Goal: Task Accomplishment & Management: Manage account settings

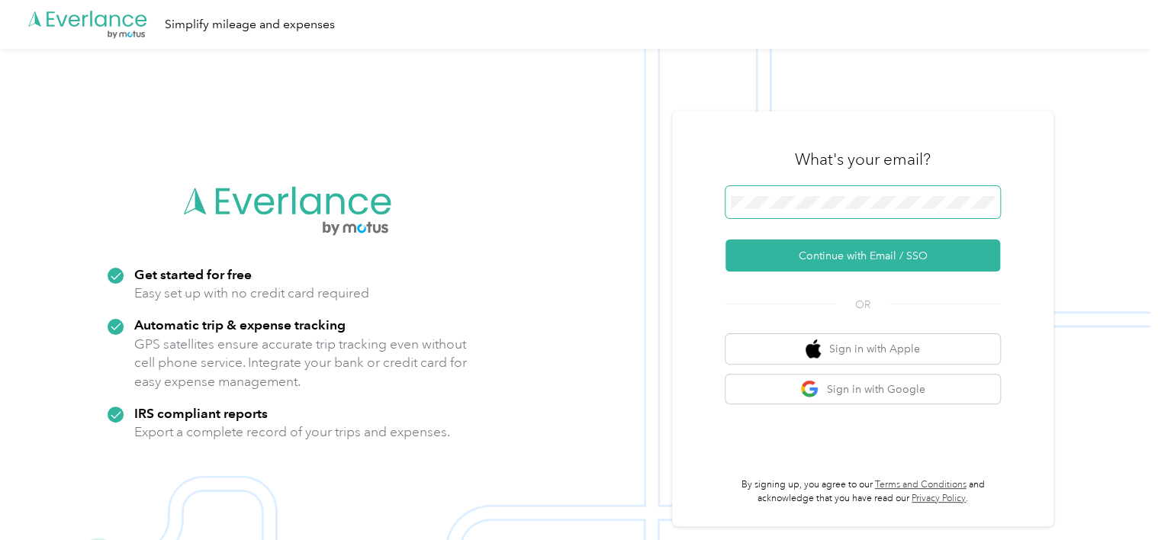
click at [872, 188] on span at bounding box center [862, 202] width 275 height 32
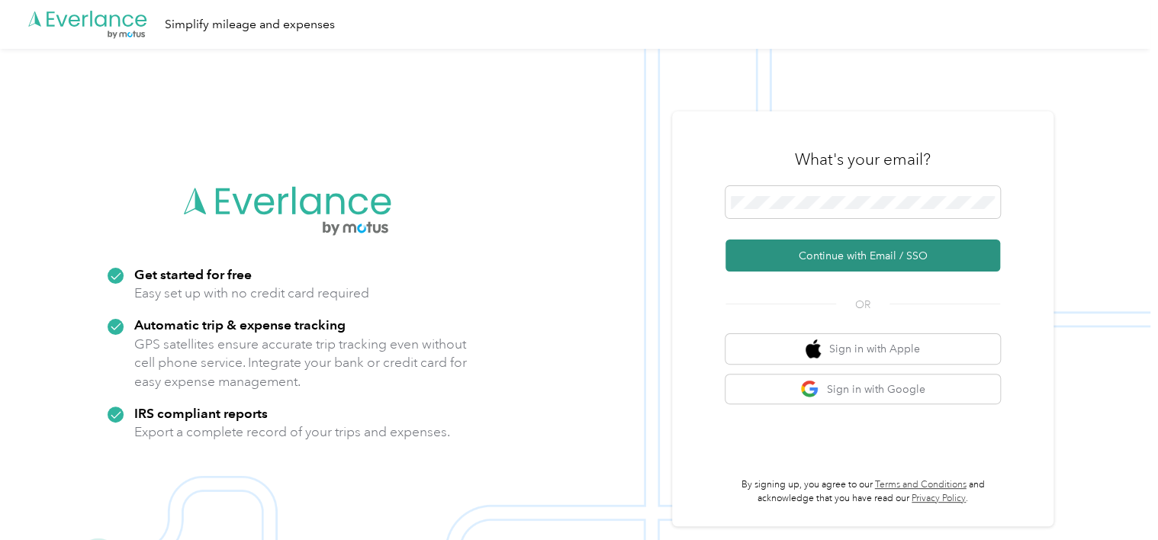
click at [860, 262] on button "Continue with Email / SSO" at bounding box center [862, 256] width 275 height 32
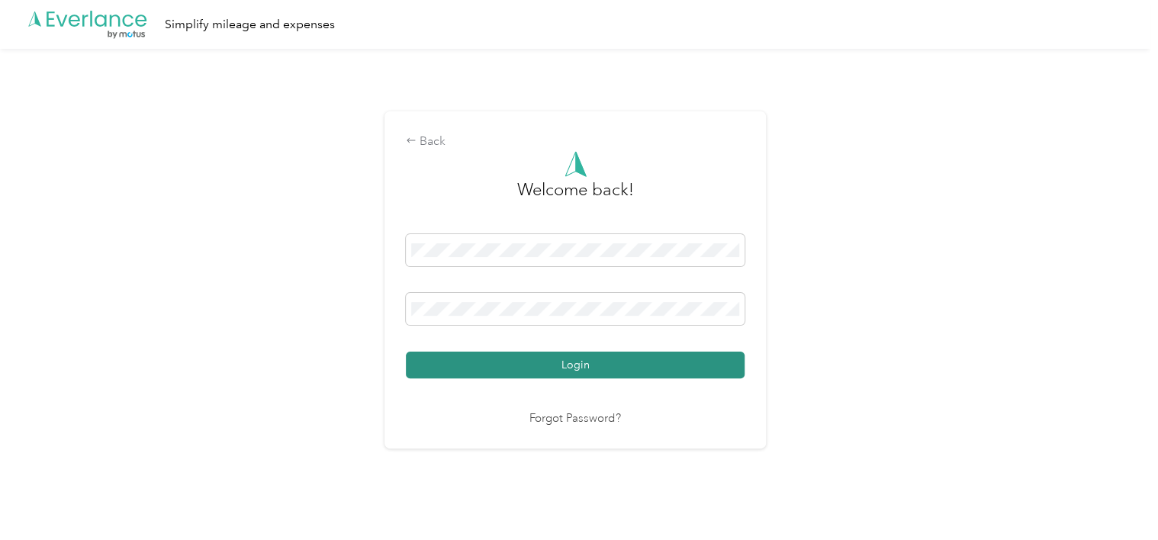
click at [650, 357] on button "Login" at bounding box center [575, 365] width 339 height 27
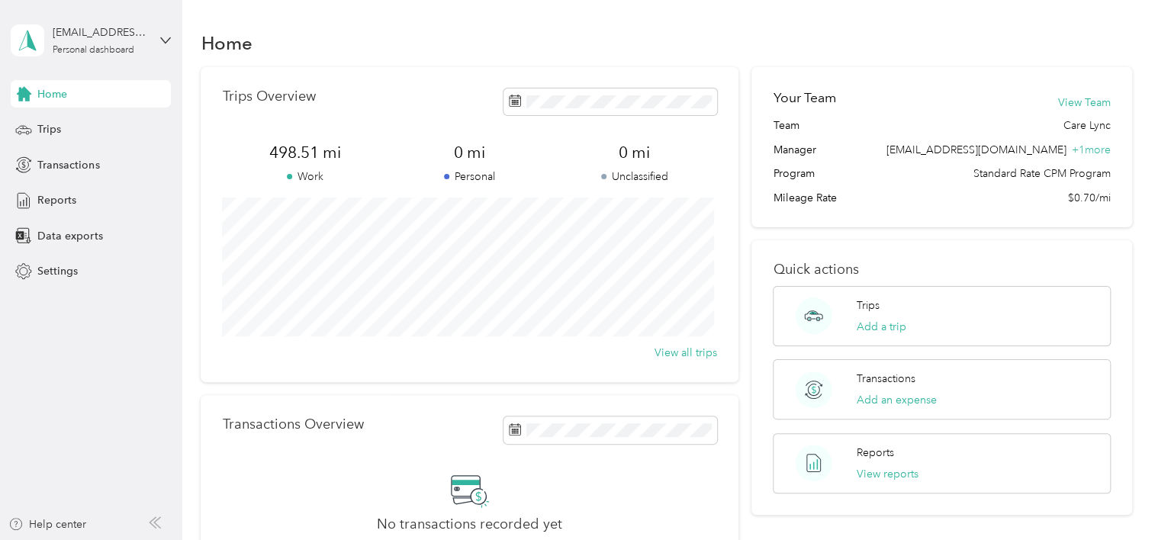
click at [125, 342] on aside "[EMAIL_ADDRESS][DOMAIN_NAME] Personal dashboard Home Trips Transactions Reports…" at bounding box center [91, 270] width 182 height 540
click at [86, 130] on div "Trips" at bounding box center [91, 129] width 160 height 27
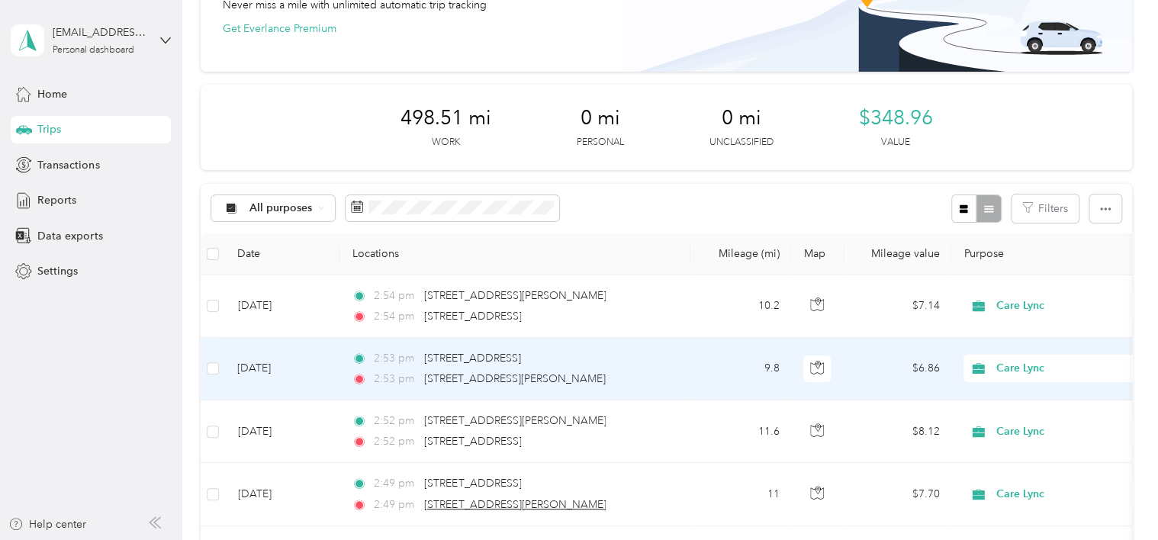
scroll to position [229, 0]
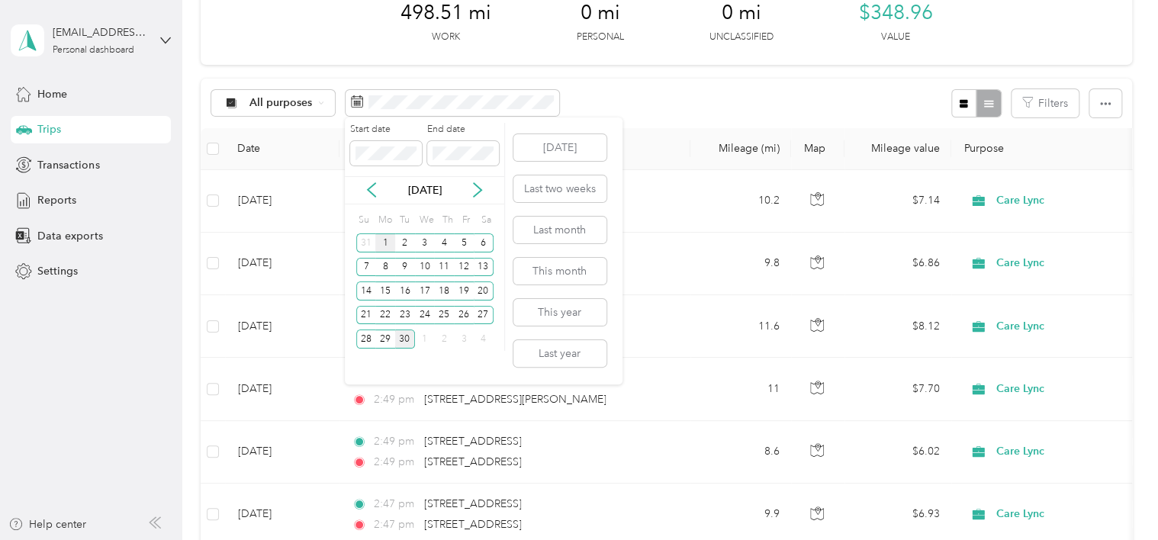
click at [379, 241] on div "1" at bounding box center [385, 242] width 20 height 19
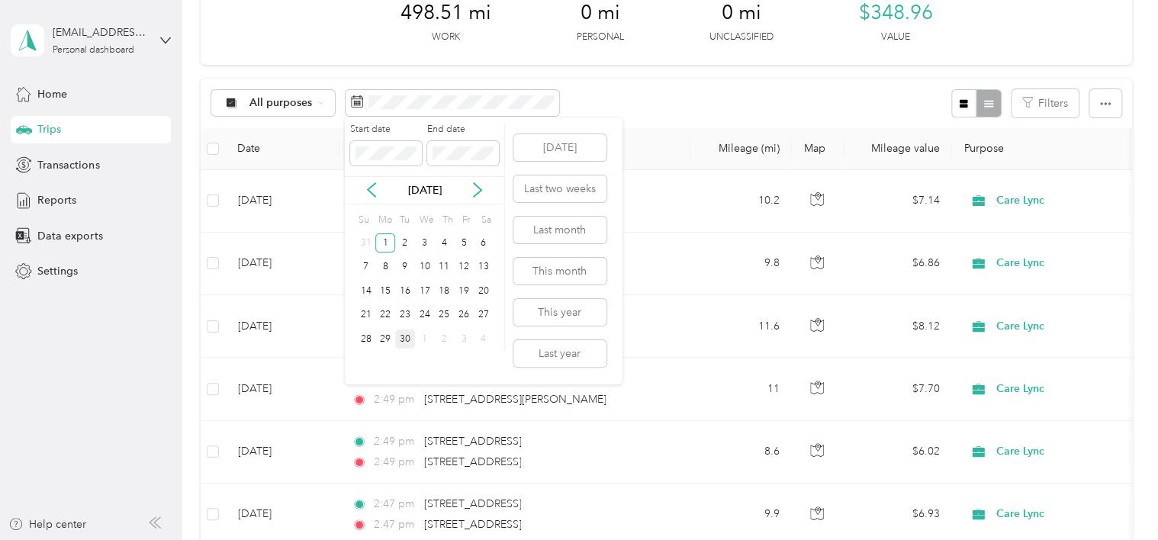
click at [404, 332] on div "30" at bounding box center [405, 339] width 20 height 19
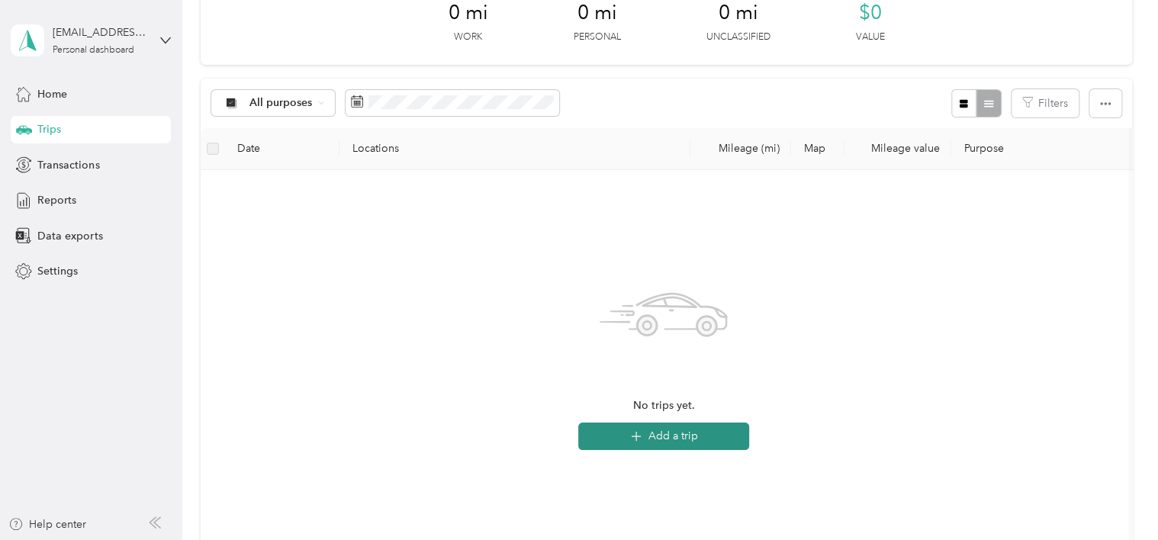
click at [668, 439] on button "Add a trip" at bounding box center [663, 436] width 171 height 27
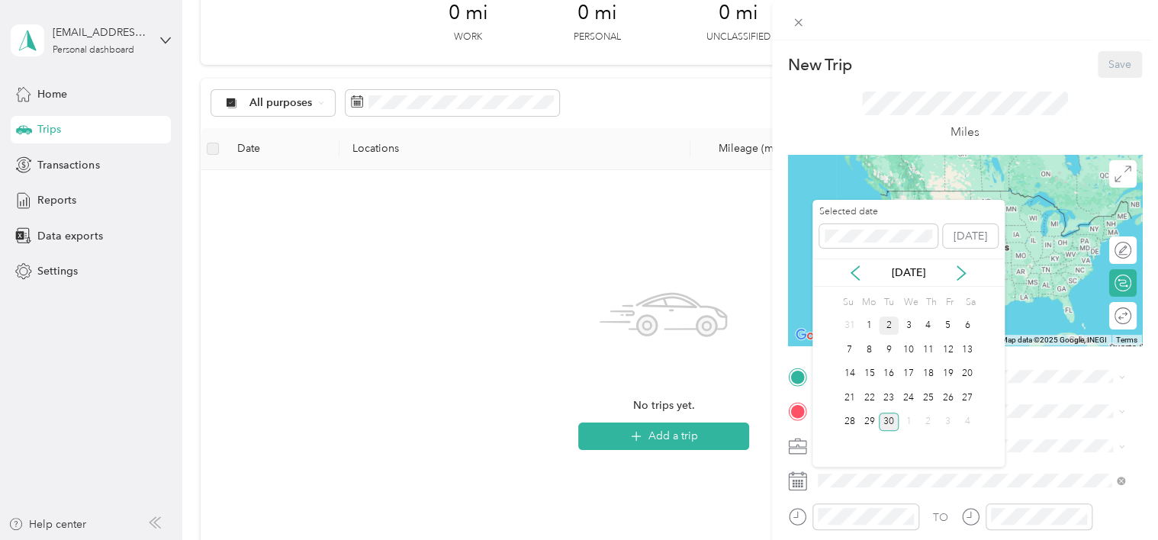
click at [888, 326] on div "2" at bounding box center [889, 326] width 20 height 19
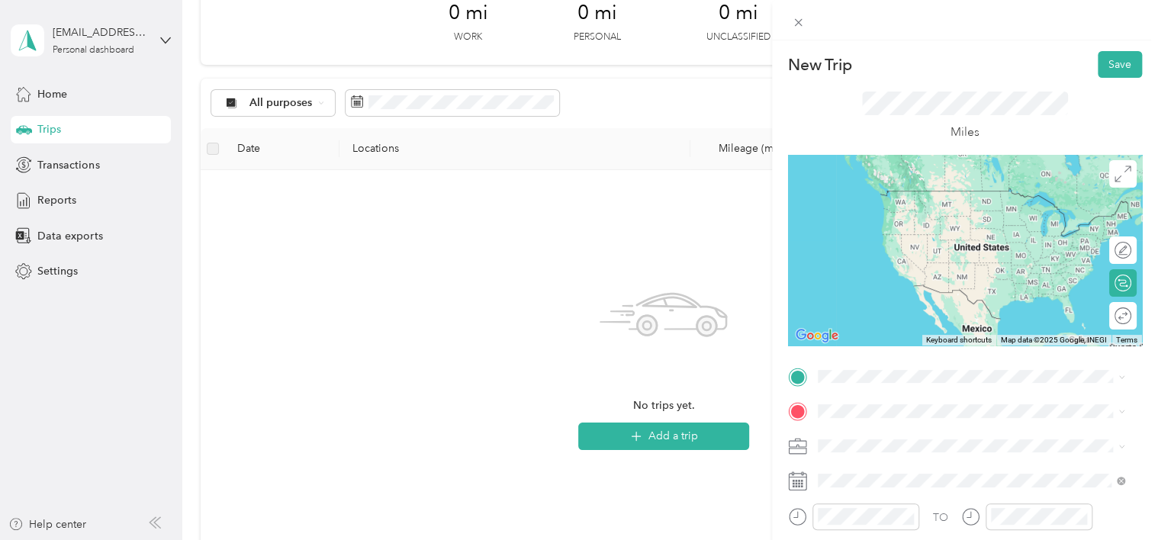
click at [918, 190] on span "[STREET_ADDRESS][US_STATE]" at bounding box center [922, 183] width 153 height 14
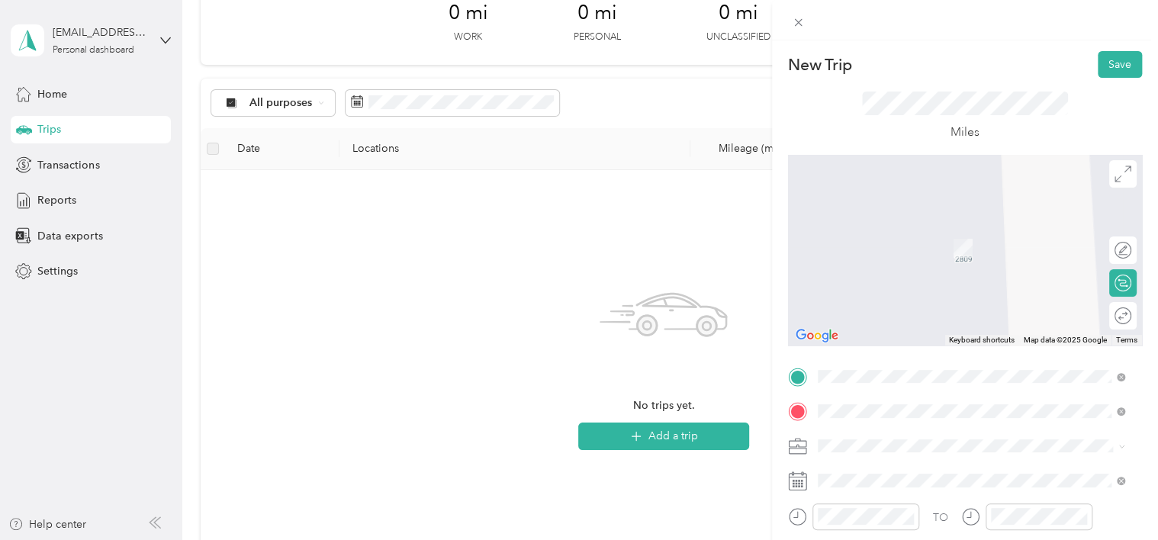
click at [924, 236] on div "[STREET_ADDRESS][PERSON_NAME][US_STATE]" at bounding box center [971, 226] width 297 height 21
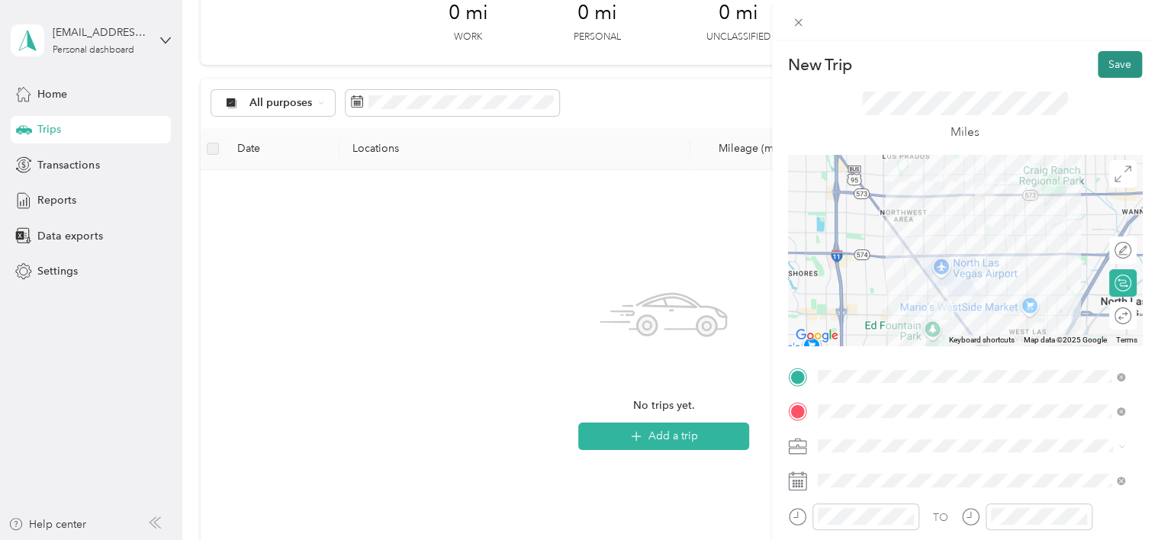
click at [1109, 72] on button "Save" at bounding box center [1120, 64] width 44 height 27
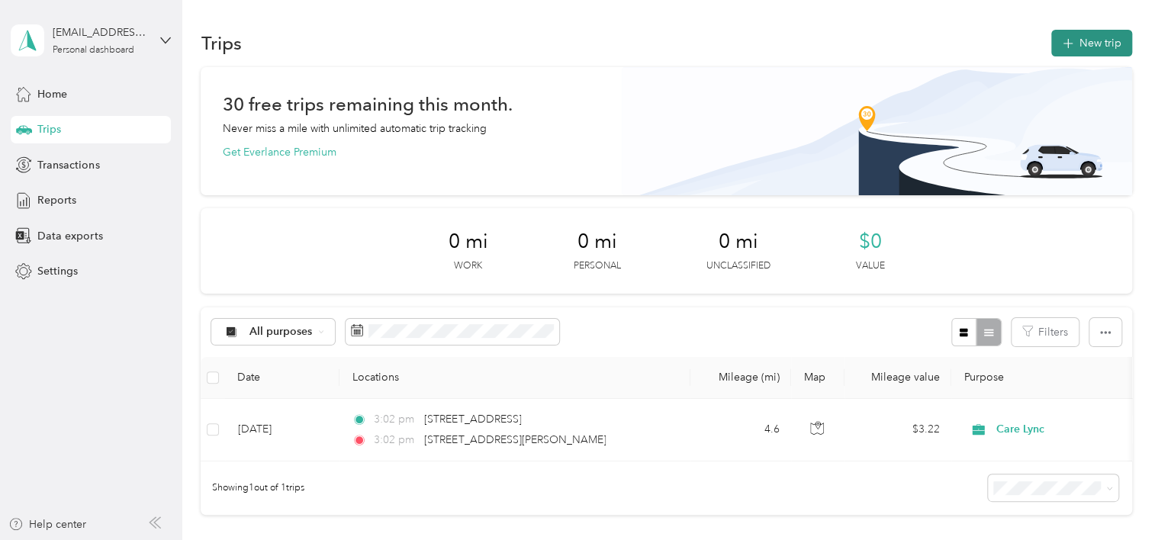
click at [1088, 41] on button "New trip" at bounding box center [1091, 43] width 81 height 27
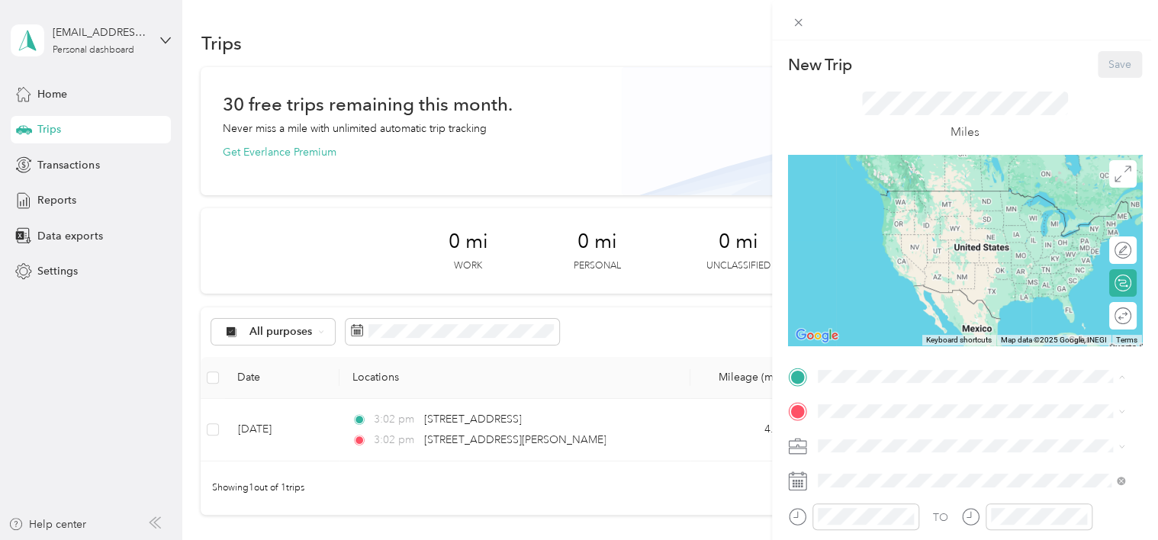
click at [821, 496] on div "TO Add photo" at bounding box center [965, 549] width 354 height 368
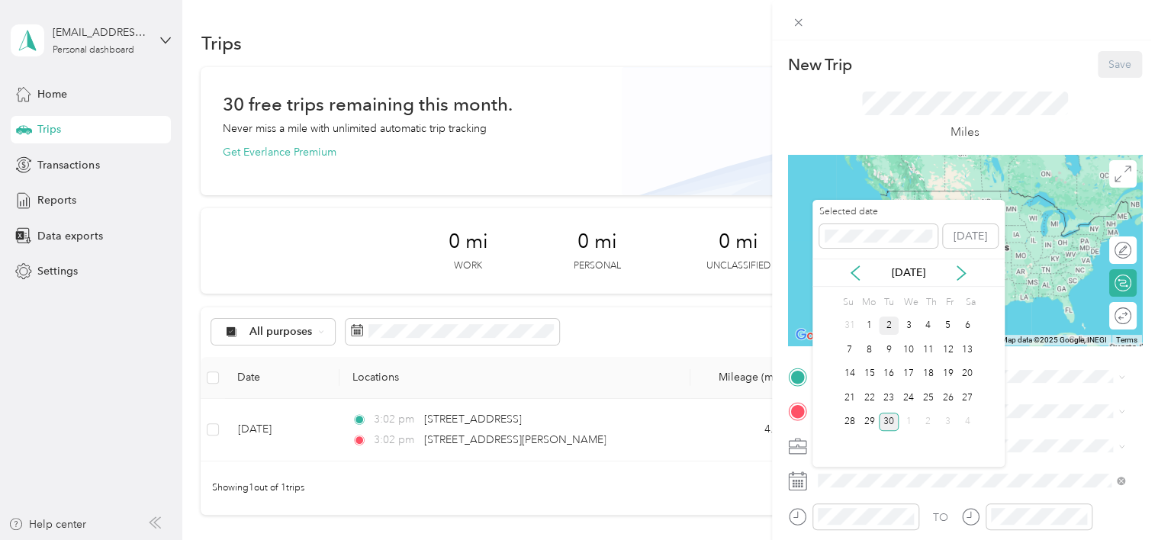
click at [891, 333] on div "2" at bounding box center [889, 326] width 20 height 19
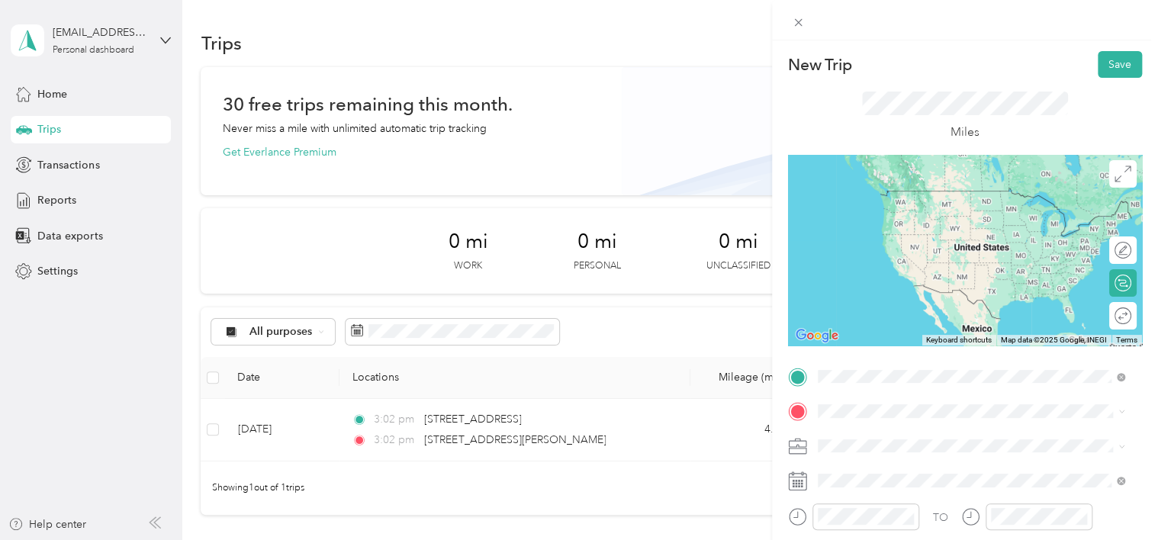
click at [887, 198] on span "[STREET_ADDRESS][PERSON_NAME][US_STATE]" at bounding box center [964, 191] width 237 height 14
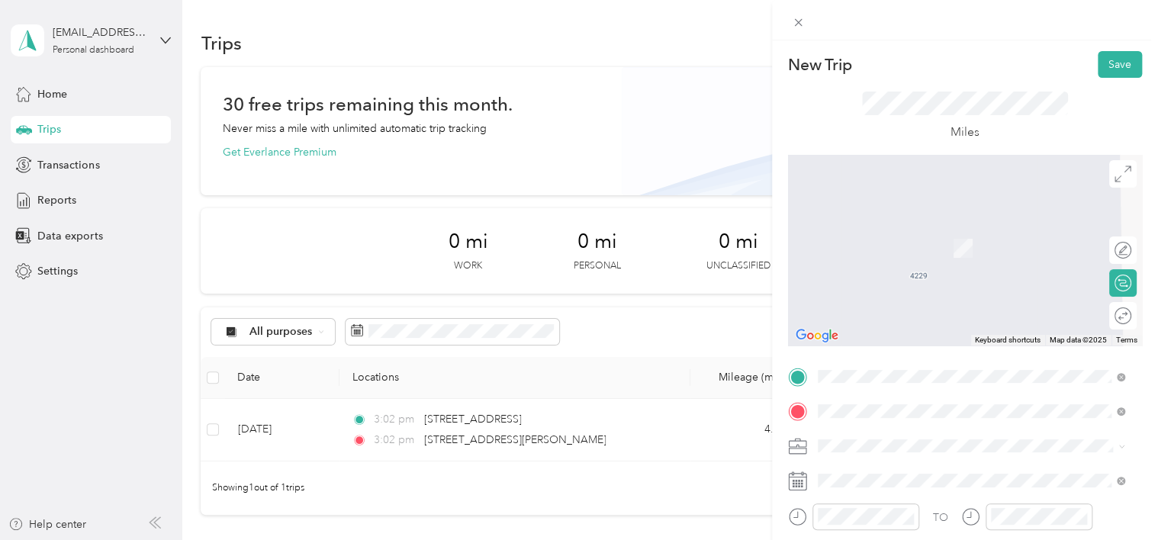
click at [912, 220] on span "[STREET_ADDRESS][US_STATE]" at bounding box center [922, 226] width 153 height 14
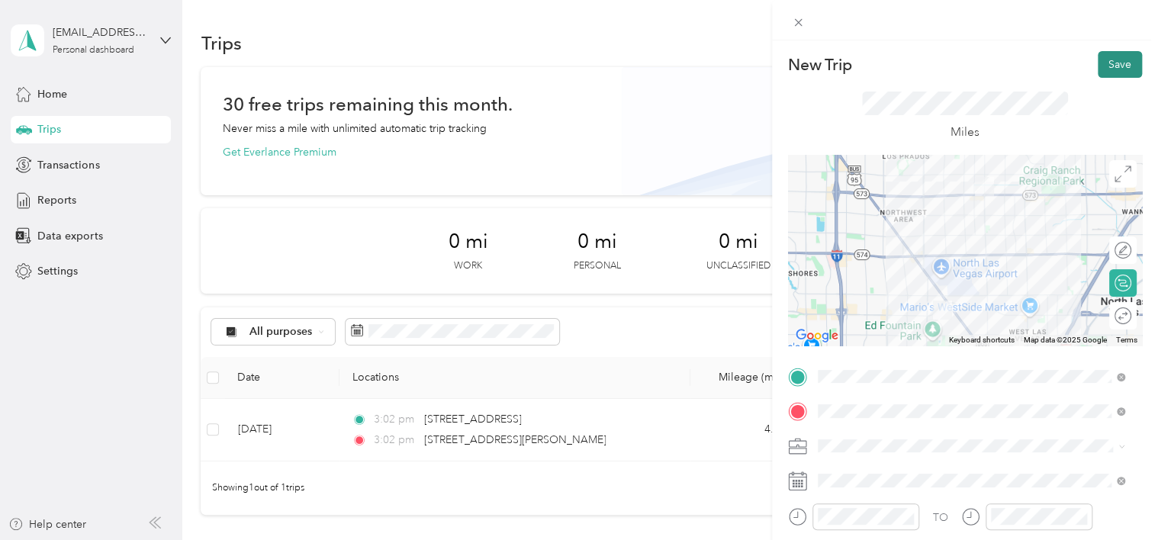
click at [1112, 62] on button "Save" at bounding box center [1120, 64] width 44 height 27
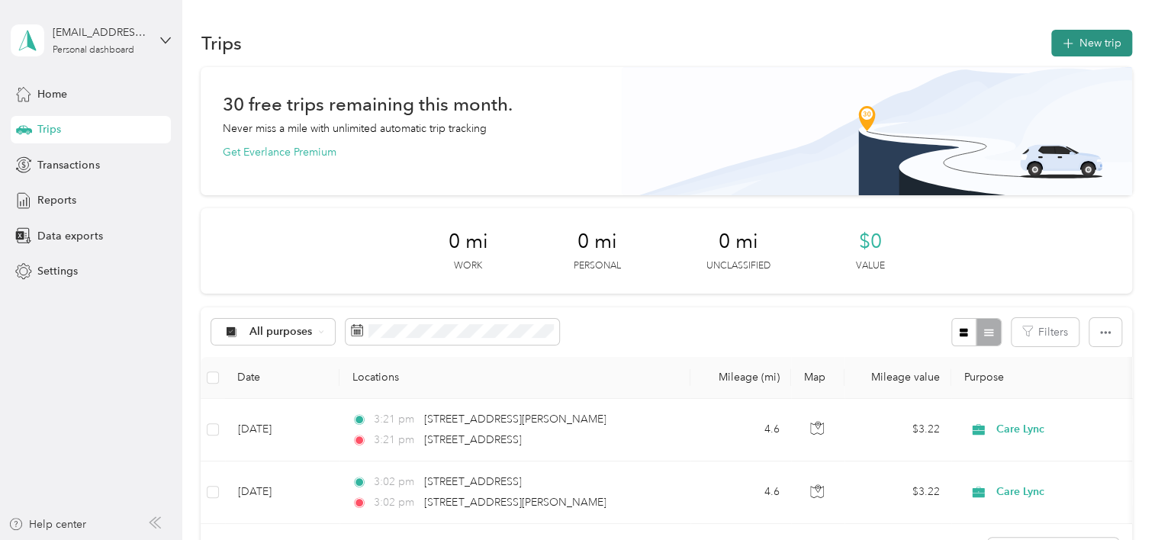
click at [1074, 50] on button "New trip" at bounding box center [1091, 43] width 81 height 27
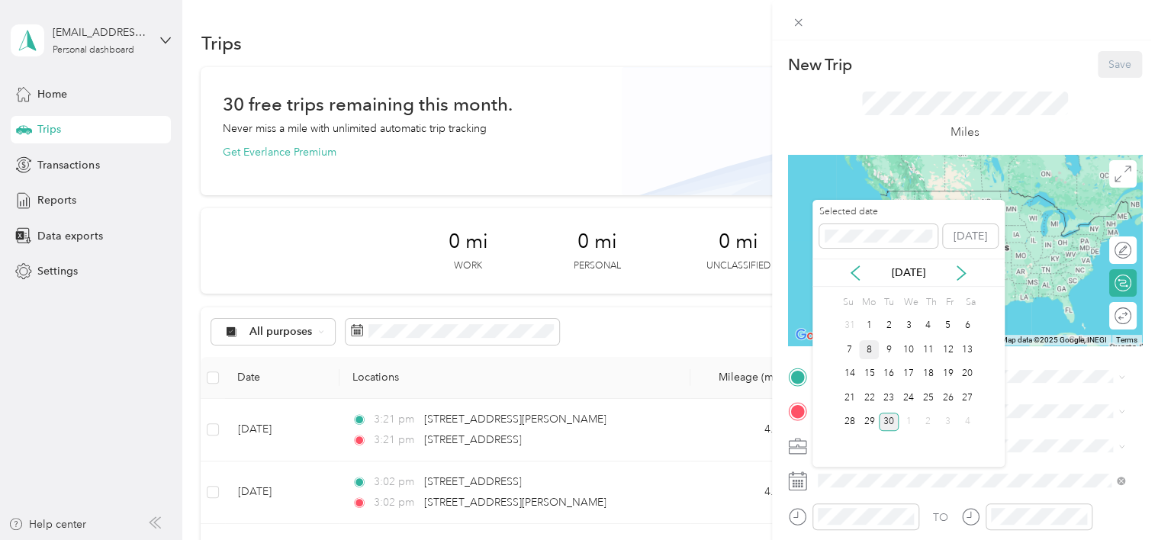
click at [868, 352] on div "8" at bounding box center [869, 349] width 20 height 19
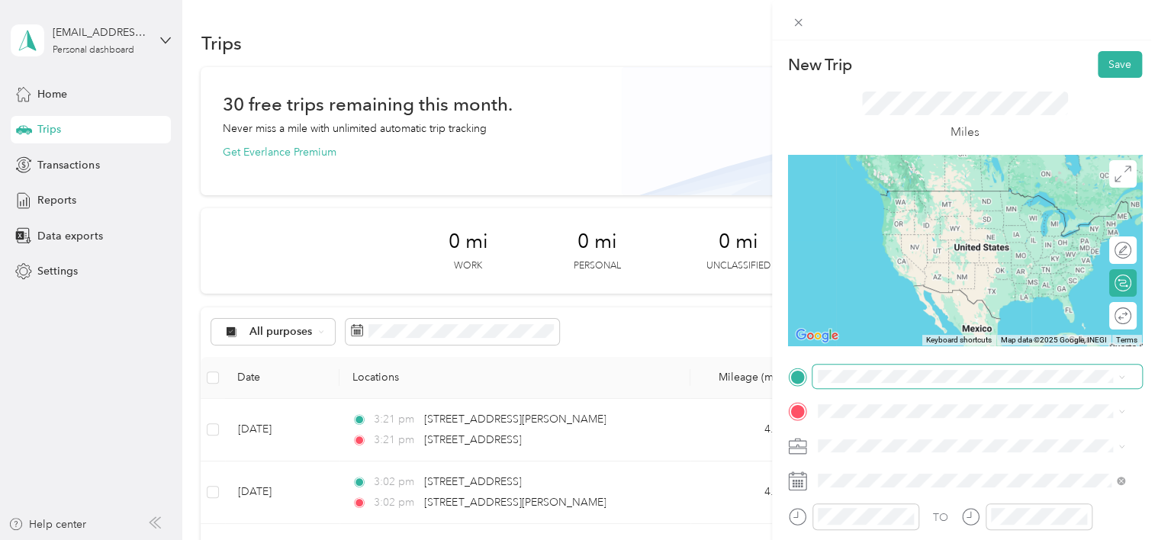
click at [880, 384] on span at bounding box center [977, 377] width 330 height 24
click at [872, 194] on span "[STREET_ADDRESS][US_STATE]" at bounding box center [922, 190] width 153 height 13
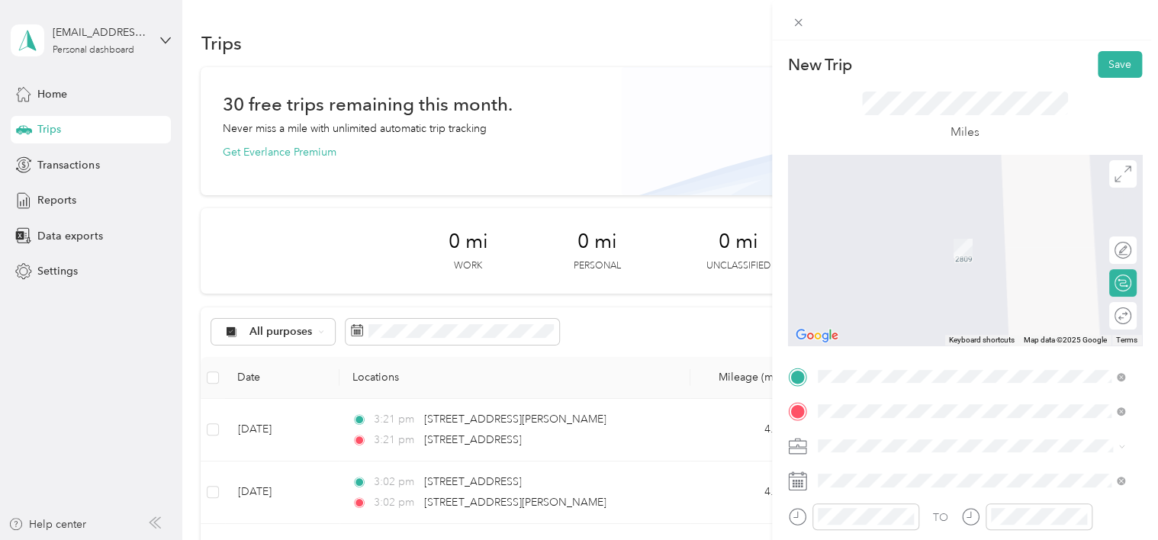
click at [934, 227] on span "[STREET_ADDRESS][US_STATE]" at bounding box center [922, 226] width 153 height 14
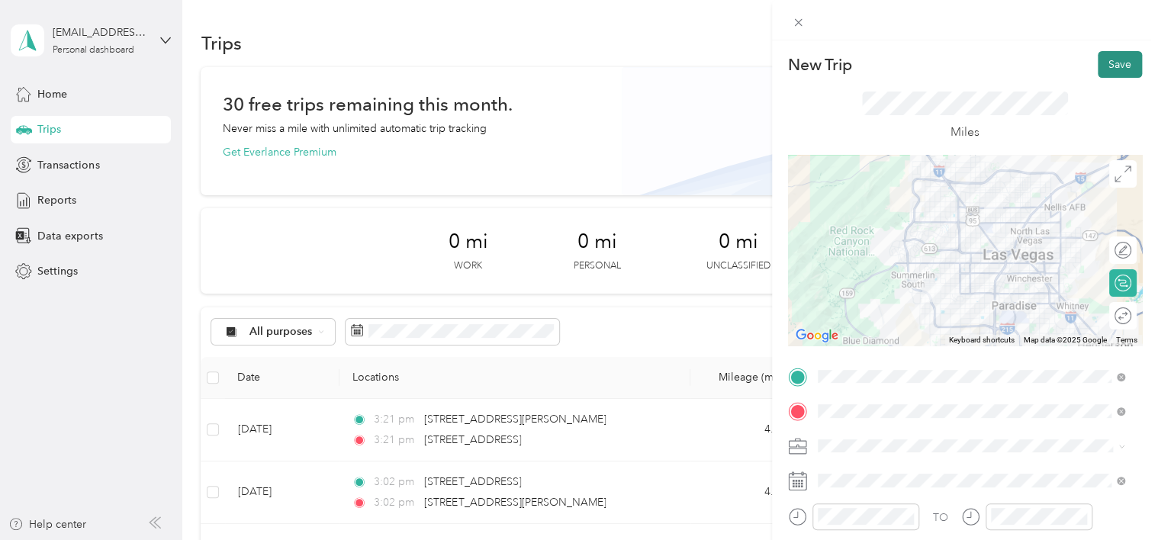
click at [1109, 66] on button "Save" at bounding box center [1120, 64] width 44 height 27
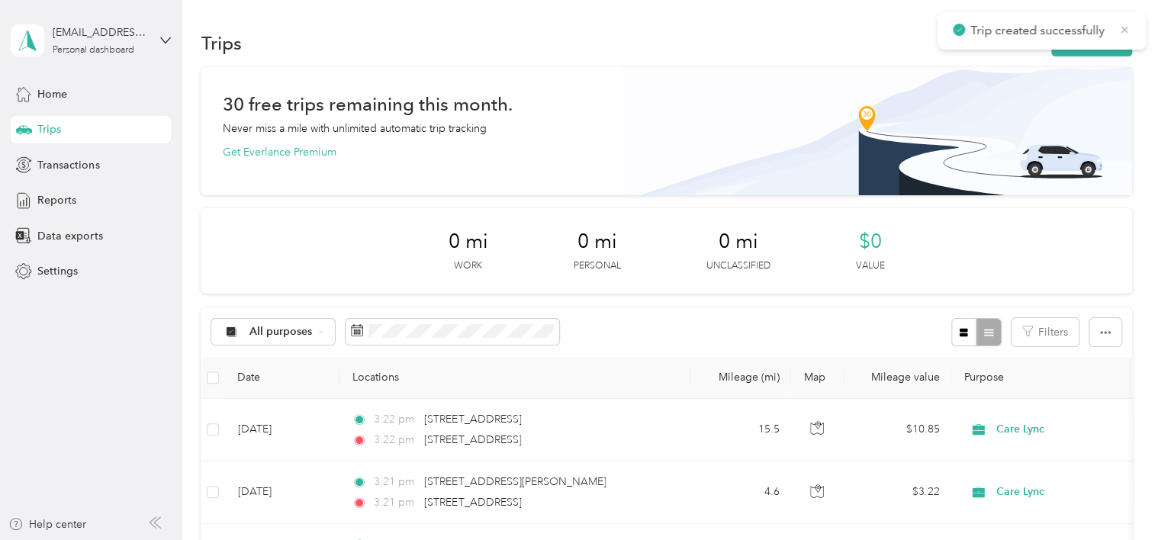
click at [1129, 24] on icon at bounding box center [1124, 30] width 12 height 14
click at [1109, 37] on button "New trip" at bounding box center [1091, 43] width 81 height 27
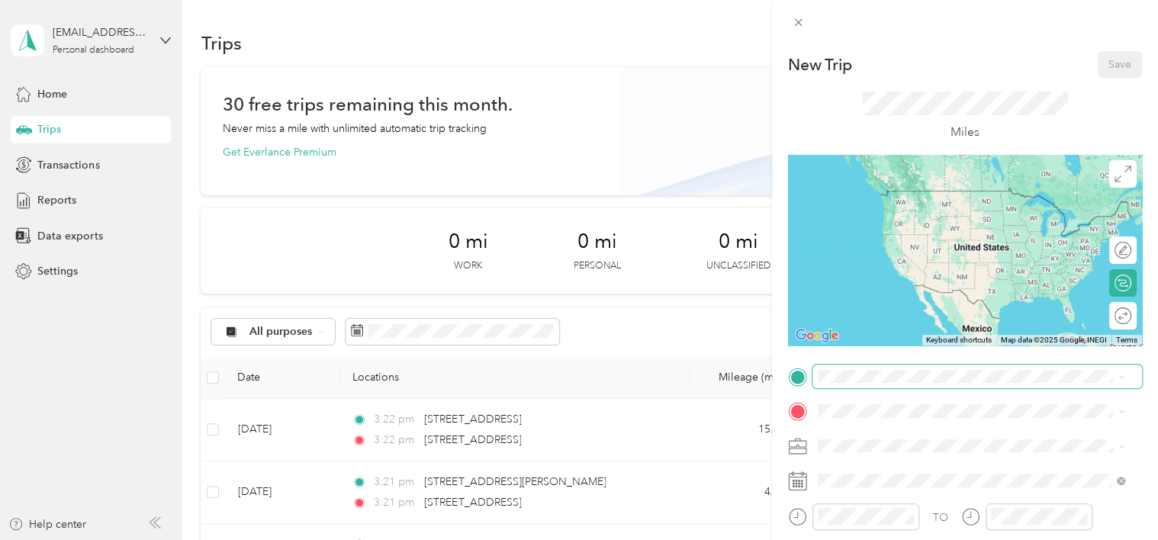
click at [860, 384] on span at bounding box center [977, 377] width 330 height 24
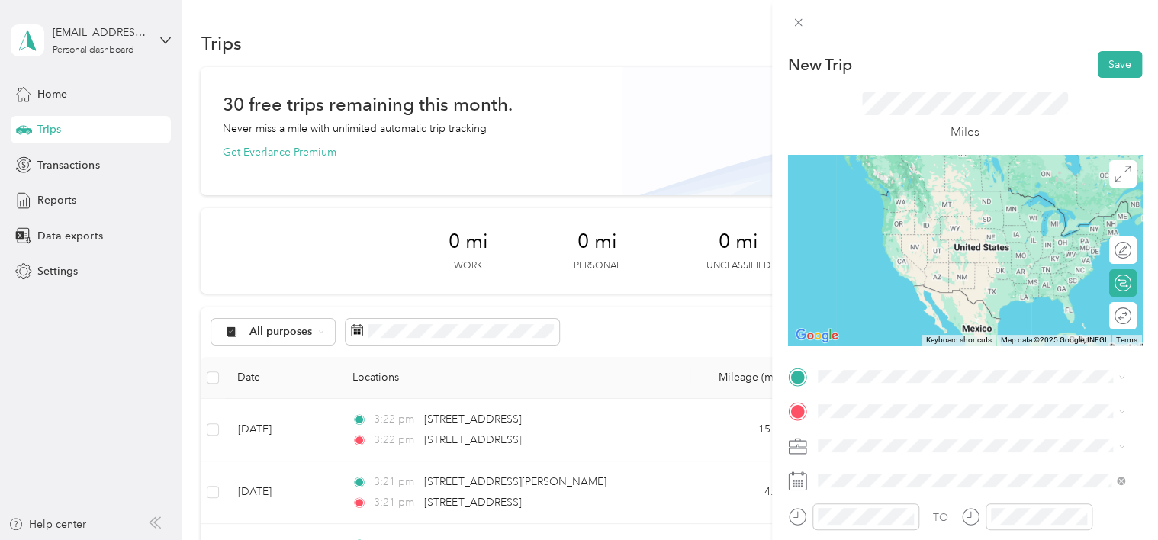
click at [923, 189] on span "[STREET_ADDRESS][US_STATE]" at bounding box center [922, 187] width 153 height 14
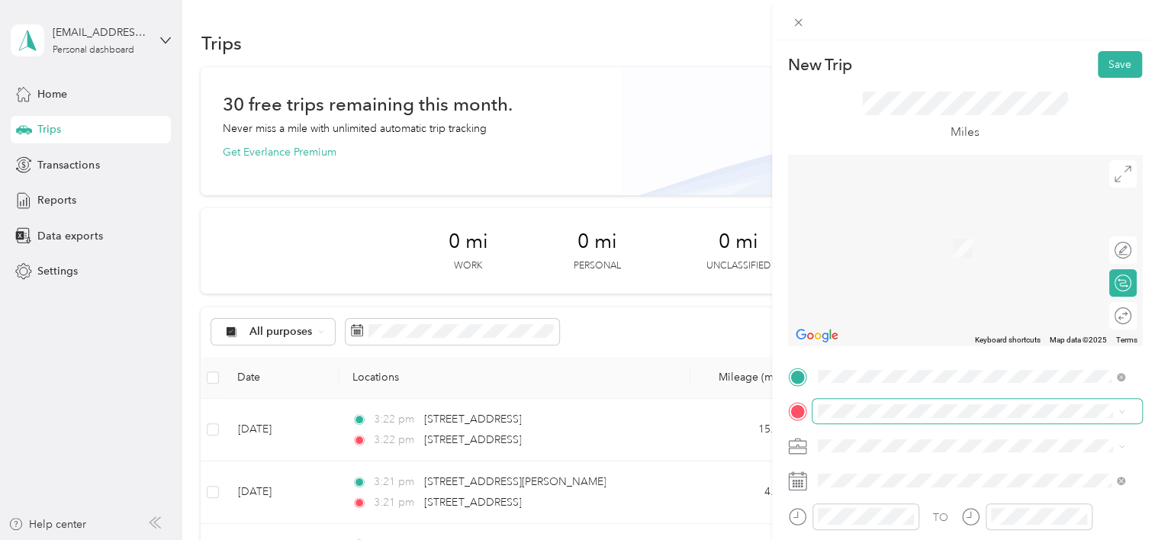
click at [860, 420] on span at bounding box center [977, 411] width 330 height 24
click at [887, 229] on span "[STREET_ADDRESS][US_STATE]" at bounding box center [922, 226] width 153 height 14
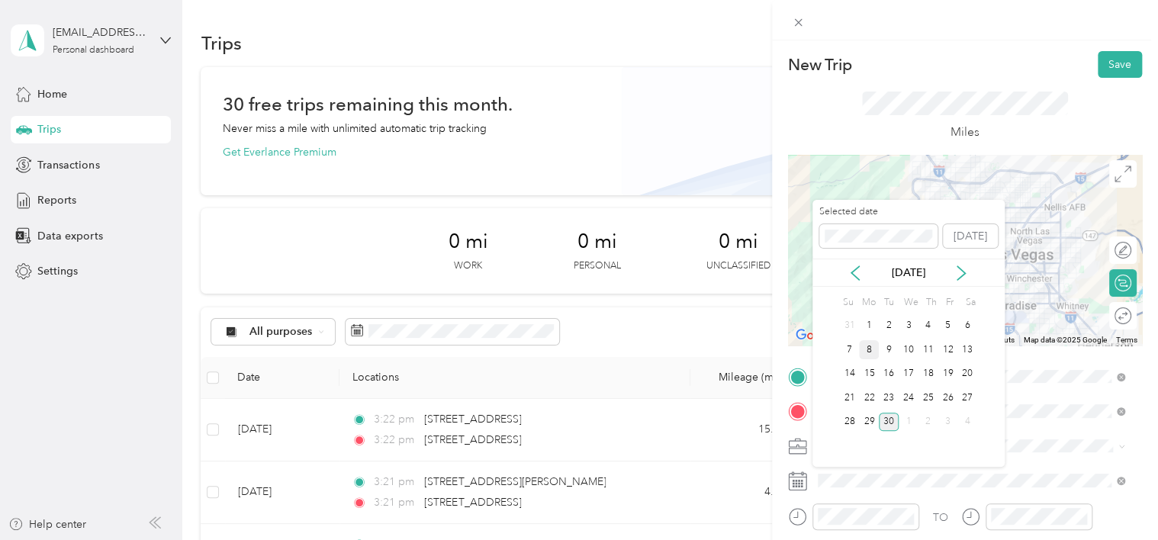
click at [867, 346] on div "8" at bounding box center [869, 349] width 20 height 19
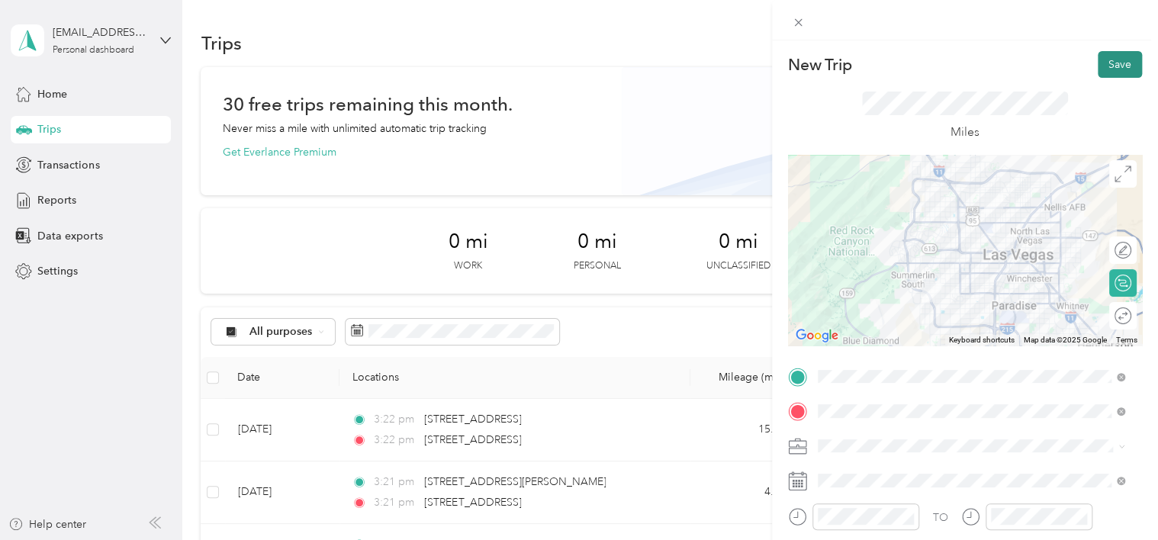
click at [1114, 63] on button "Save" at bounding box center [1120, 64] width 44 height 27
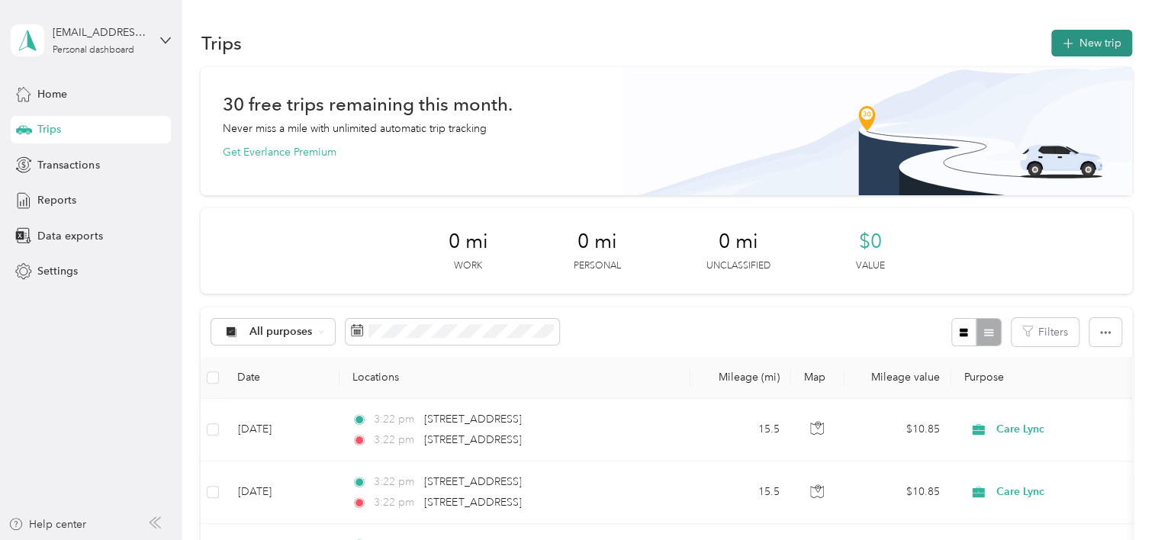
click at [1086, 46] on button "New trip" at bounding box center [1091, 43] width 81 height 27
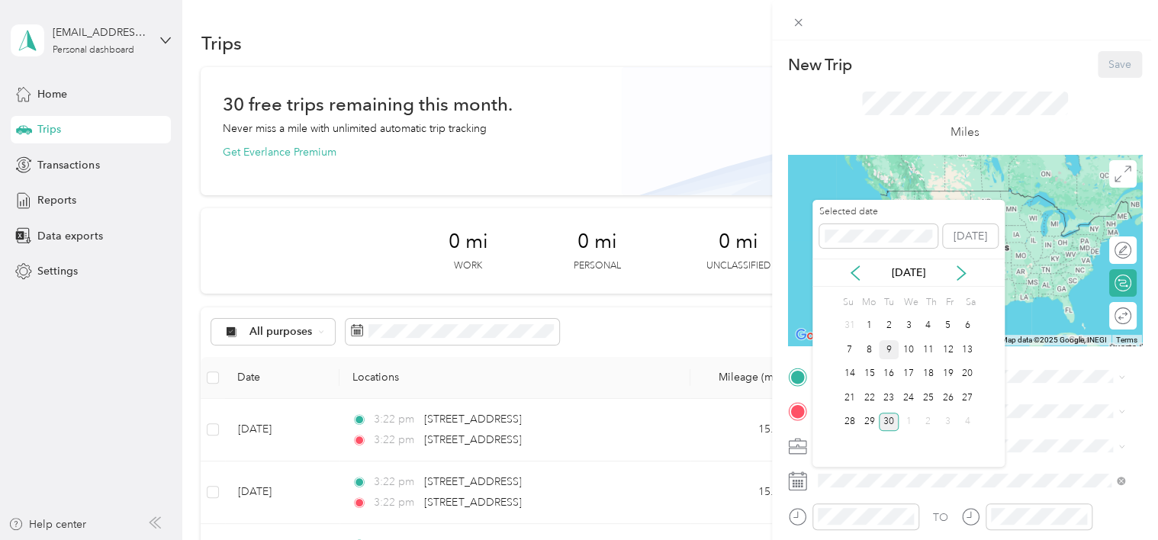
click at [886, 347] on div "9" at bounding box center [889, 349] width 20 height 19
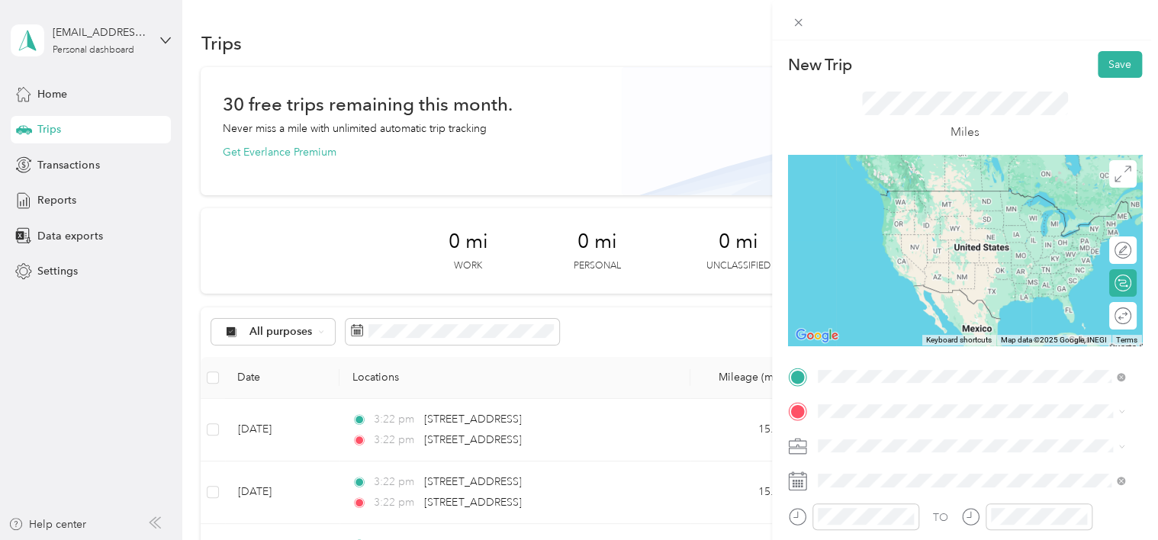
click at [889, 198] on span "[STREET_ADDRESS][US_STATE]" at bounding box center [922, 191] width 153 height 14
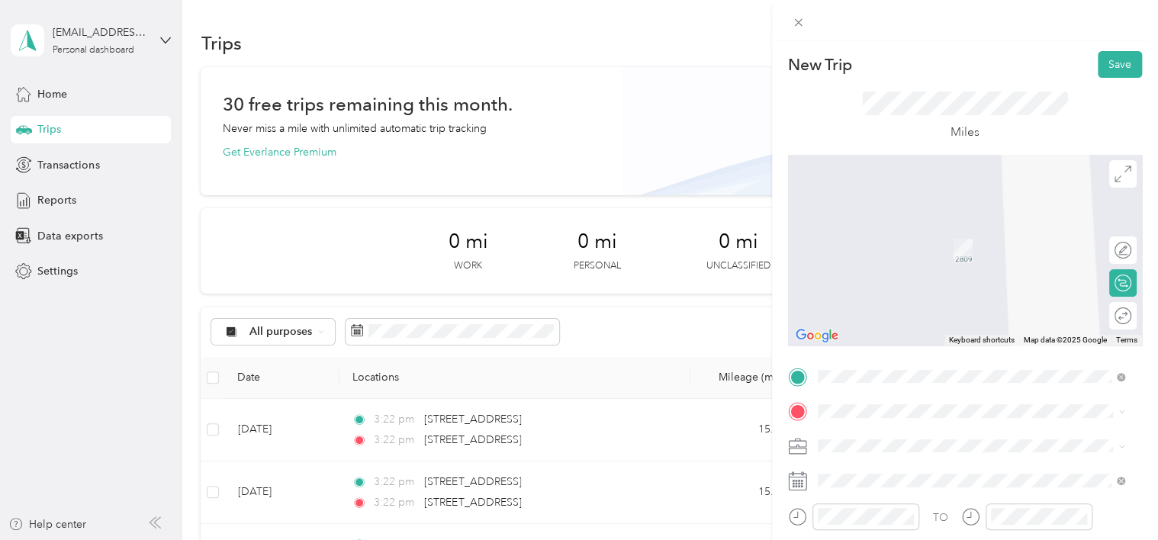
click at [900, 240] on li "[STREET_ADDRESS][US_STATE]" at bounding box center [971, 224] width 318 height 31
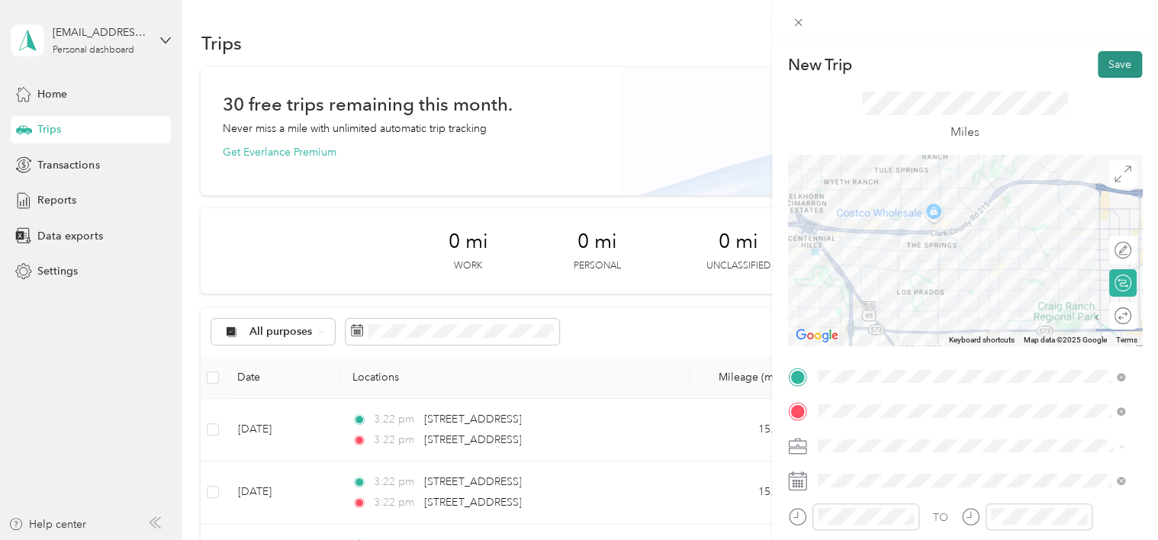
click at [1117, 64] on button "Save" at bounding box center [1120, 64] width 44 height 27
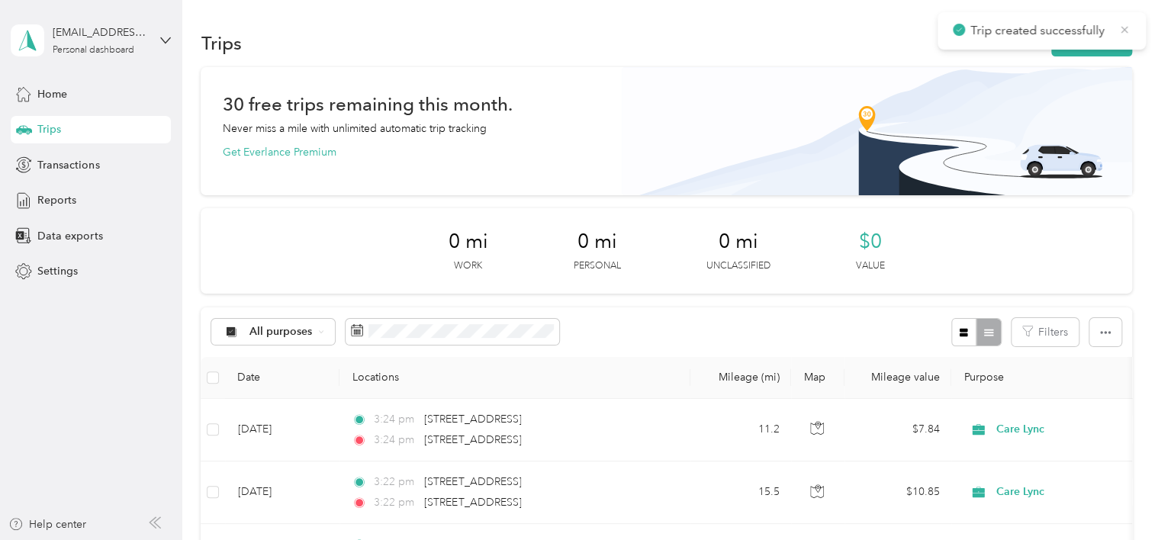
click at [1126, 34] on icon at bounding box center [1124, 30] width 12 height 14
click at [1092, 47] on button "New trip" at bounding box center [1091, 43] width 81 height 27
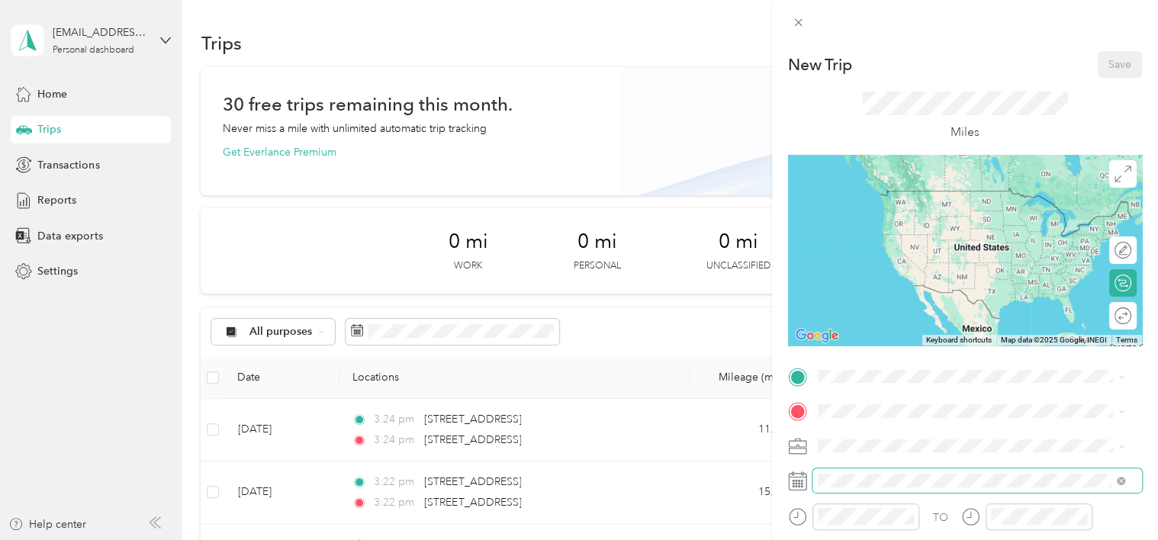
click at [851, 474] on span at bounding box center [977, 480] width 330 height 24
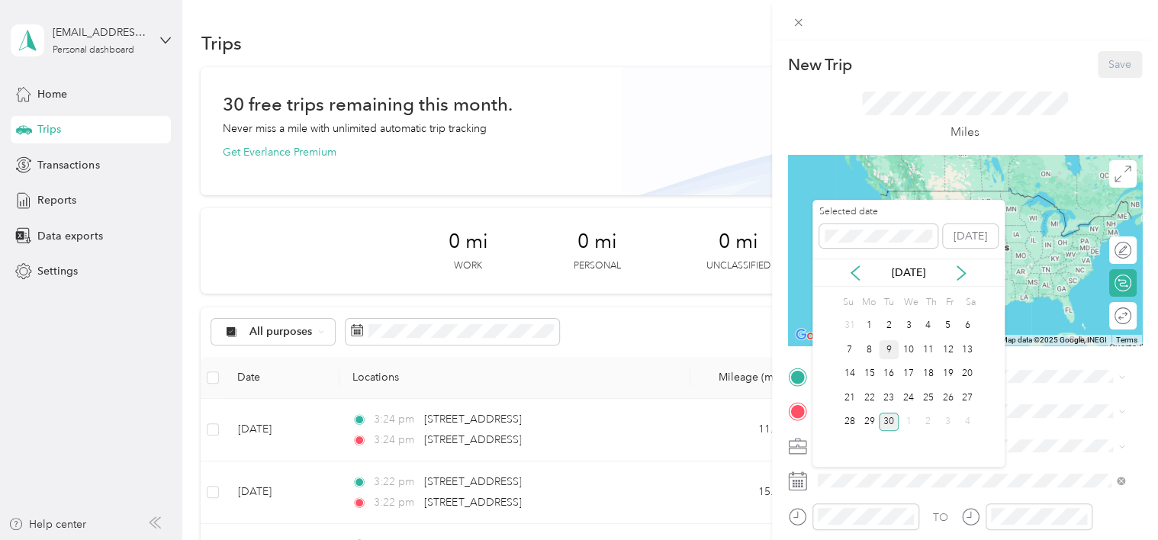
click at [883, 350] on div "9" at bounding box center [889, 349] width 20 height 19
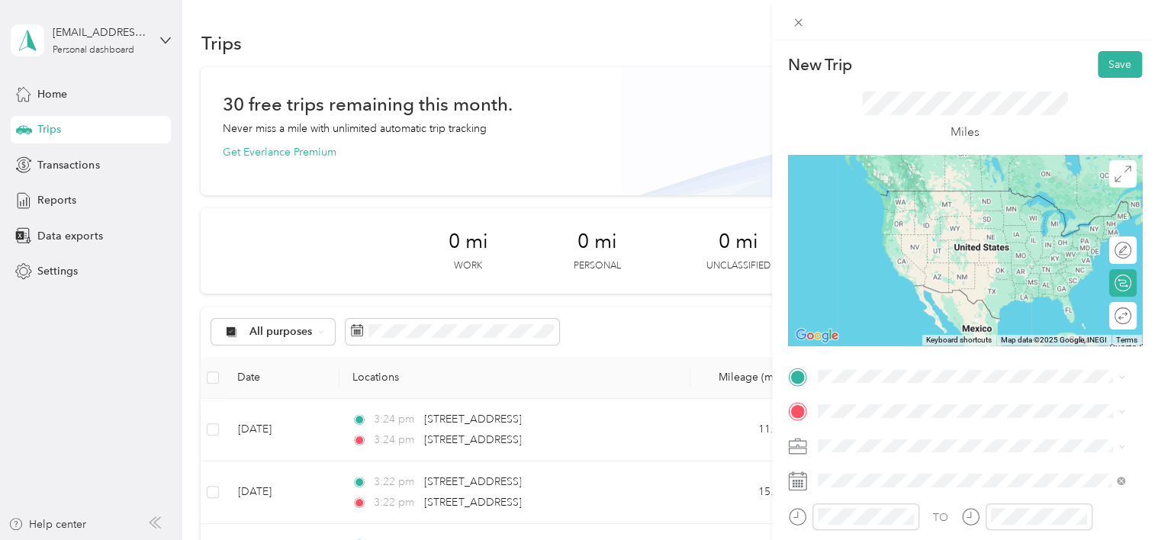
click at [897, 425] on span "[GEOGRAPHIC_DATA][US_STATE], [GEOGRAPHIC_DATA]" at bounding box center [982, 436] width 273 height 27
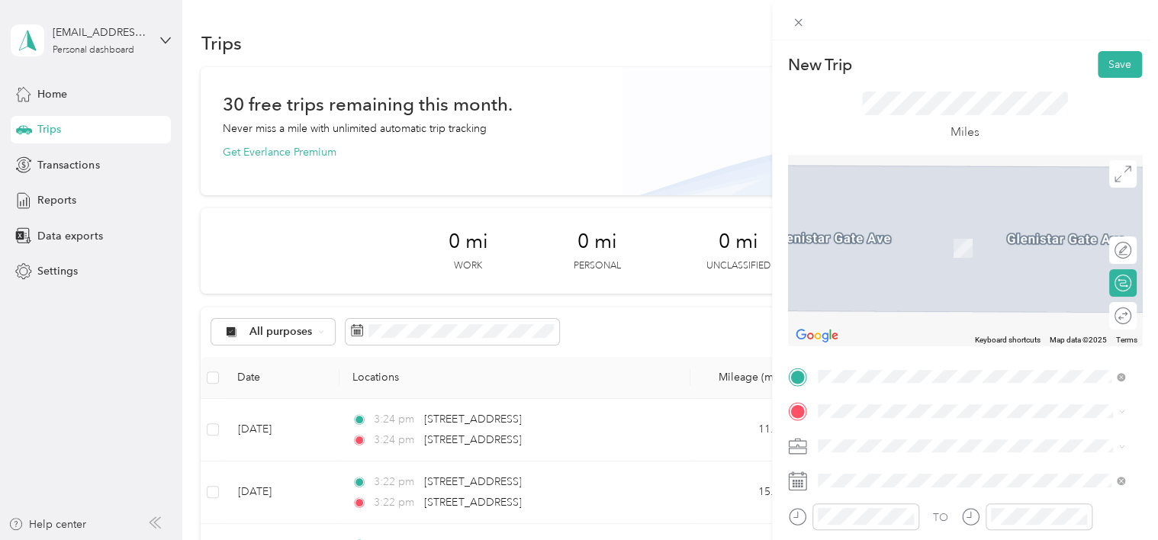
click at [929, 230] on span "[STREET_ADDRESS][US_STATE]" at bounding box center [922, 223] width 153 height 14
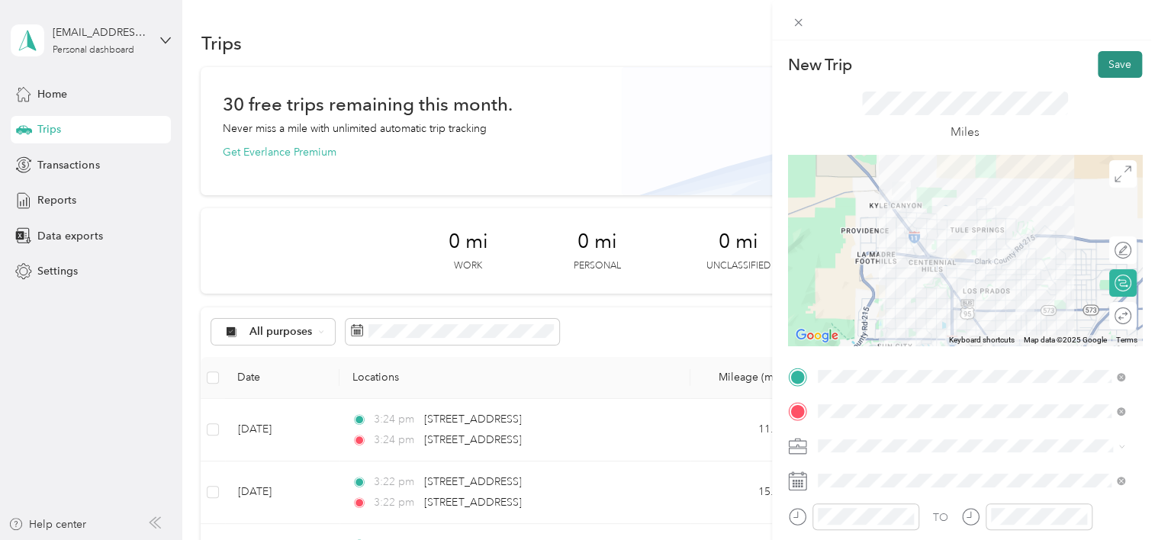
click at [1098, 70] on button "Save" at bounding box center [1120, 64] width 44 height 27
click at [1098, 65] on button "Save" at bounding box center [1120, 64] width 44 height 27
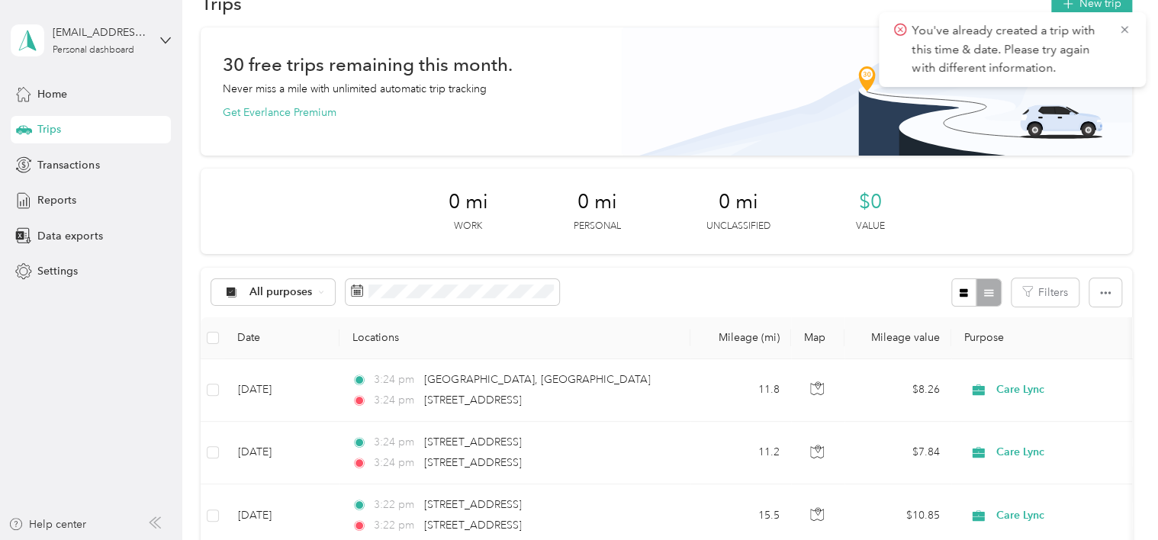
scroll to position [76, 0]
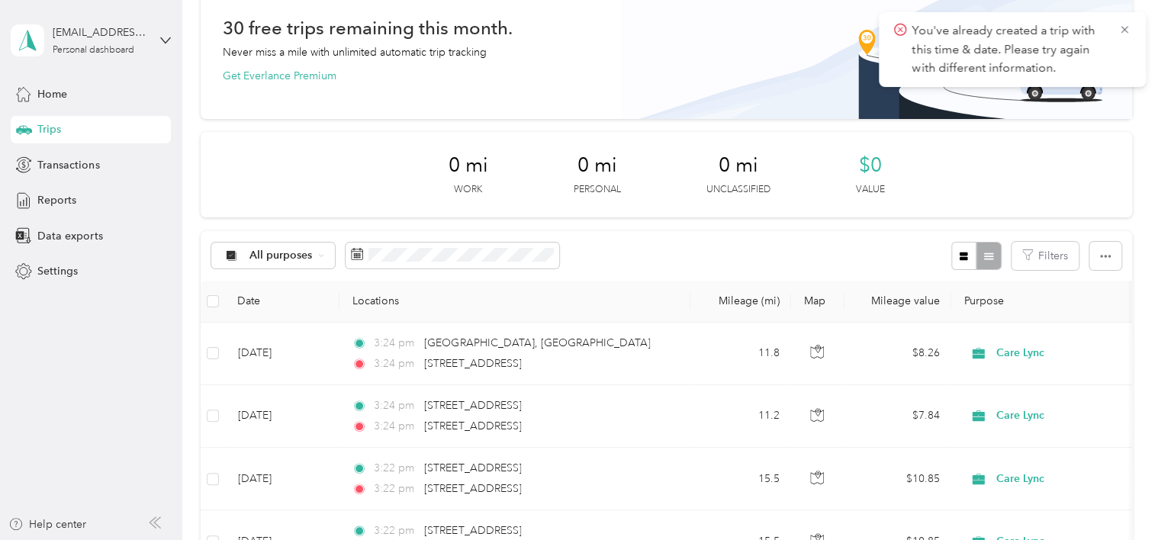
click at [896, 30] on icon at bounding box center [900, 30] width 12 height 14
click at [1121, 28] on icon at bounding box center [1124, 30] width 12 height 14
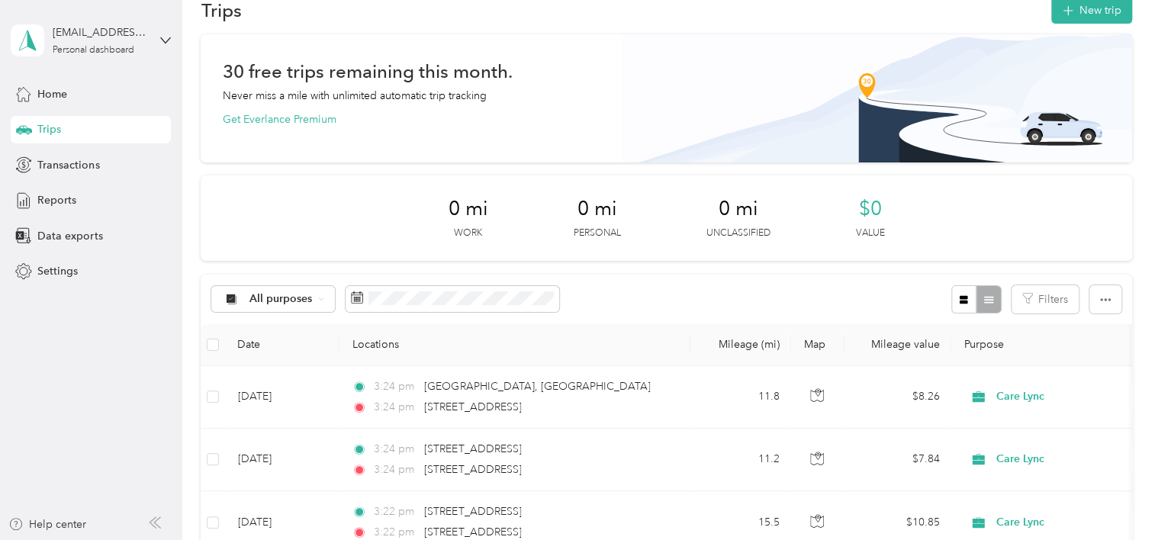
scroll to position [0, 0]
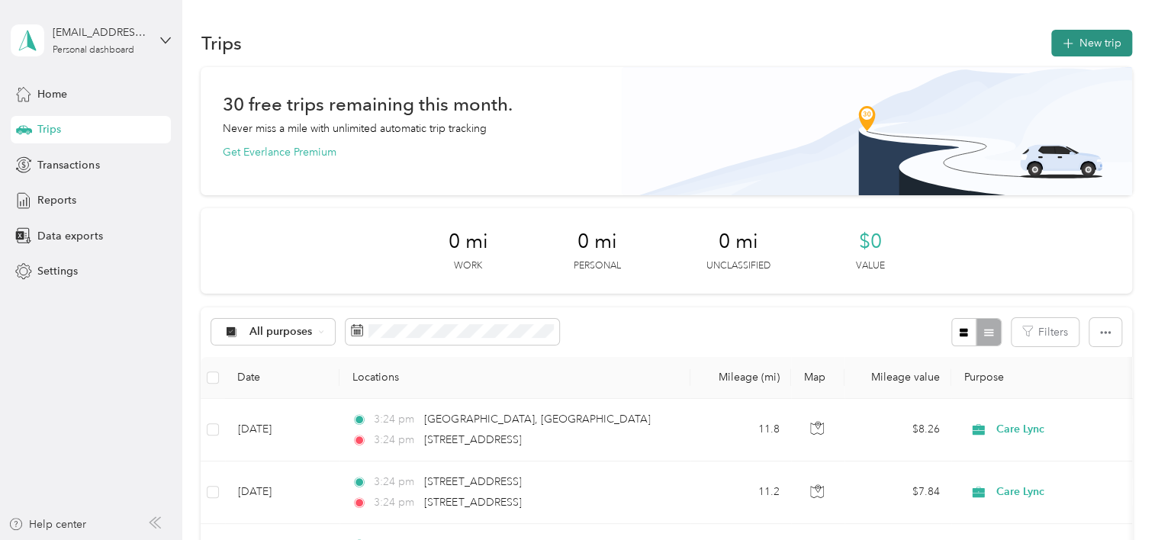
click at [1102, 40] on button "New trip" at bounding box center [1091, 43] width 81 height 27
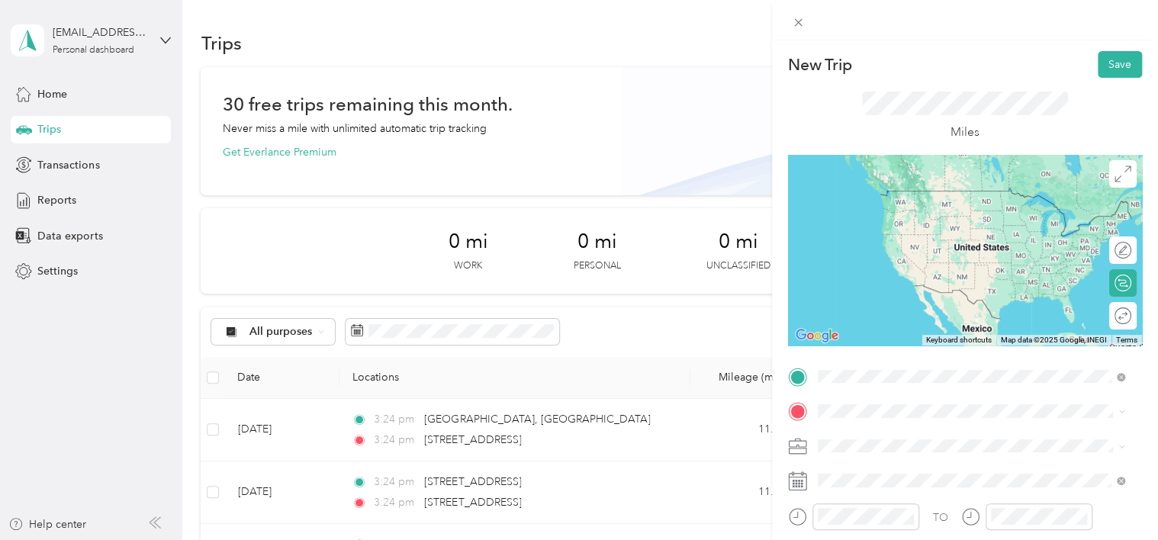
click at [1008, 202] on div "[STREET_ADDRESS][US_STATE]" at bounding box center [971, 192] width 297 height 21
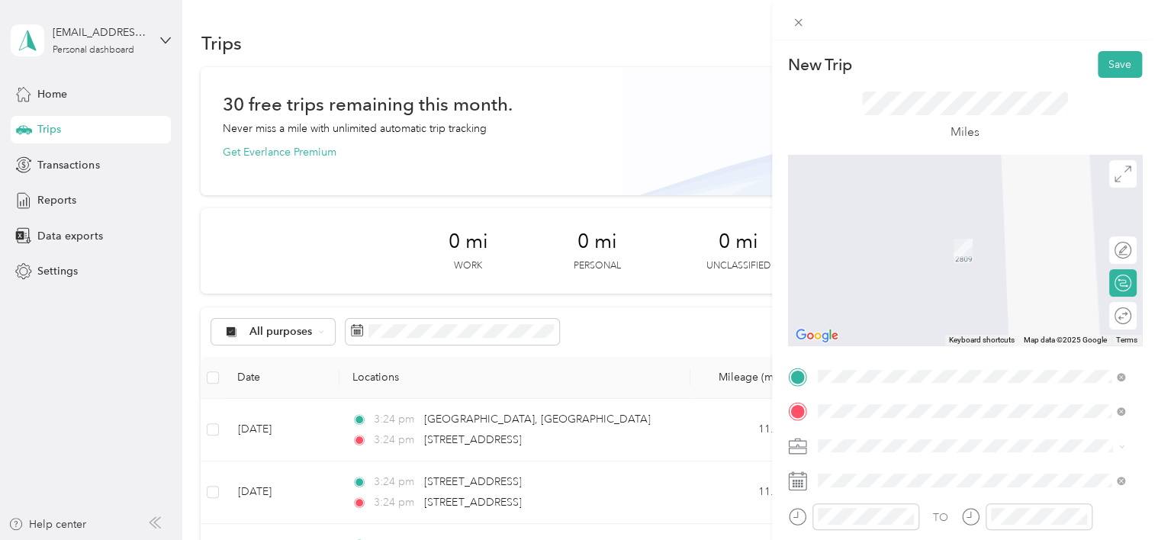
click at [947, 233] on span "[STREET_ADDRESS][PERSON_NAME][US_STATE]" at bounding box center [964, 226] width 237 height 14
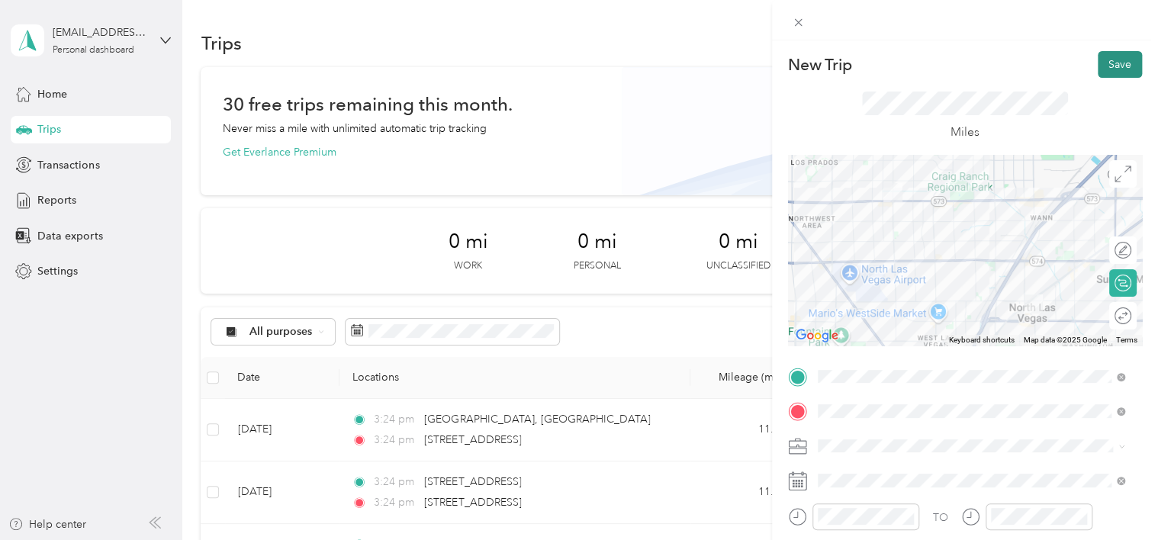
click at [1107, 67] on button "Save" at bounding box center [1120, 64] width 44 height 27
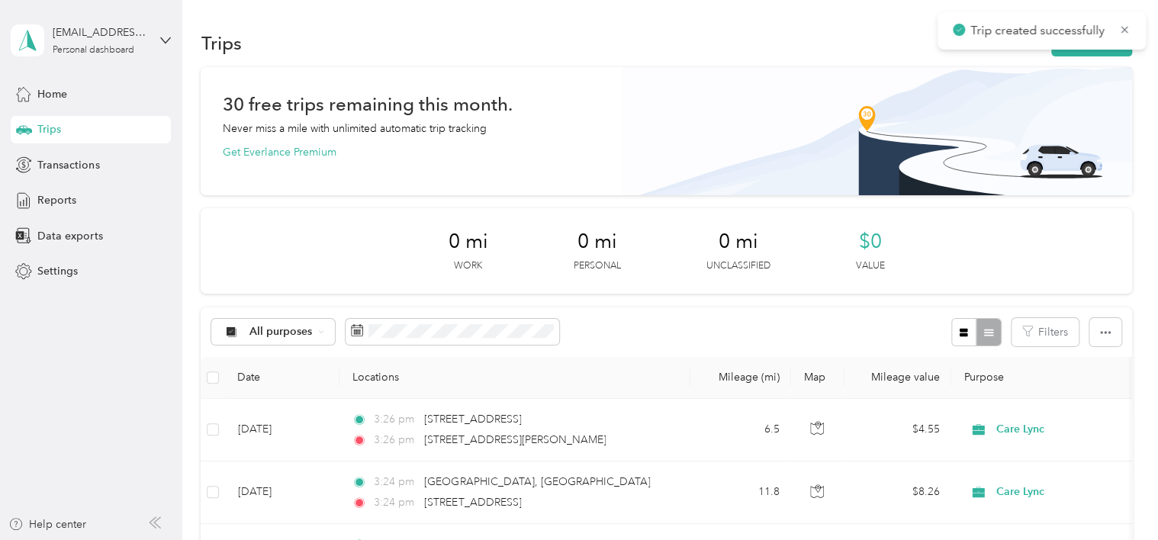
click at [838, 40] on div "Trips New trip" at bounding box center [666, 43] width 931 height 32
click at [1118, 39] on span "Trip created successfully" at bounding box center [1042, 30] width 178 height 19
click at [1121, 31] on icon at bounding box center [1124, 30] width 12 height 14
click at [1109, 40] on button "New trip" at bounding box center [1091, 43] width 81 height 27
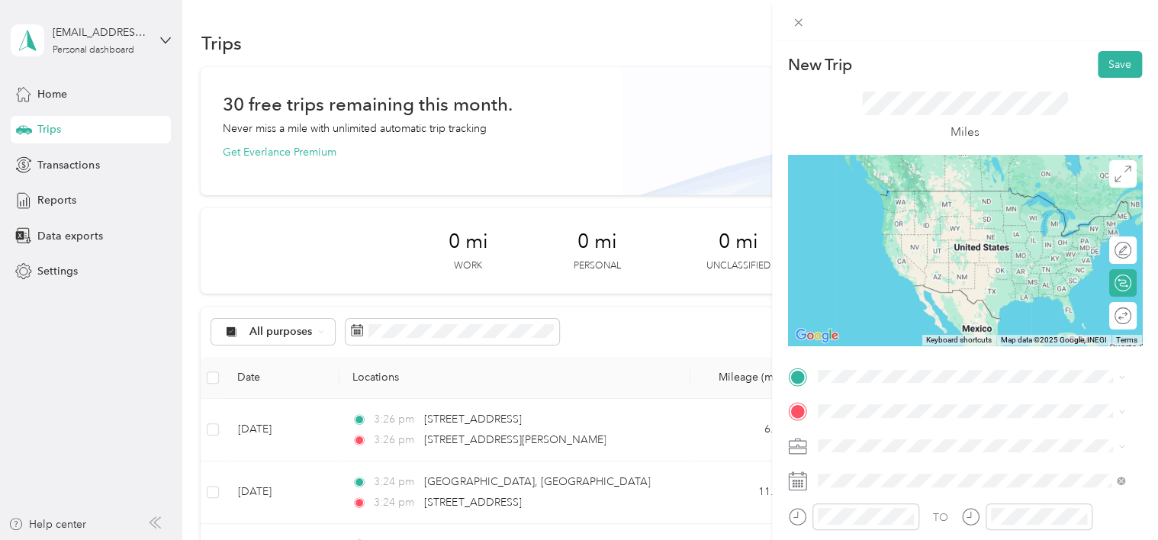
click at [940, 189] on span "[STREET_ADDRESS][PERSON_NAME][US_STATE]" at bounding box center [964, 185] width 237 height 14
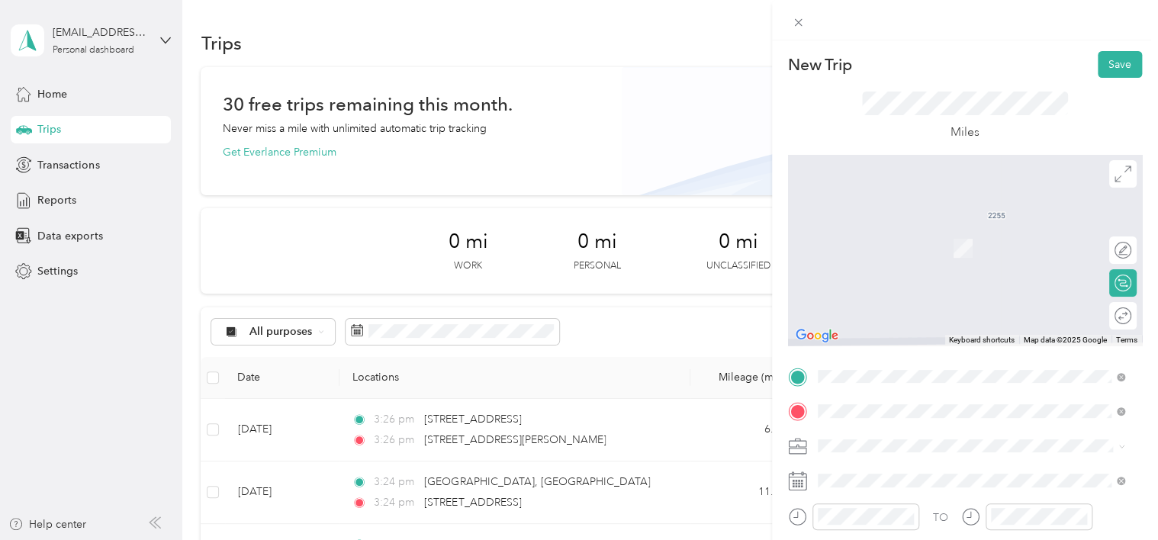
click at [942, 233] on span "[STREET_ADDRESS][US_STATE]" at bounding box center [922, 226] width 153 height 14
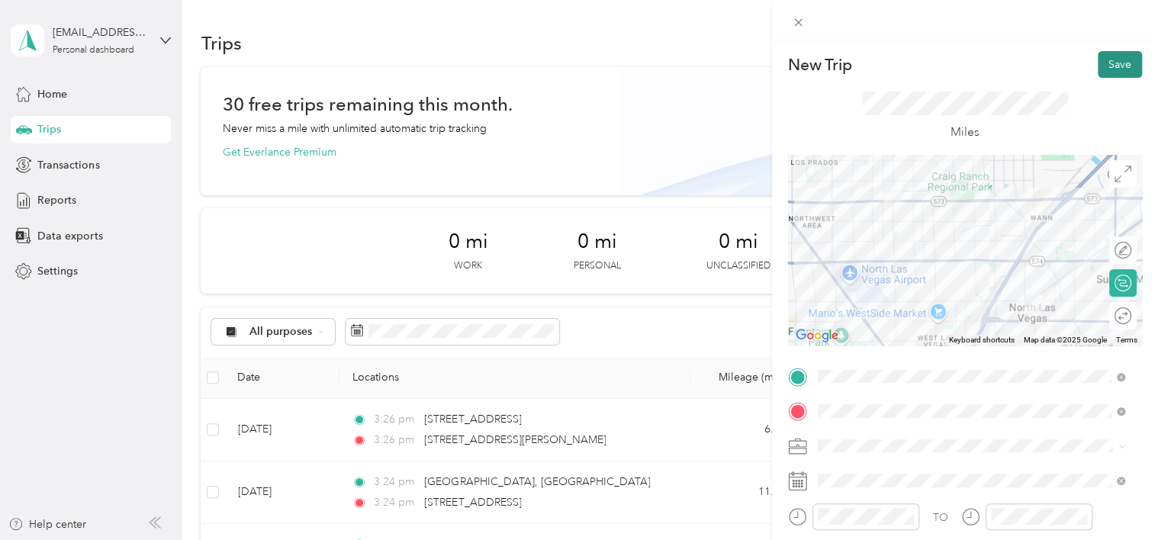
click at [1101, 60] on button "Save" at bounding box center [1120, 64] width 44 height 27
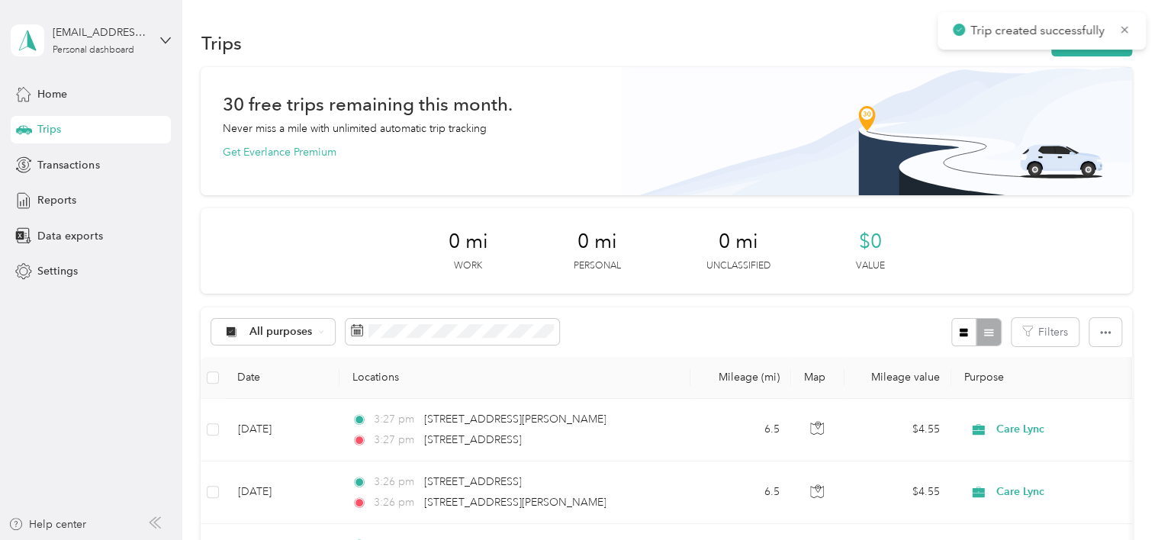
click at [1132, 34] on div "Trip created successfully" at bounding box center [1041, 30] width 208 height 37
click at [1124, 34] on icon at bounding box center [1124, 30] width 12 height 14
click at [1089, 40] on button "New trip" at bounding box center [1091, 43] width 81 height 27
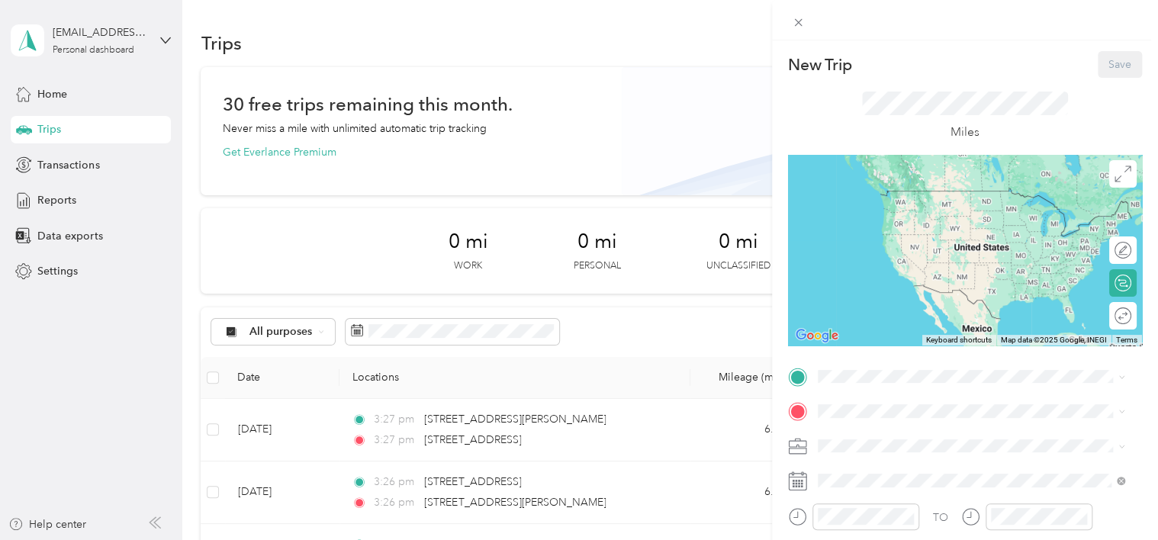
click at [799, 474] on icon at bounding box center [798, 482] width 18 height 17
click at [798, 479] on icon at bounding box center [797, 480] width 19 height 19
click at [797, 479] on icon at bounding box center [797, 480] width 19 height 19
click at [626, 433] on div "New Trip Save This trip cannot be edited because it is either under review, app…" at bounding box center [579, 270] width 1158 height 540
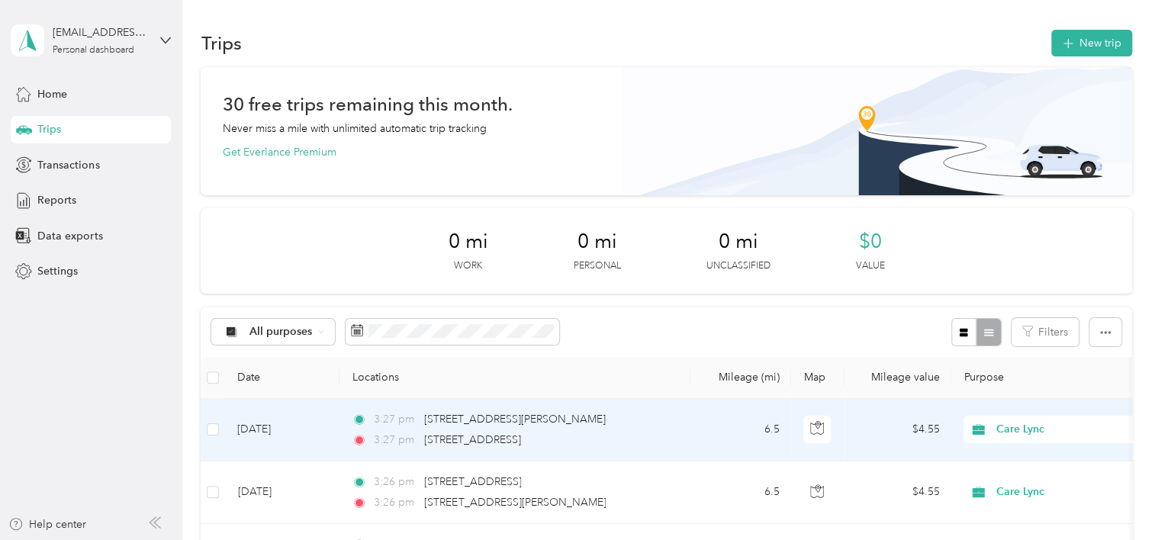
click at [220, 423] on td at bounding box center [213, 430] width 24 height 63
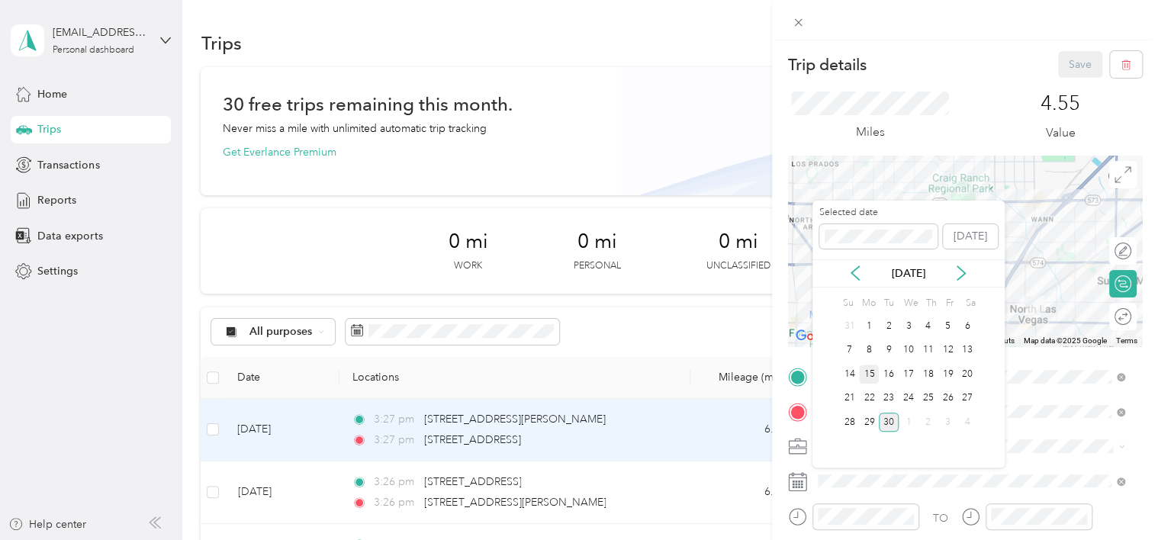
click at [860, 372] on div "15" at bounding box center [869, 374] width 20 height 19
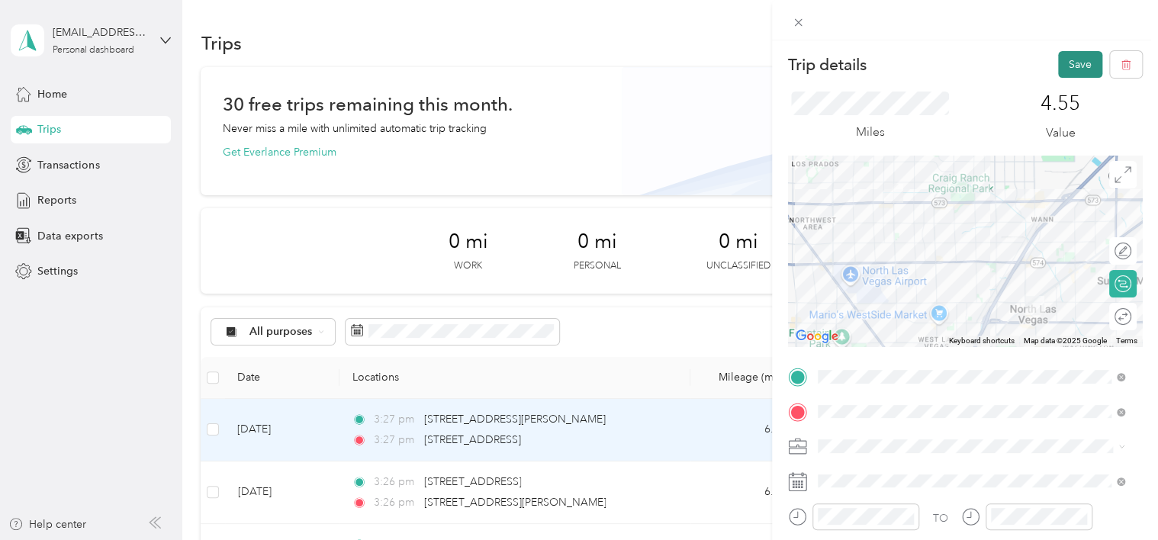
click at [1058, 62] on button "Save" at bounding box center [1080, 64] width 44 height 27
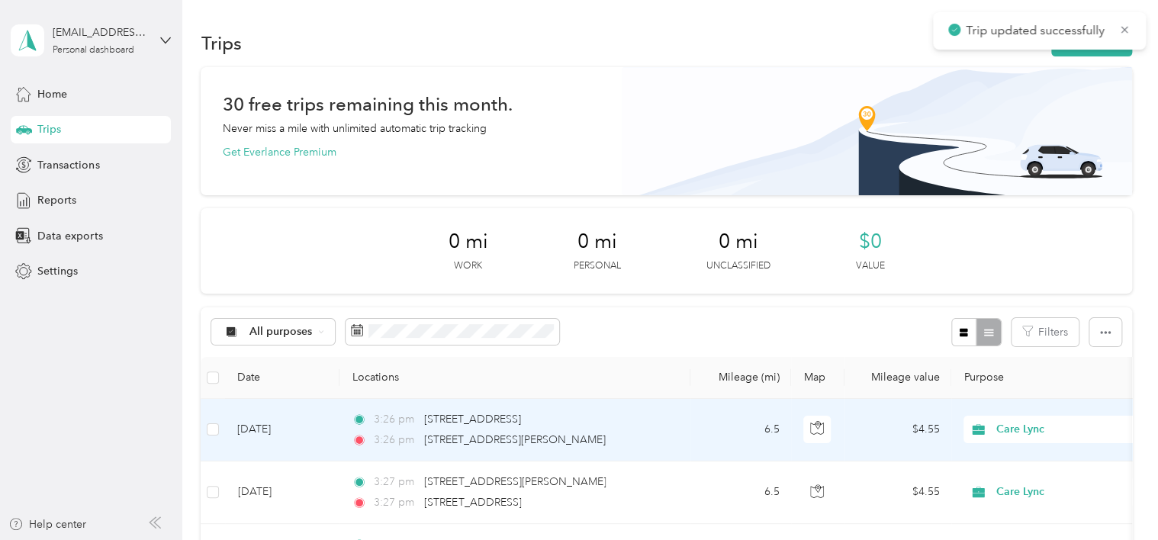
click at [287, 424] on td "[DATE]" at bounding box center [282, 430] width 114 height 63
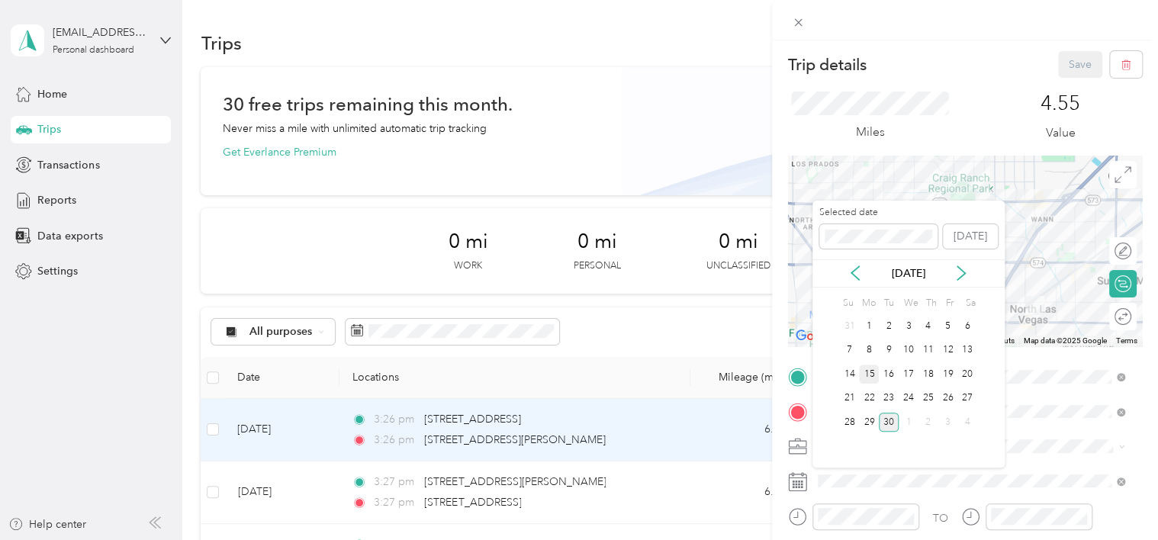
click at [870, 372] on div "15" at bounding box center [869, 374] width 20 height 19
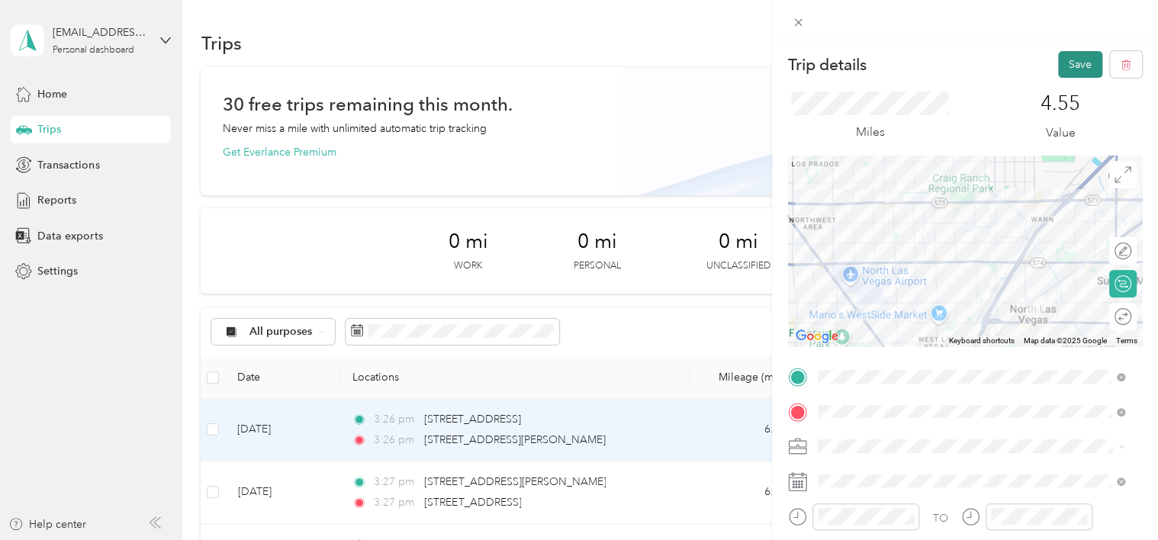
click at [1065, 71] on button "Save" at bounding box center [1080, 64] width 44 height 27
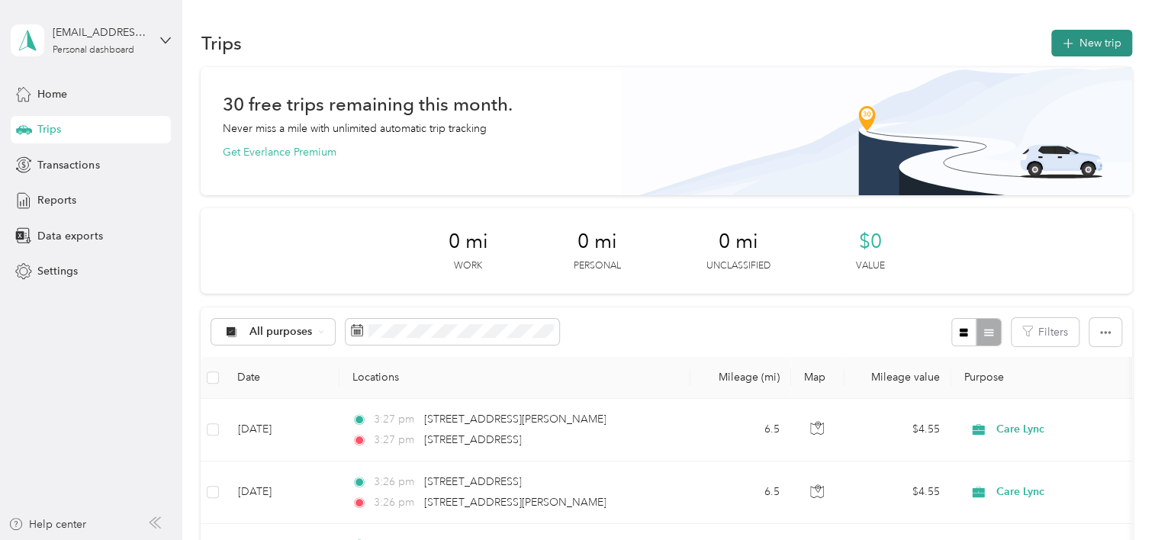
click at [1082, 46] on button "New trip" at bounding box center [1091, 43] width 81 height 27
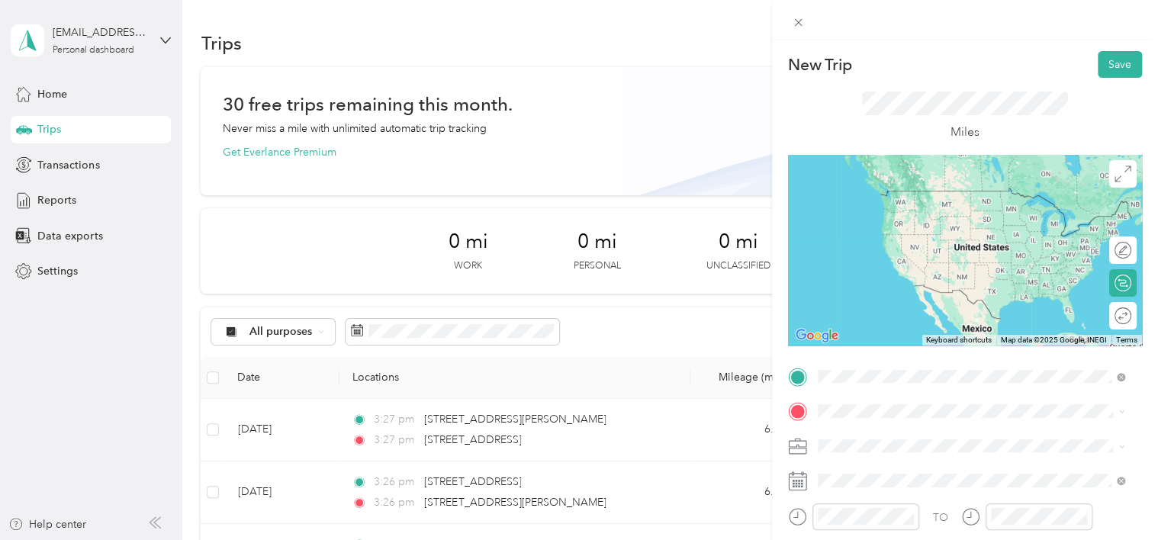
click at [929, 189] on span "[STREET_ADDRESS][US_STATE]" at bounding box center [922, 191] width 153 height 14
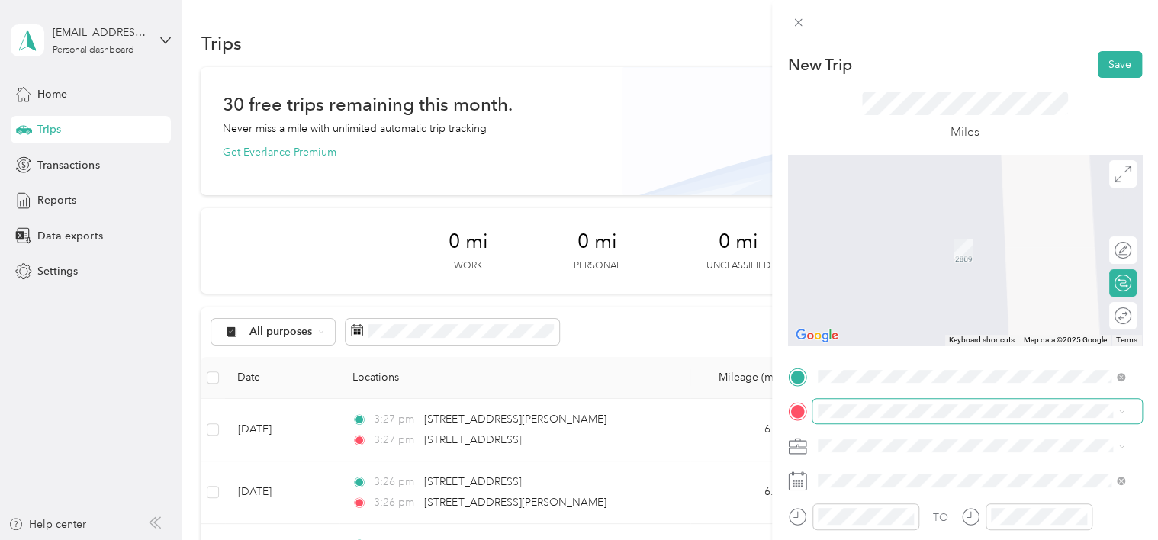
click at [844, 418] on span at bounding box center [977, 411] width 330 height 24
click at [891, 233] on span "[STREET_ADDRESS][US_STATE]" at bounding box center [922, 226] width 153 height 14
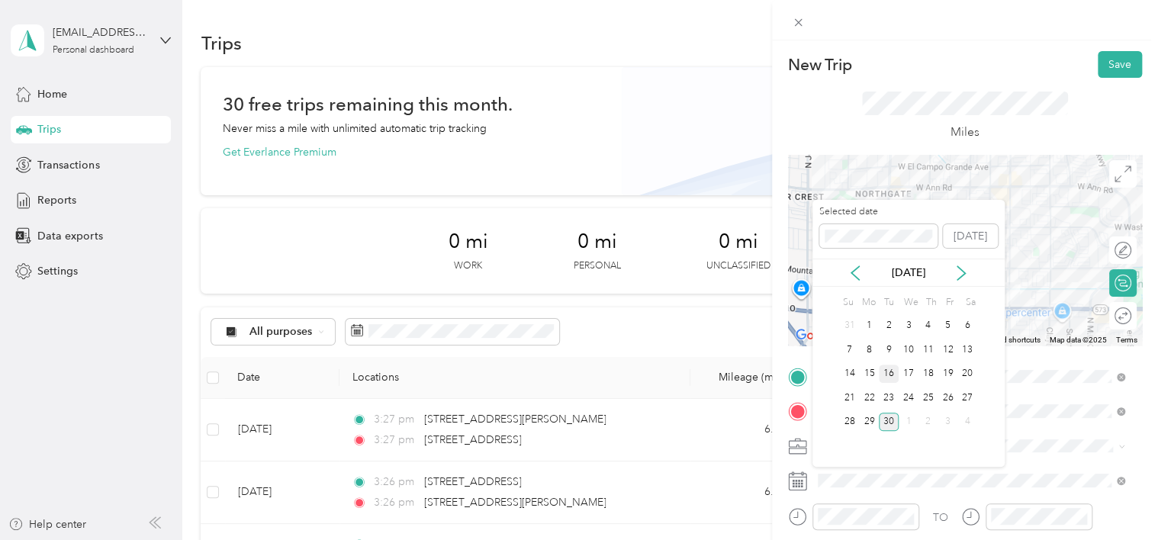
click at [888, 375] on div "16" at bounding box center [889, 374] width 20 height 19
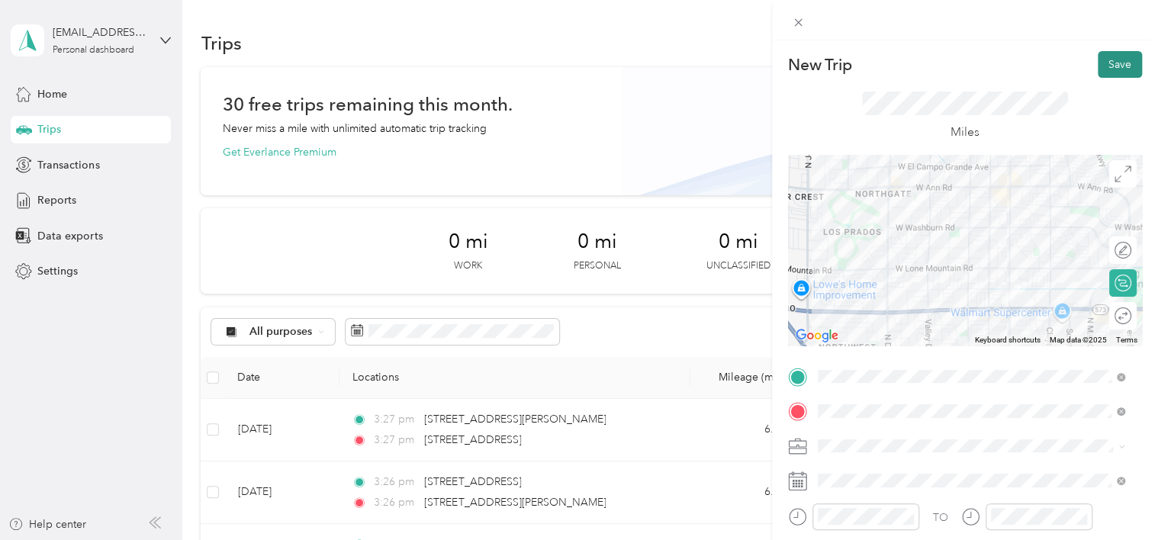
click at [1115, 61] on button "Save" at bounding box center [1120, 64] width 44 height 27
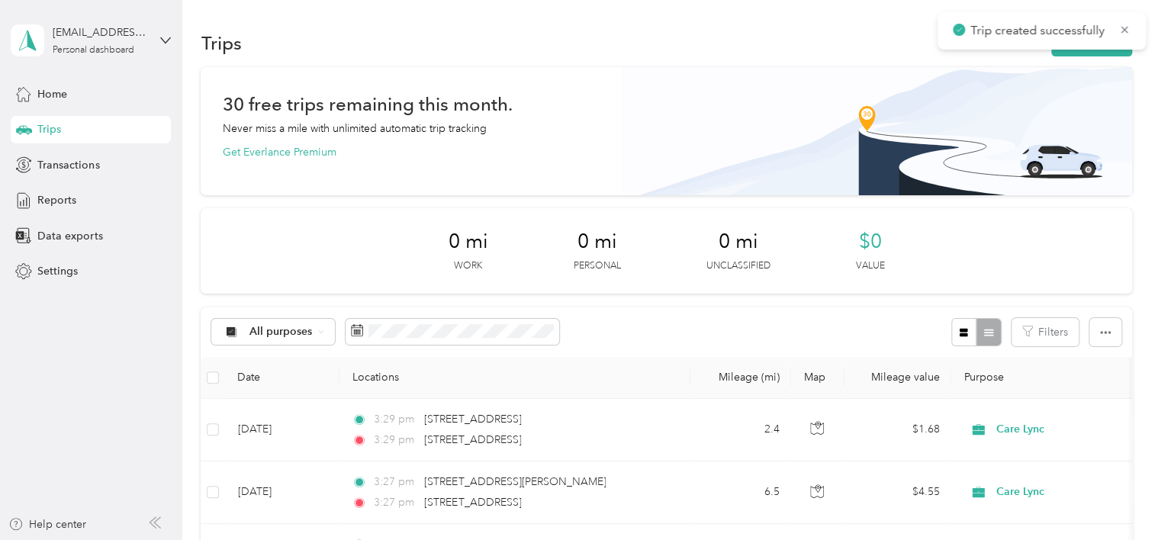
click at [896, 50] on div "Trips New trip" at bounding box center [666, 43] width 931 height 32
click at [1122, 31] on icon at bounding box center [1124, 30] width 12 height 14
click at [1107, 43] on button "New trip" at bounding box center [1091, 43] width 81 height 27
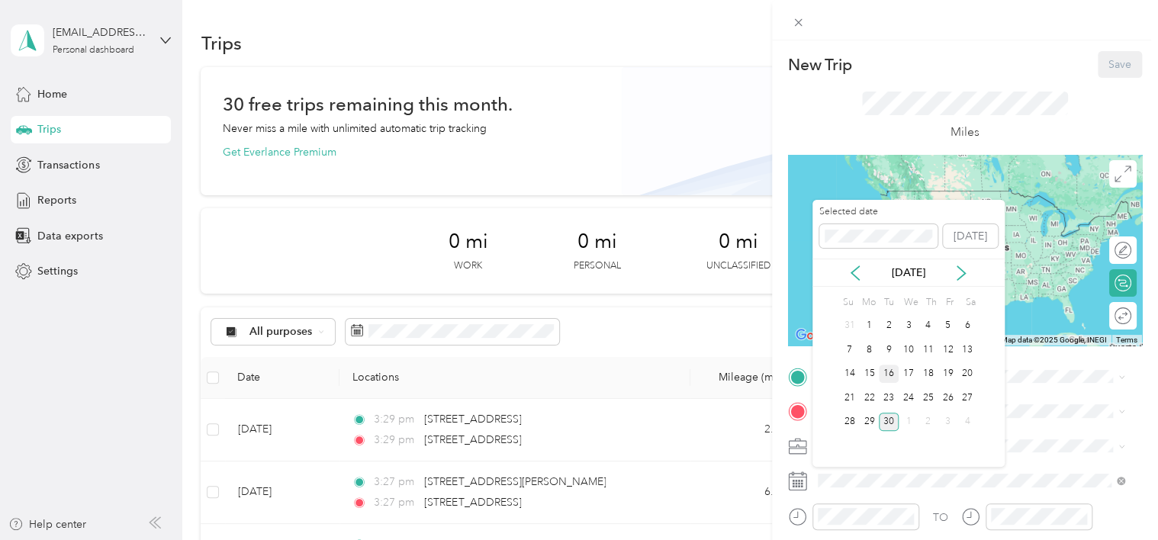
click at [889, 370] on div "16" at bounding box center [889, 374] width 20 height 19
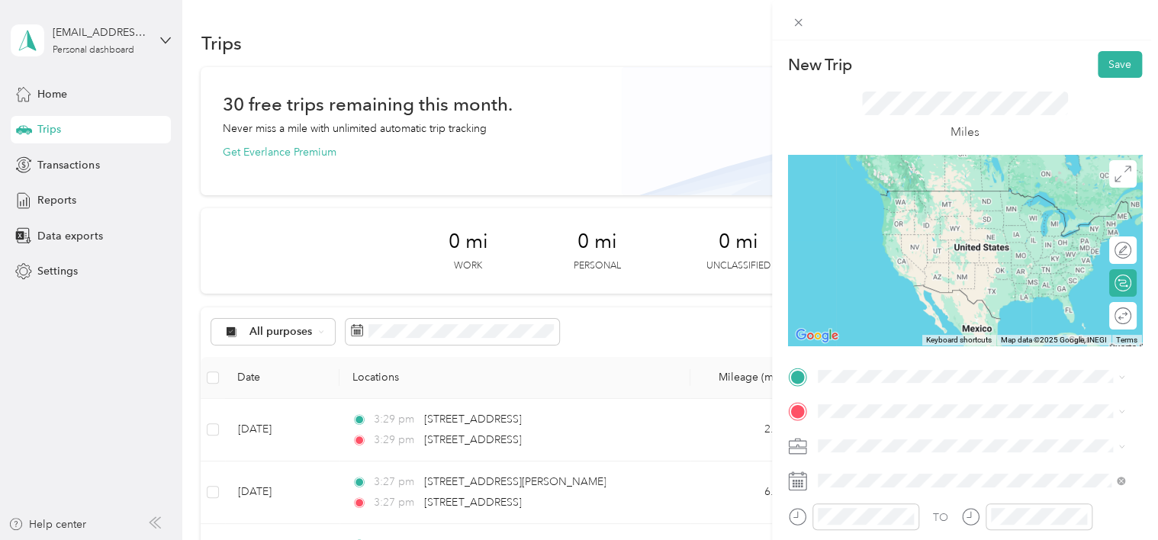
click at [982, 192] on span "[STREET_ADDRESS][US_STATE]" at bounding box center [922, 188] width 153 height 14
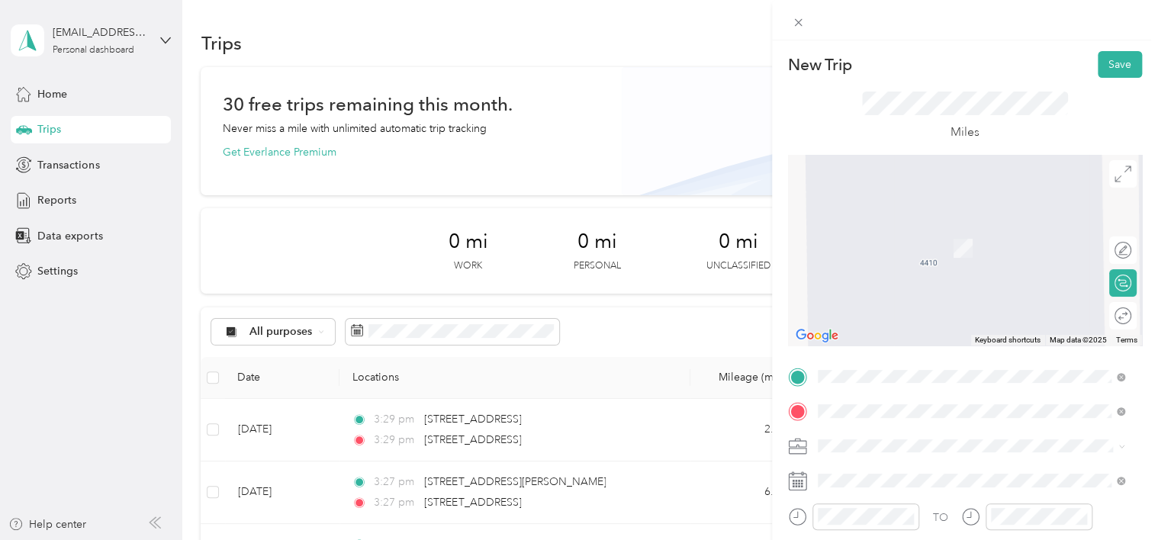
click at [947, 233] on span "[STREET_ADDRESS][US_STATE]" at bounding box center [922, 226] width 153 height 14
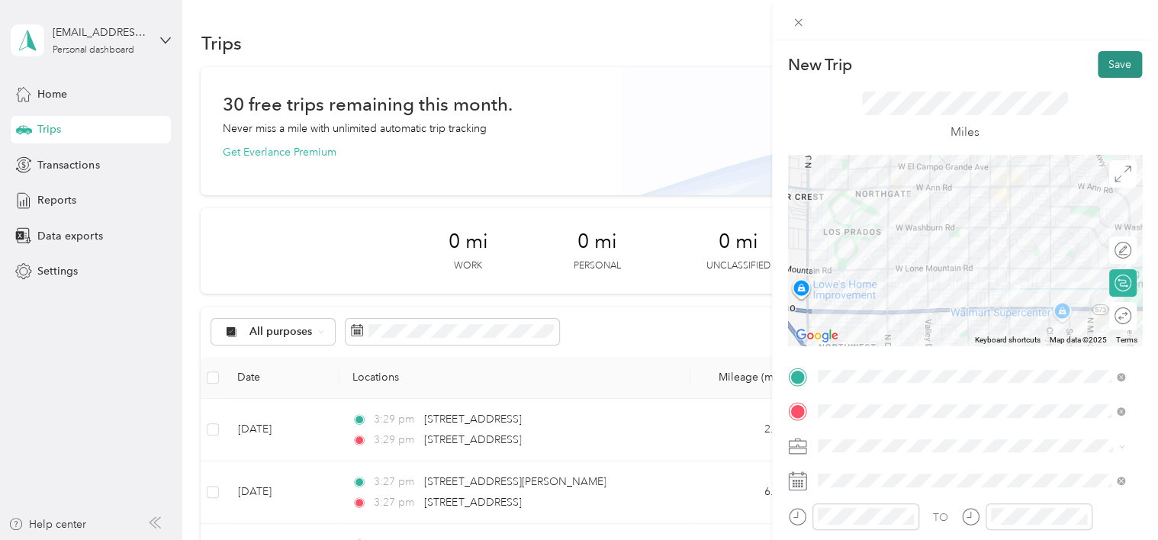
click at [1121, 65] on button "Save" at bounding box center [1120, 64] width 44 height 27
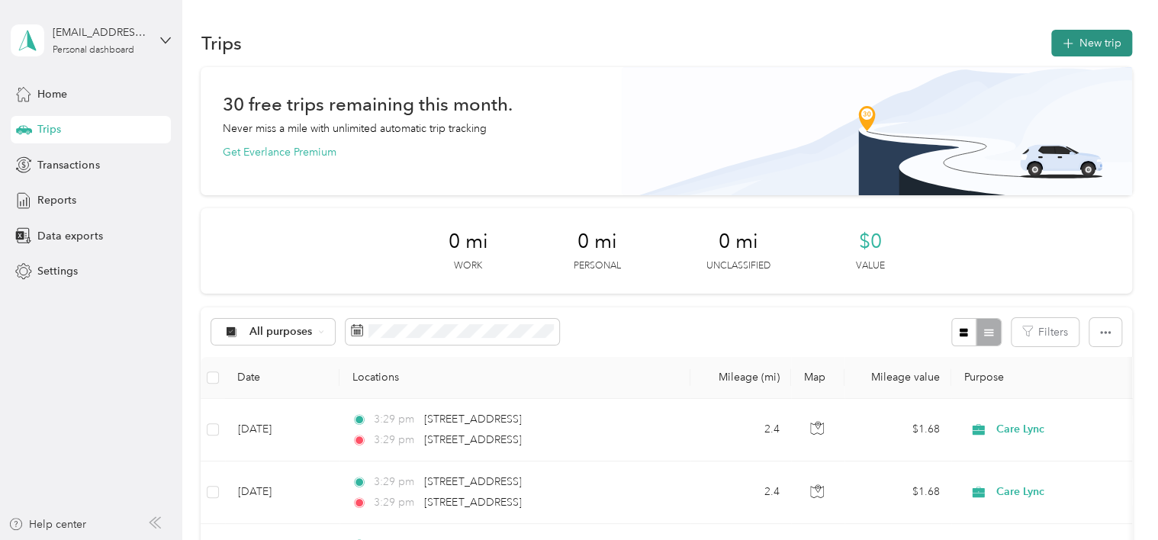
click at [1104, 49] on button "New trip" at bounding box center [1091, 43] width 81 height 27
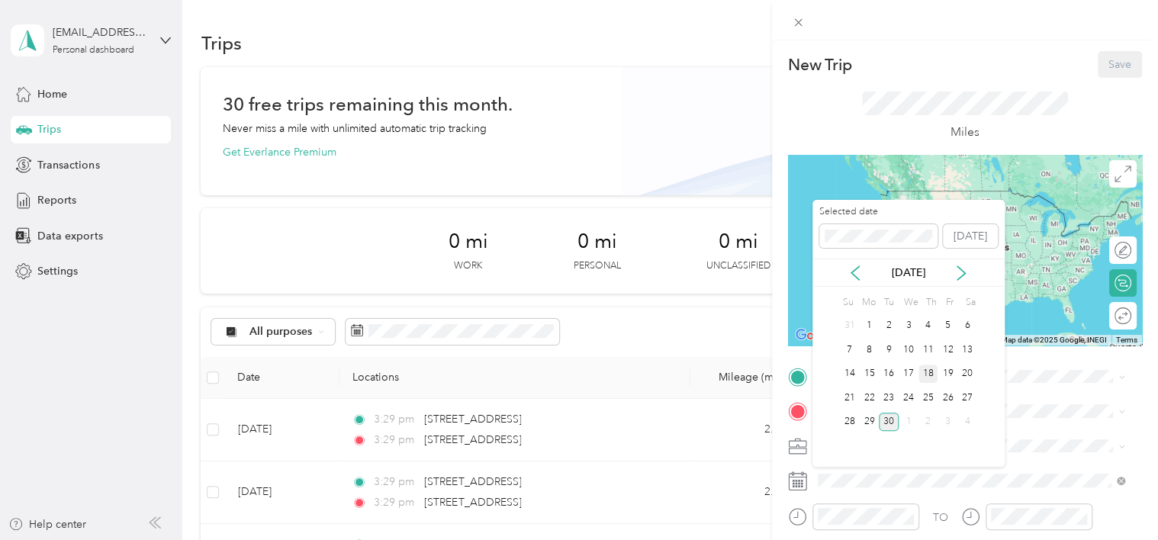
click at [928, 378] on div "18" at bounding box center [928, 374] width 20 height 19
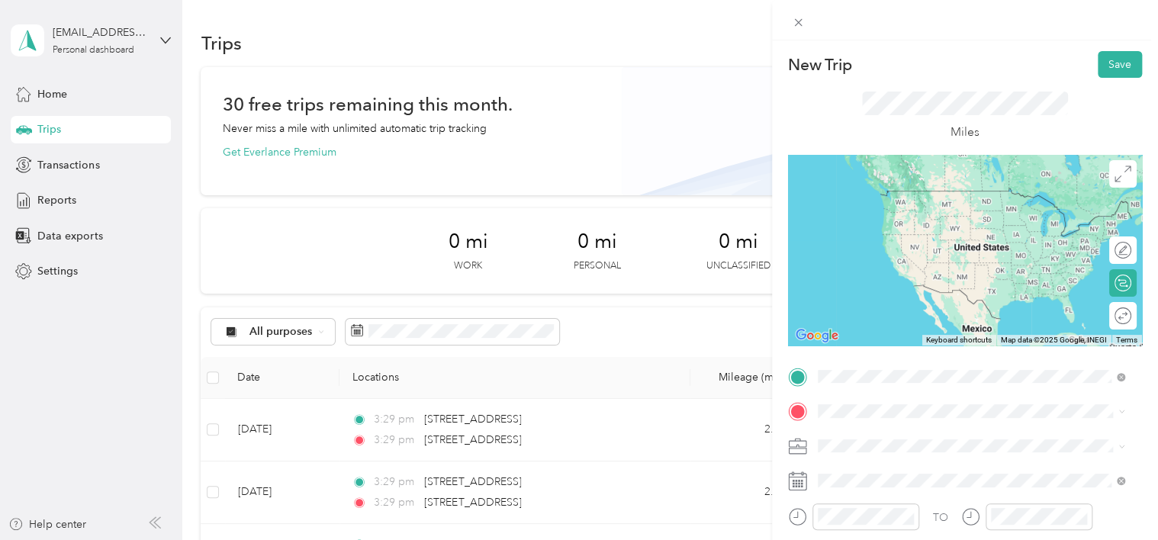
click at [961, 198] on span "[STREET_ADDRESS][US_STATE]" at bounding box center [922, 191] width 153 height 14
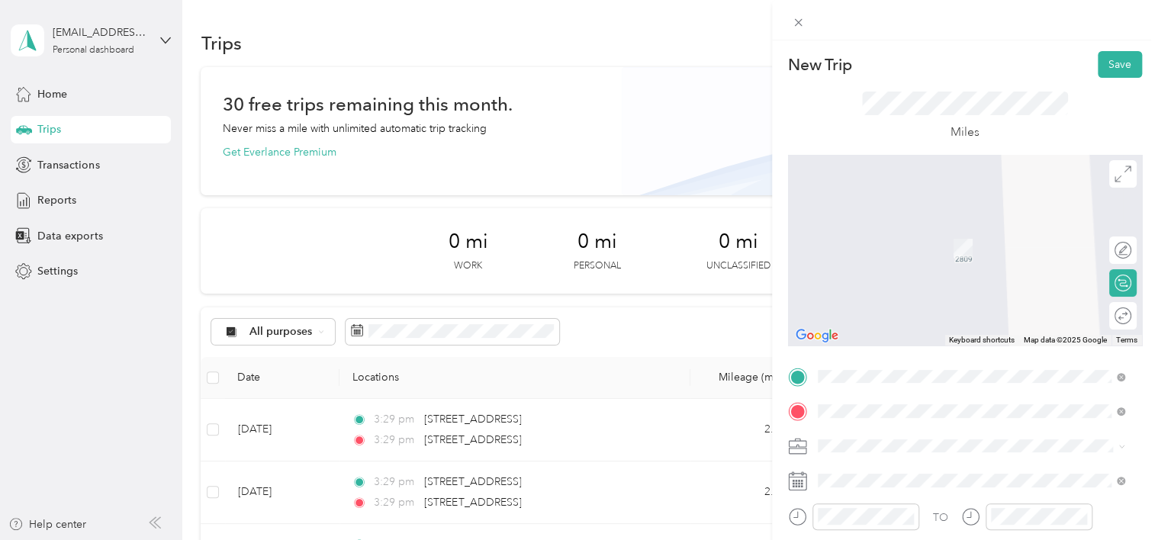
click at [942, 232] on span "[STREET_ADDRESS][PERSON_NAME][US_STATE]" at bounding box center [964, 226] width 237 height 14
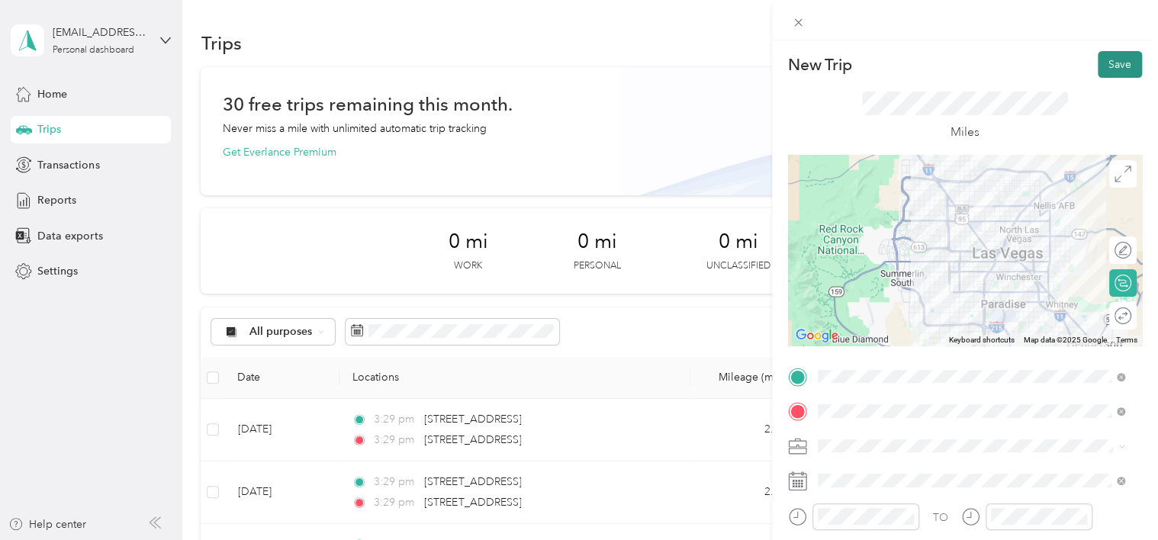
click at [1098, 70] on button "Save" at bounding box center [1120, 64] width 44 height 27
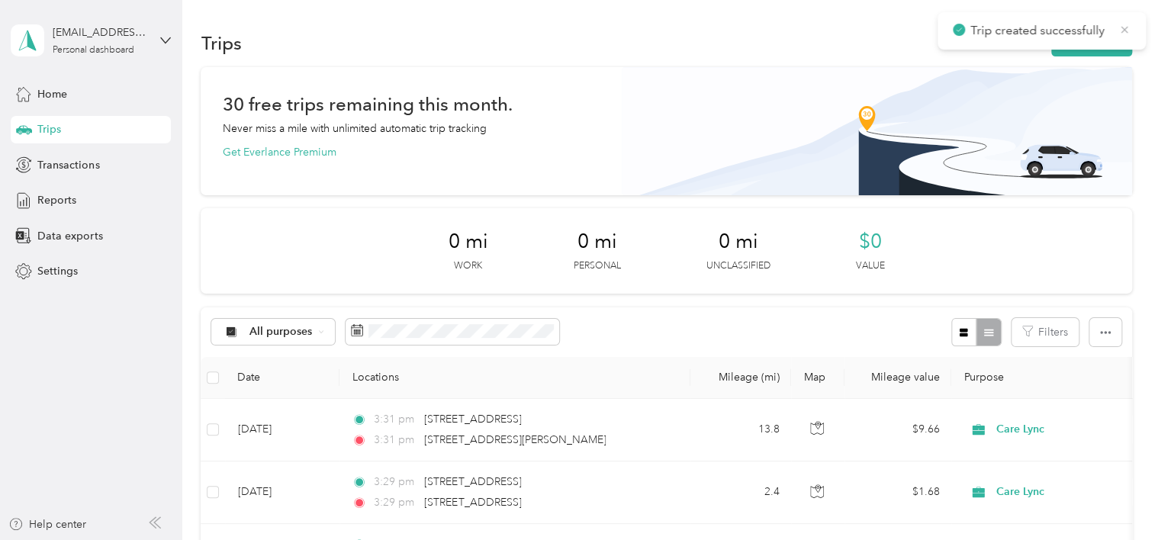
click at [1129, 29] on icon at bounding box center [1124, 30] width 12 height 14
click at [1085, 46] on button "New trip" at bounding box center [1091, 43] width 81 height 27
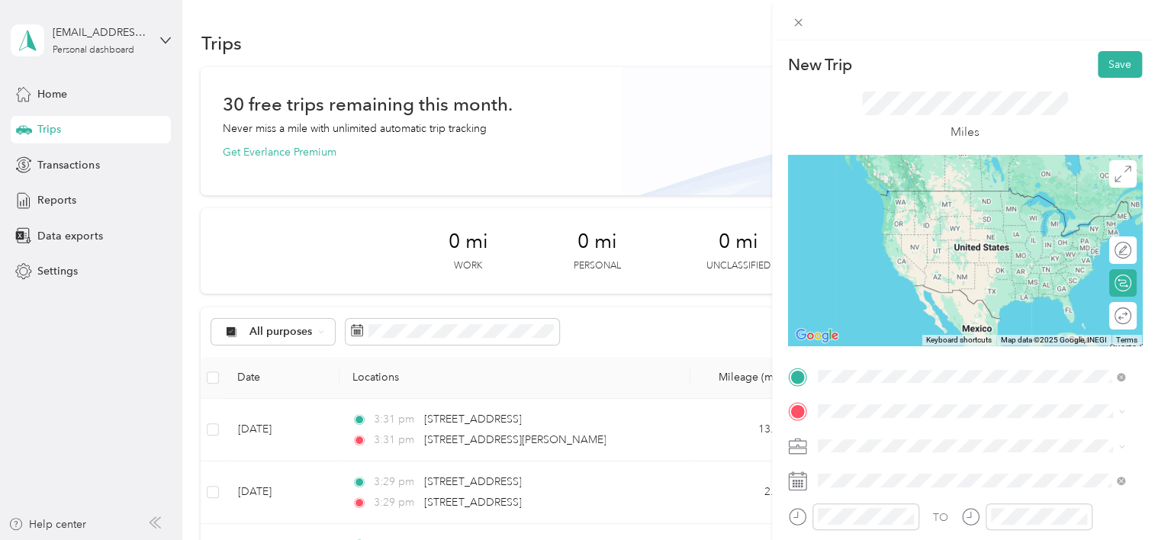
click at [878, 198] on span "[STREET_ADDRESS][PERSON_NAME][US_STATE]" at bounding box center [964, 191] width 237 height 14
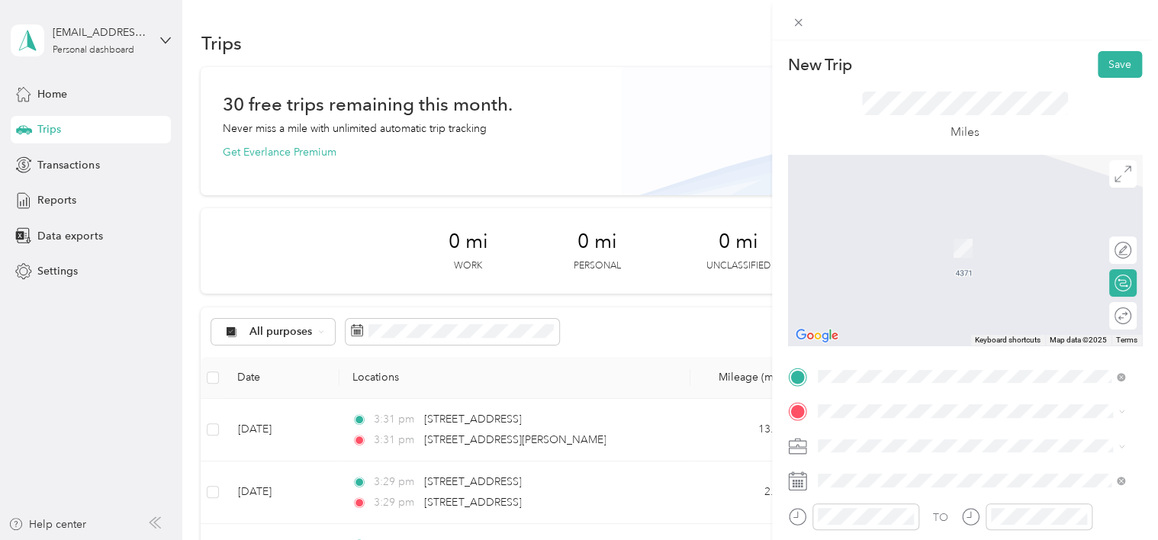
click at [829, 398] on div "TO Add photo" at bounding box center [965, 549] width 354 height 368
click at [928, 226] on span "[STREET_ADDRESS][US_STATE]" at bounding box center [922, 226] width 153 height 14
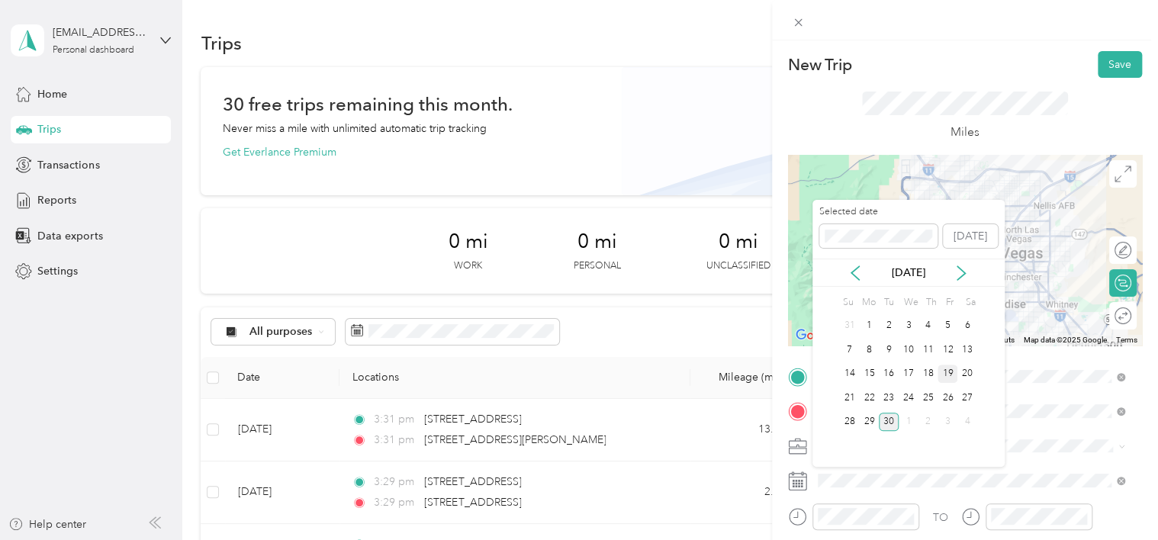
click at [944, 374] on div "19" at bounding box center [947, 374] width 20 height 19
click at [934, 373] on div "18" at bounding box center [928, 374] width 20 height 19
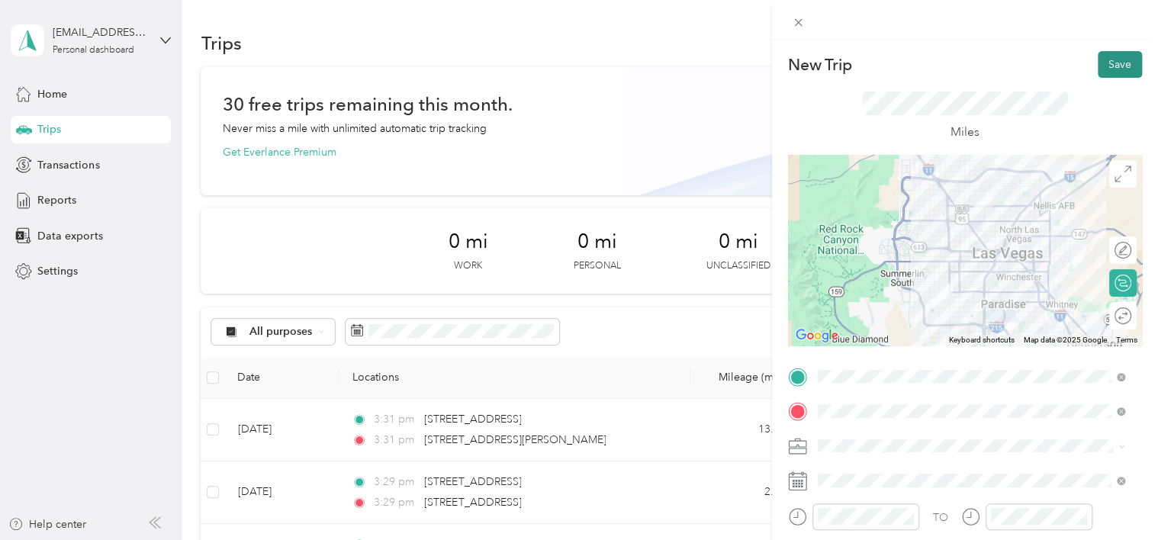
click at [1098, 64] on button "Save" at bounding box center [1120, 64] width 44 height 27
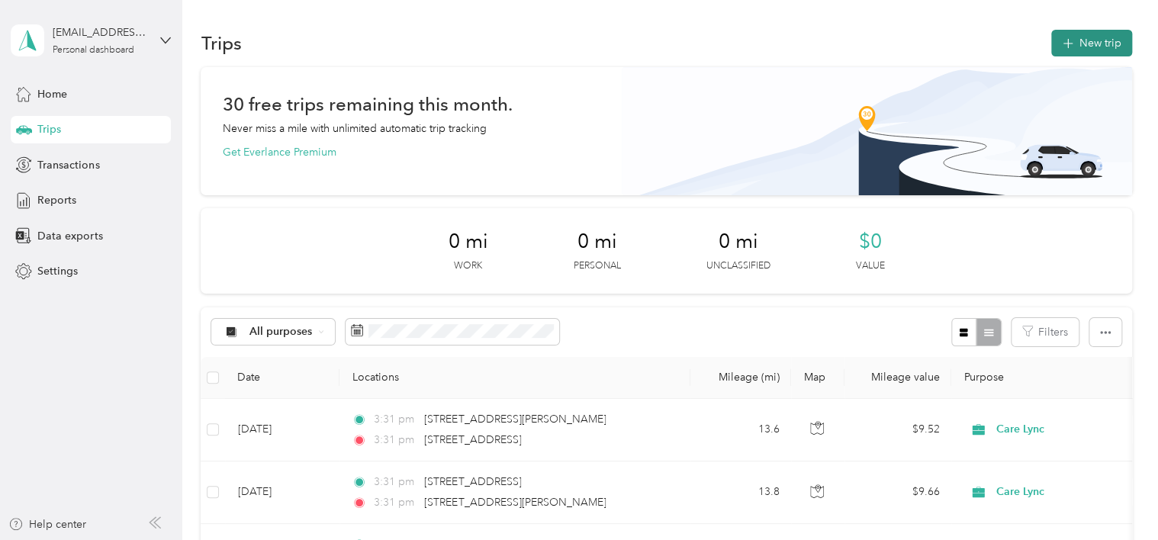
click at [1072, 43] on button "New trip" at bounding box center [1091, 43] width 81 height 27
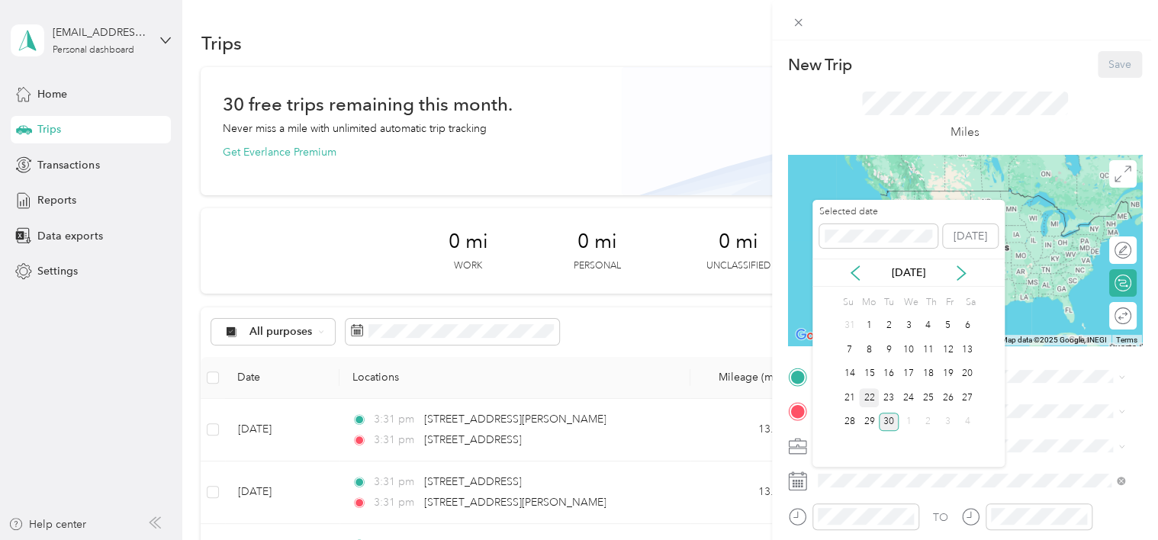
click at [864, 396] on div "22" at bounding box center [869, 397] width 20 height 19
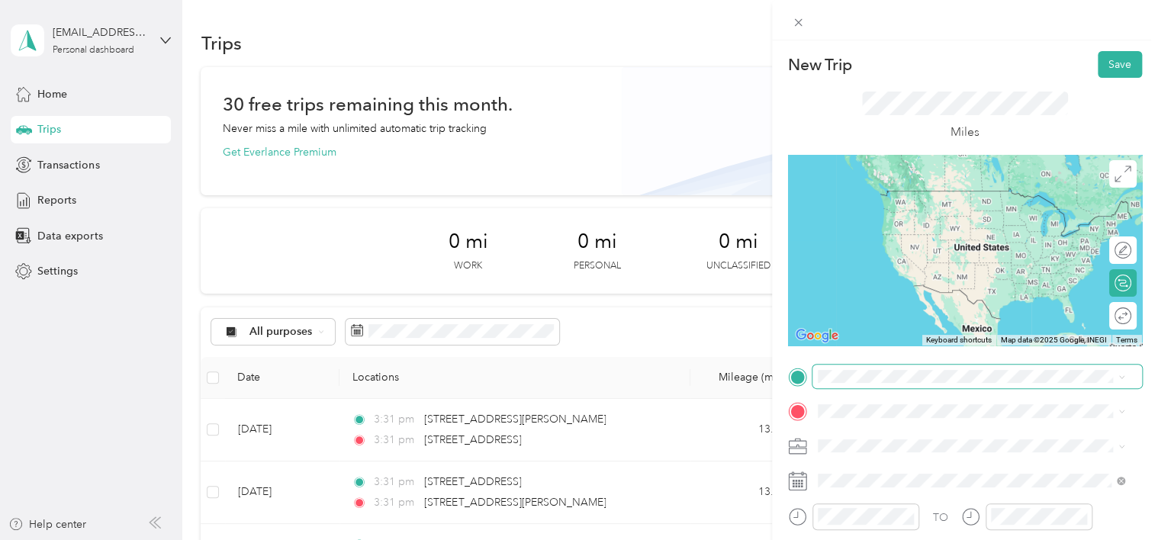
click at [863, 383] on span at bounding box center [977, 377] width 330 height 24
click at [912, 192] on span "[STREET_ADDRESS][US_STATE]" at bounding box center [922, 189] width 153 height 14
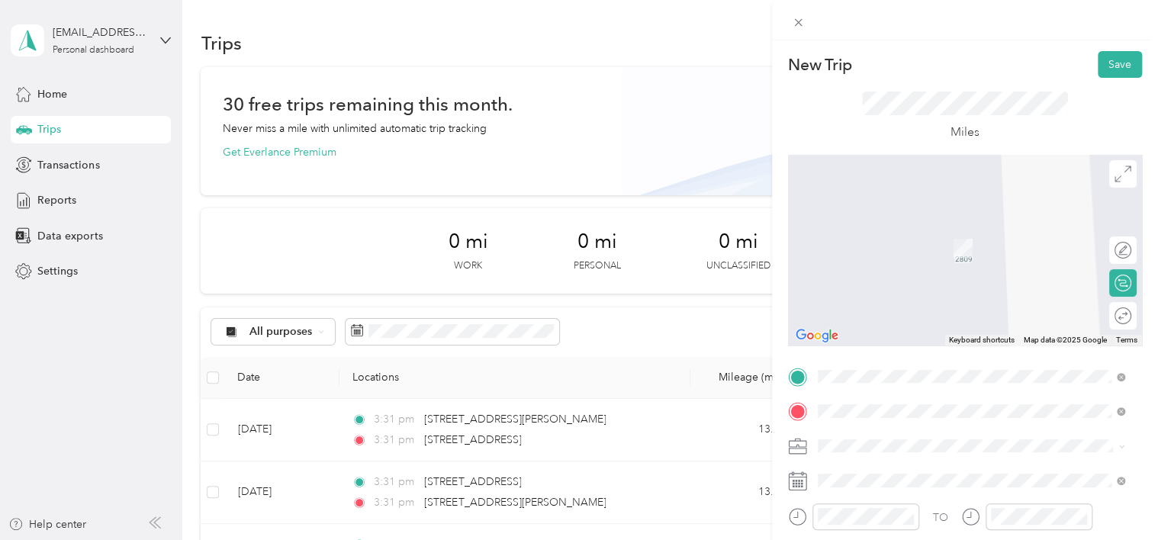
click at [883, 252] on div "[STREET_ADDRESS][US_STATE]" at bounding box center [971, 242] width 297 height 21
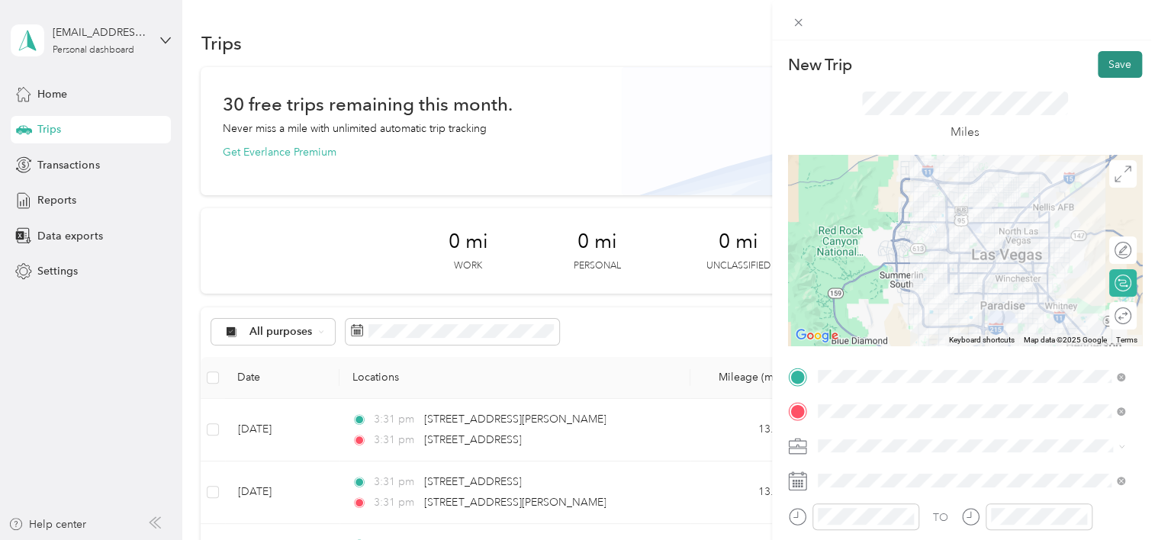
click at [1098, 62] on button "Save" at bounding box center [1120, 64] width 44 height 27
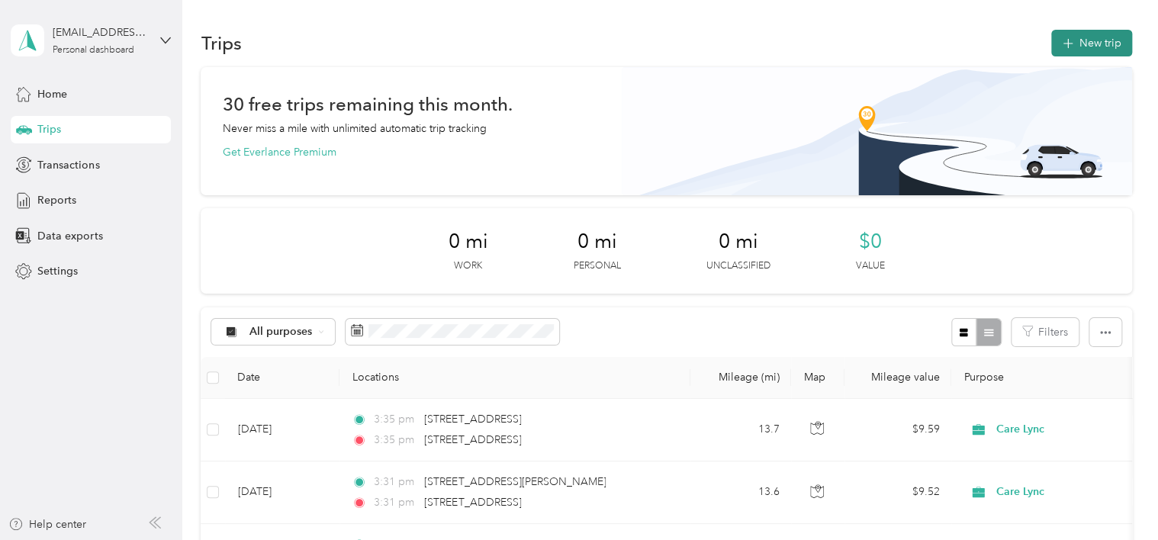
click at [1061, 44] on icon "button" at bounding box center [1068, 44] width 18 height 18
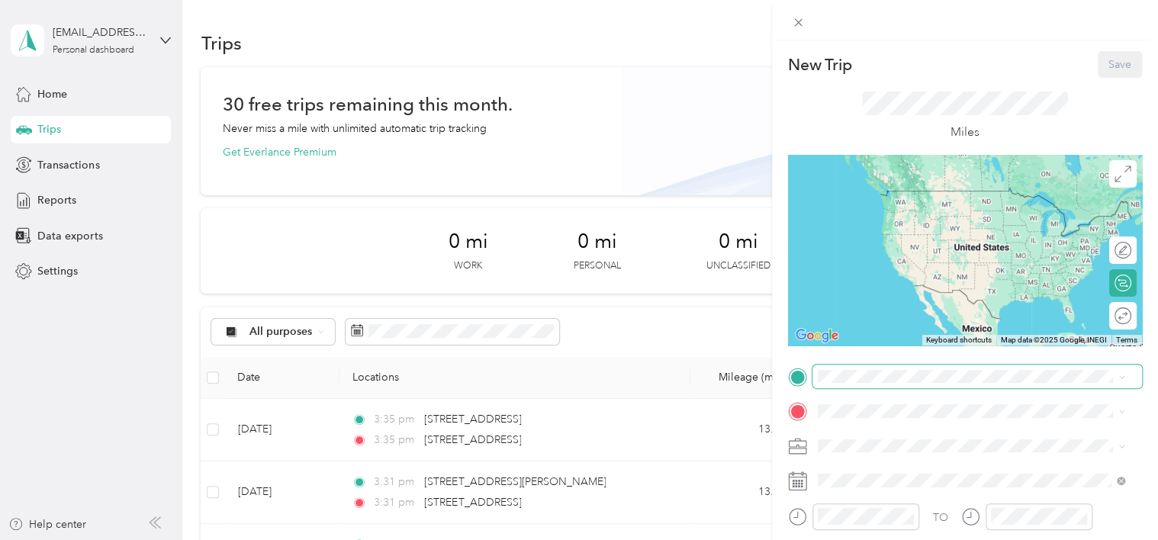
click at [909, 365] on span at bounding box center [977, 377] width 330 height 24
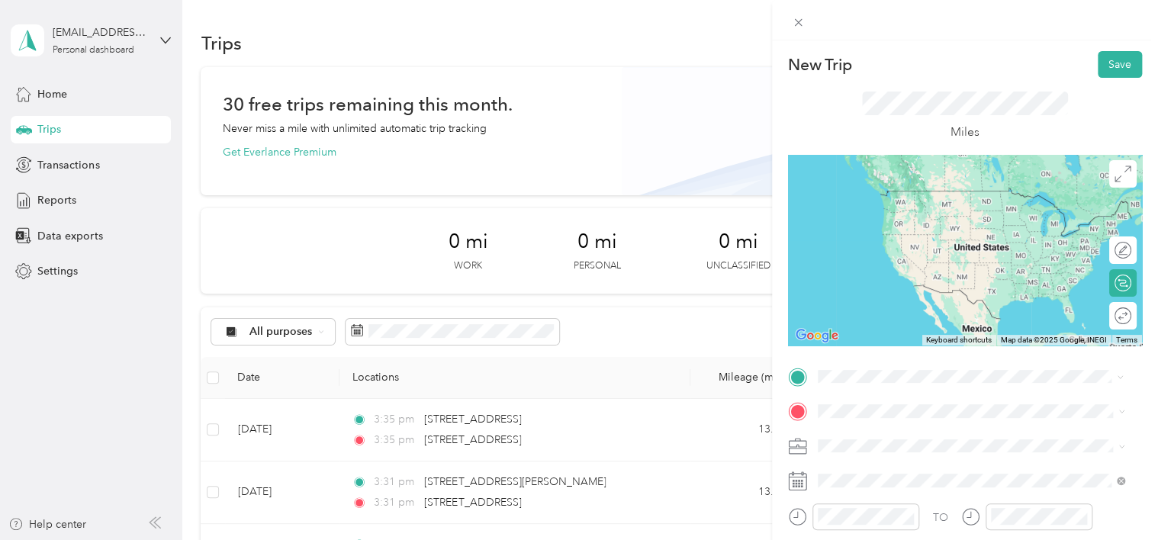
click at [904, 214] on span "[STREET_ADDRESS][US_STATE]" at bounding box center [922, 207] width 153 height 14
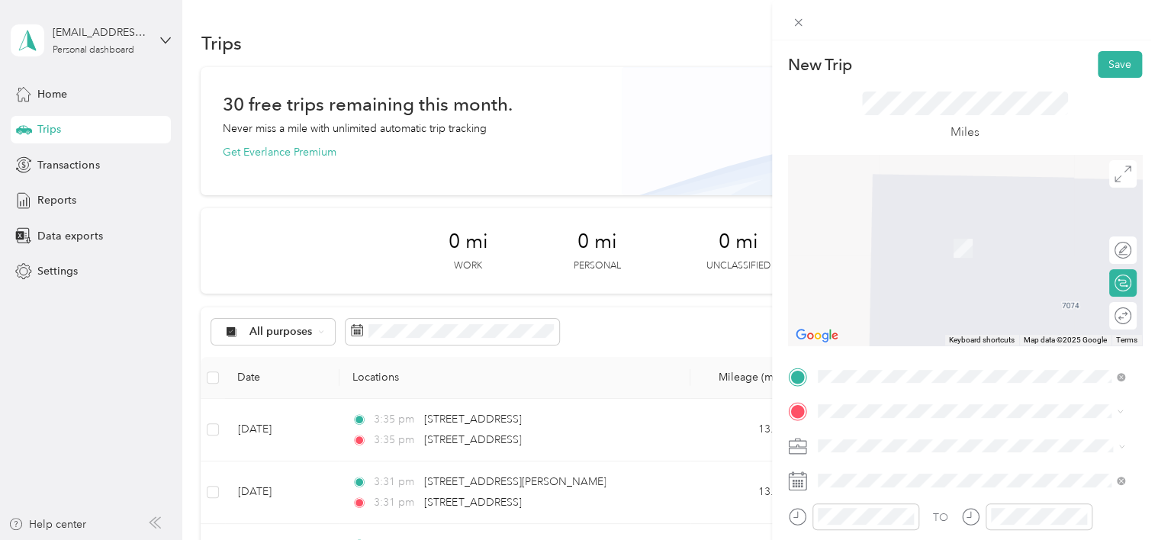
click at [894, 228] on span "[STREET_ADDRESS][US_STATE]" at bounding box center [922, 226] width 153 height 14
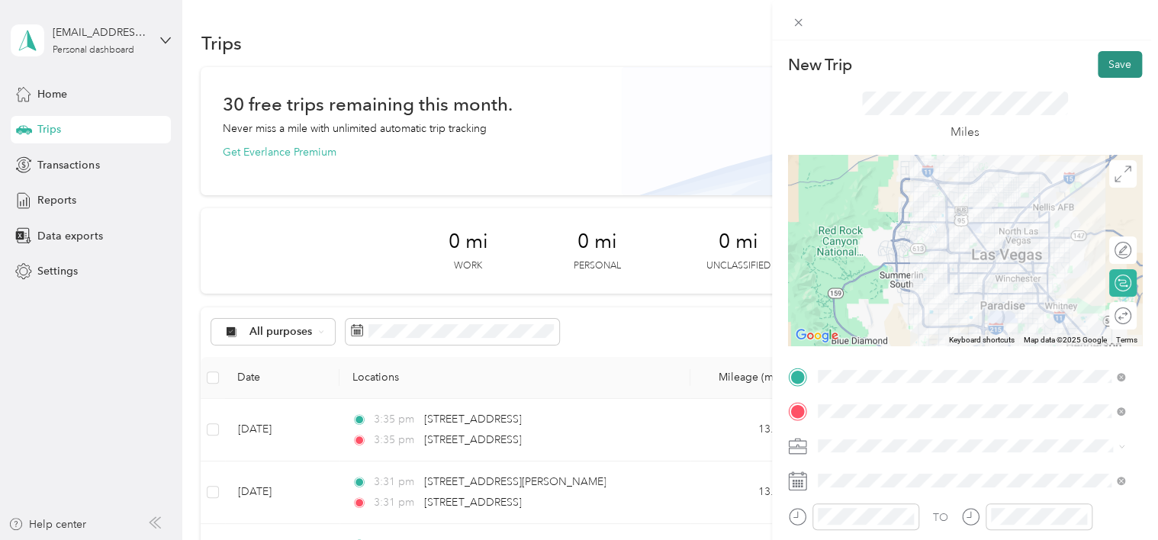
click at [1103, 58] on button "Save" at bounding box center [1120, 64] width 44 height 27
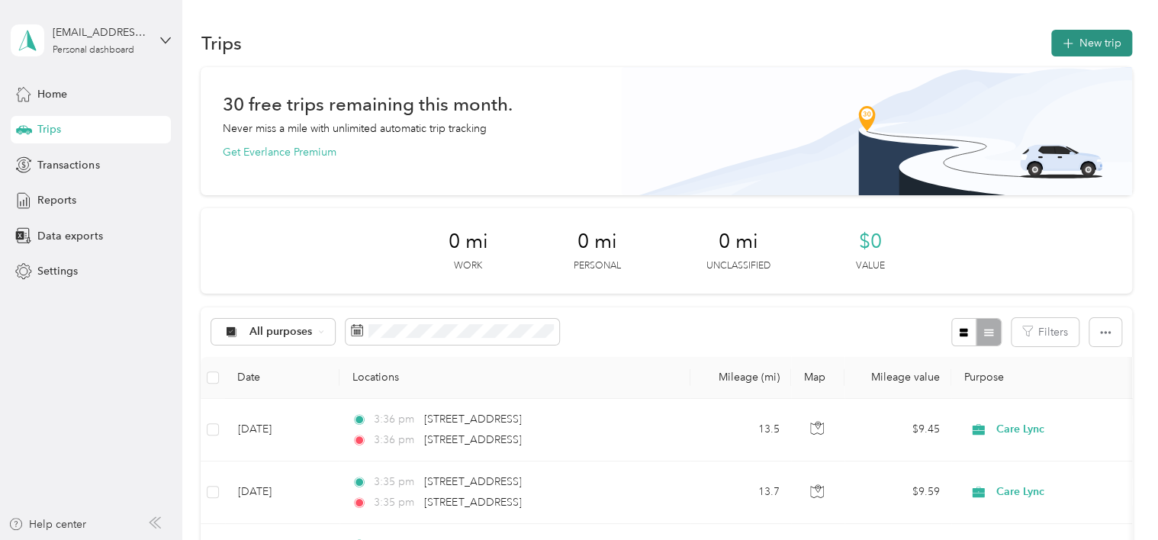
click at [1069, 49] on button "New trip" at bounding box center [1091, 43] width 81 height 27
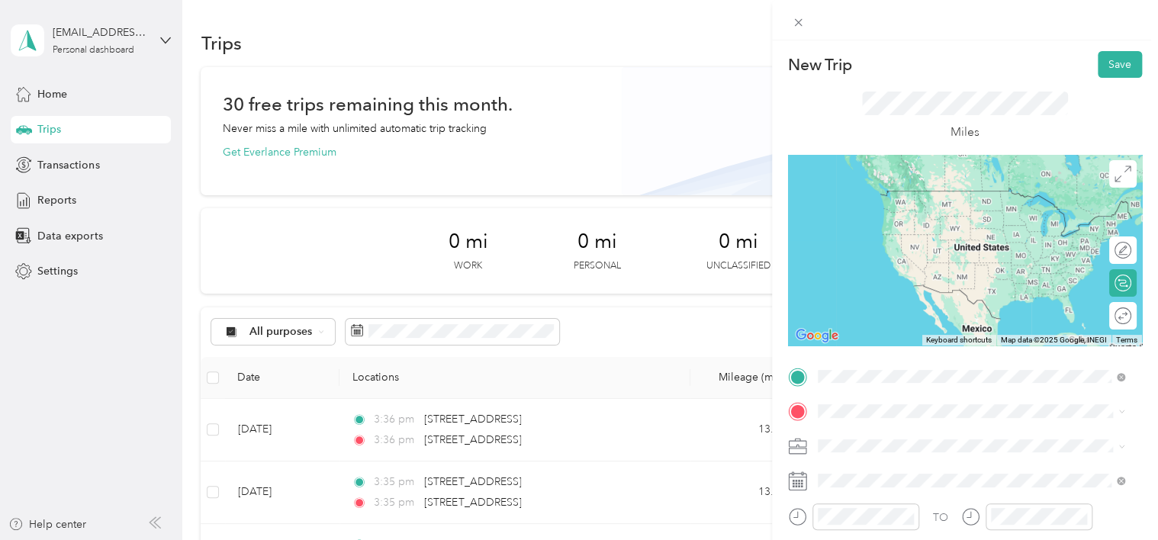
click at [271, 428] on div "New Trip Save This trip cannot be edited because it is either under review, app…" at bounding box center [579, 270] width 1158 height 540
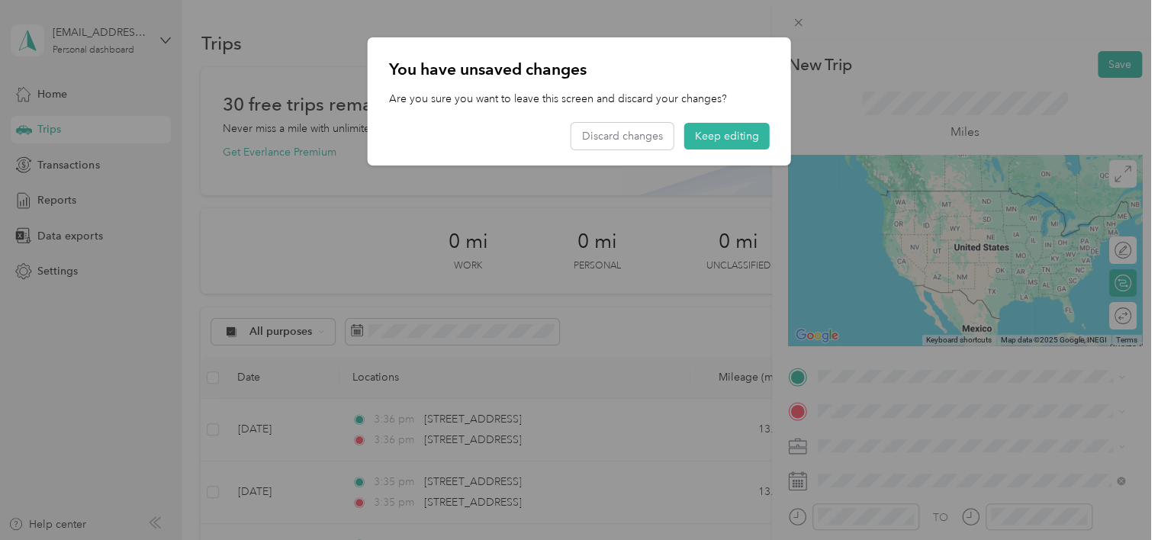
click at [262, 429] on div at bounding box center [579, 270] width 1158 height 540
click at [613, 134] on button "Discard changes" at bounding box center [622, 136] width 102 height 27
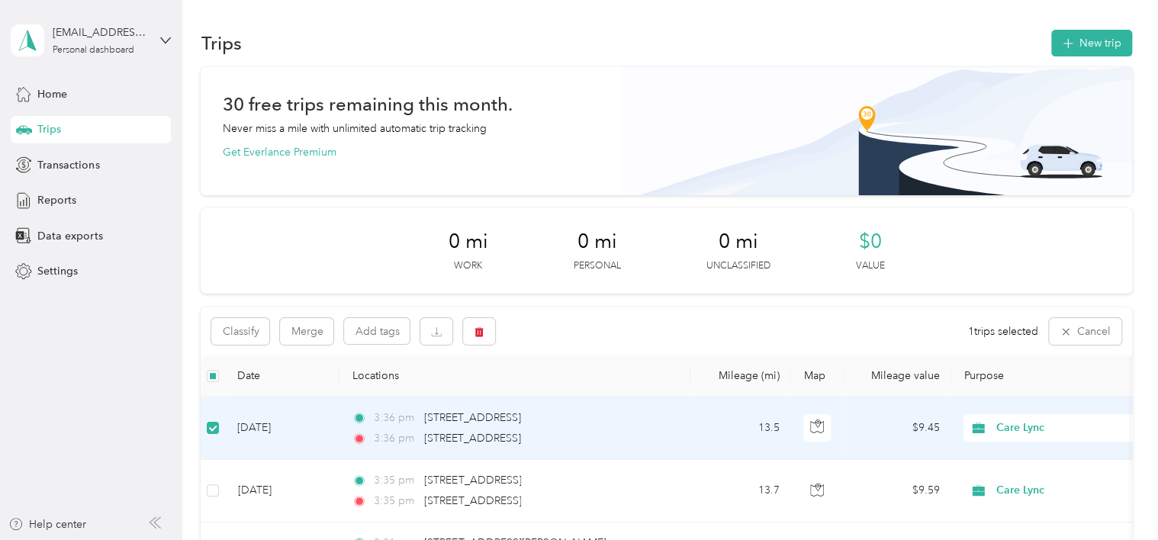
click at [257, 428] on td "[DATE]" at bounding box center [282, 428] width 114 height 63
click at [269, 426] on td "[DATE]" at bounding box center [282, 428] width 114 height 63
drag, startPoint x: 269, startPoint y: 426, endPoint x: 280, endPoint y: 424, distance: 11.7
click at [280, 424] on td "[DATE]" at bounding box center [282, 428] width 114 height 63
drag, startPoint x: 280, startPoint y: 424, endPoint x: 207, endPoint y: 420, distance: 72.6
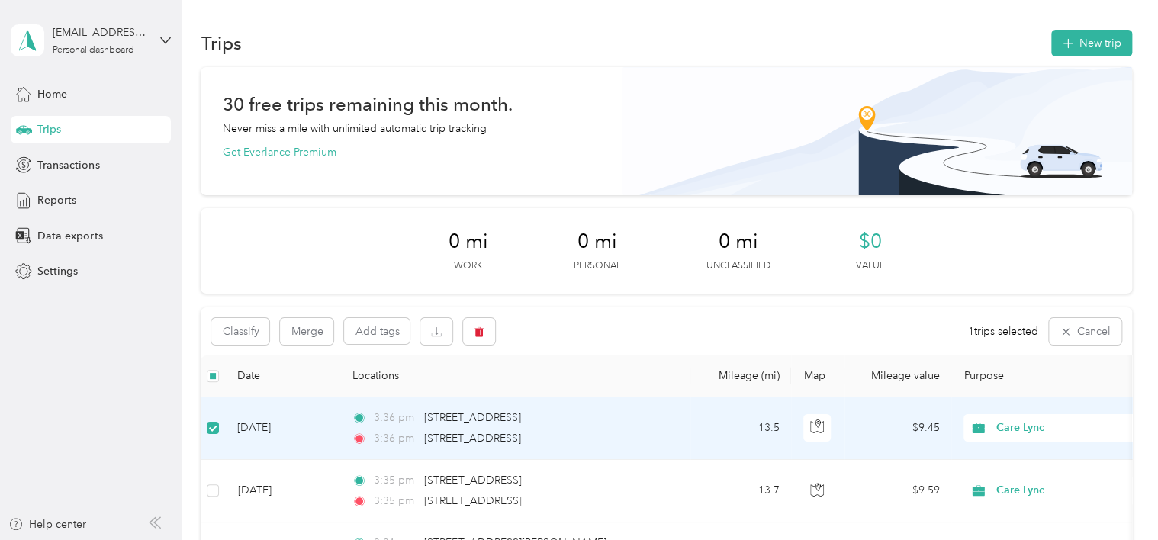
click at [207, 420] on label at bounding box center [213, 428] width 12 height 17
click at [251, 435] on td "[DATE]" at bounding box center [282, 430] width 114 height 63
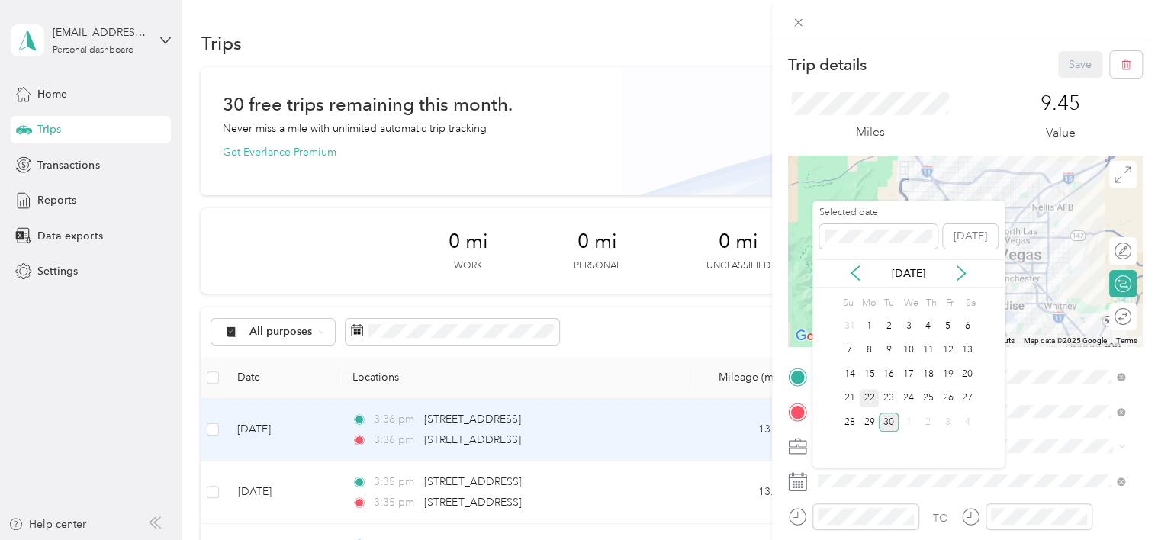
click at [871, 400] on div "22" at bounding box center [869, 398] width 20 height 19
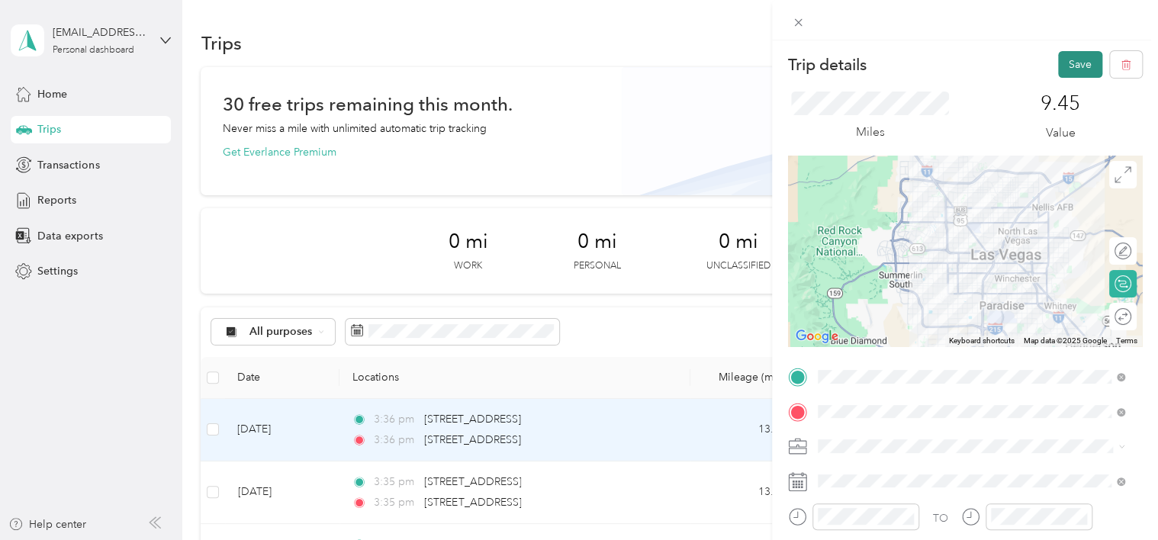
click at [1062, 69] on button "Save" at bounding box center [1080, 64] width 44 height 27
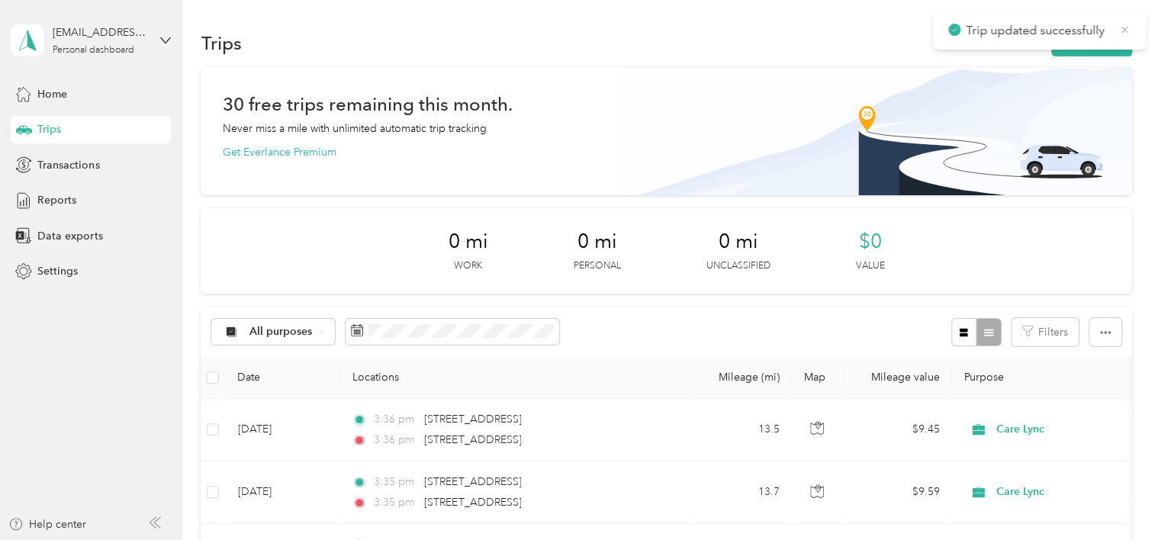
click at [1124, 29] on icon at bounding box center [1124, 29] width 7 height 7
click at [1098, 50] on button "New trip" at bounding box center [1091, 43] width 81 height 27
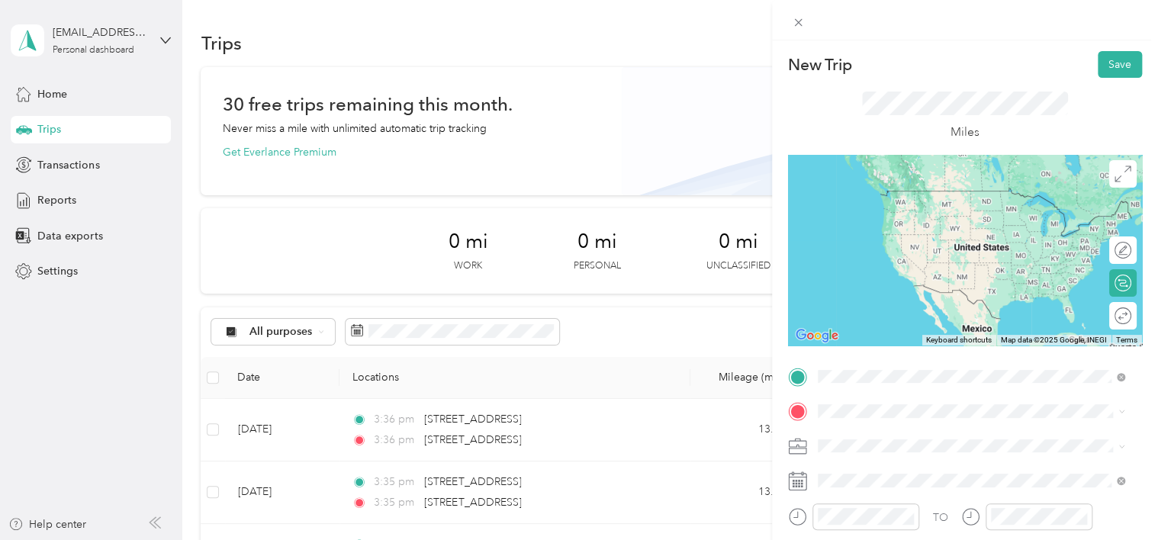
click at [937, 186] on span "[STREET_ADDRESS][US_STATE]" at bounding box center [922, 191] width 153 height 14
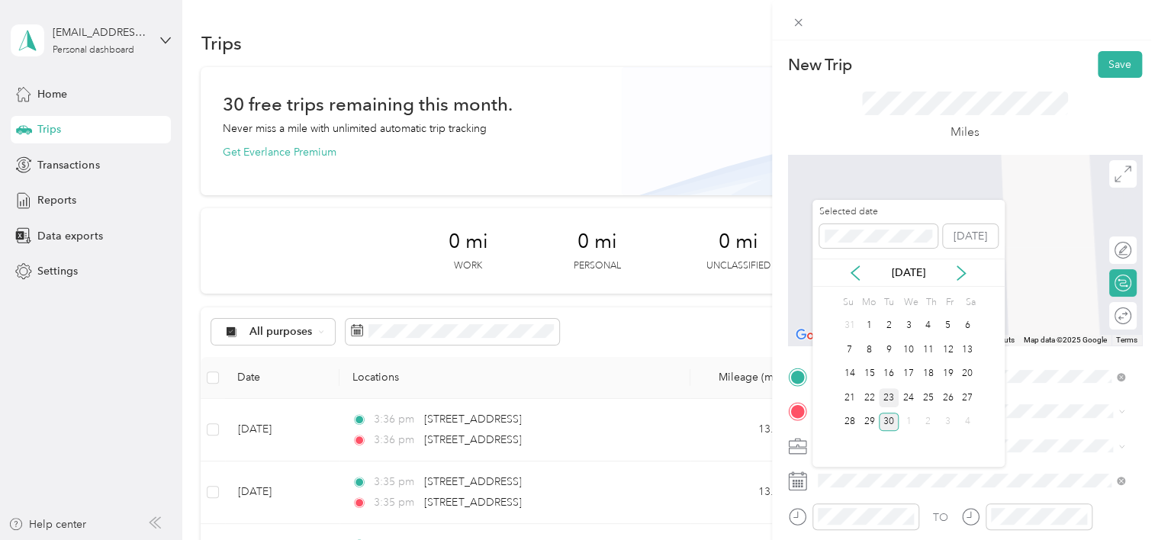
click at [895, 391] on div "23" at bounding box center [889, 397] width 20 height 19
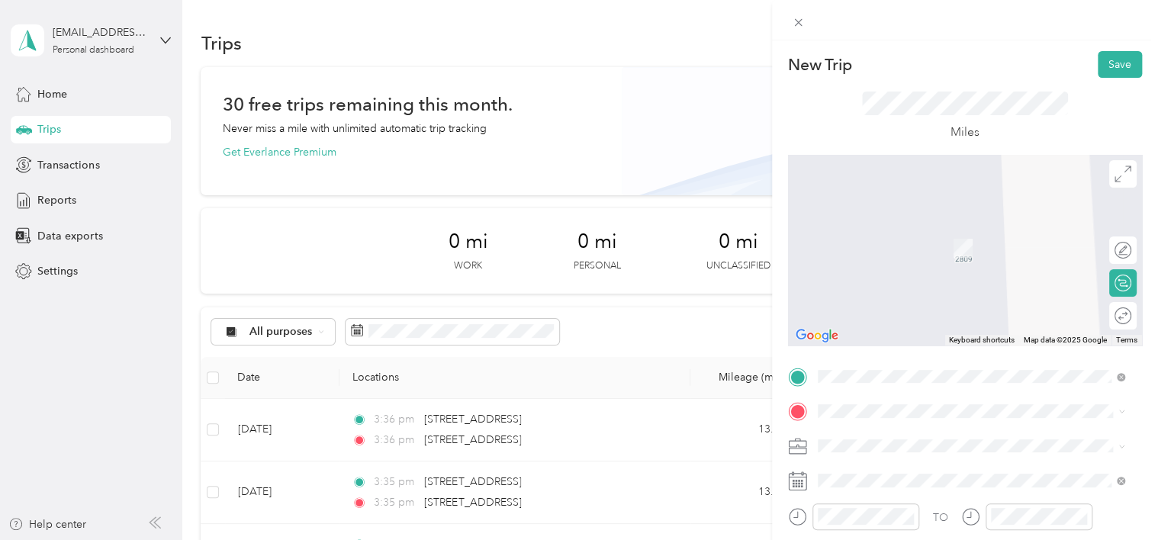
click at [908, 227] on span "[STREET_ADDRESS][US_STATE]" at bounding box center [922, 220] width 153 height 14
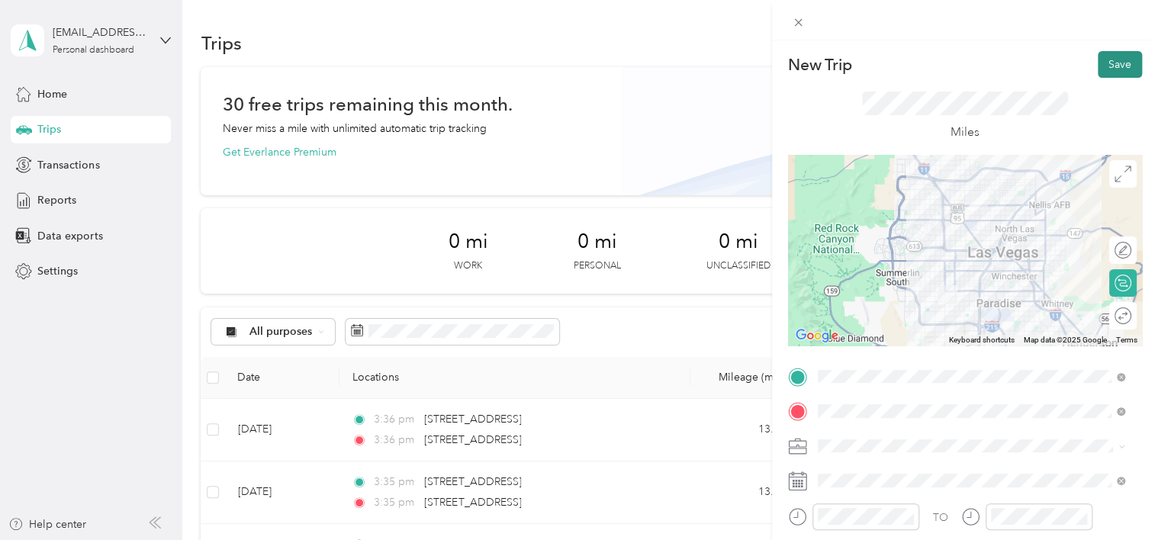
click at [1098, 68] on button "Save" at bounding box center [1120, 64] width 44 height 27
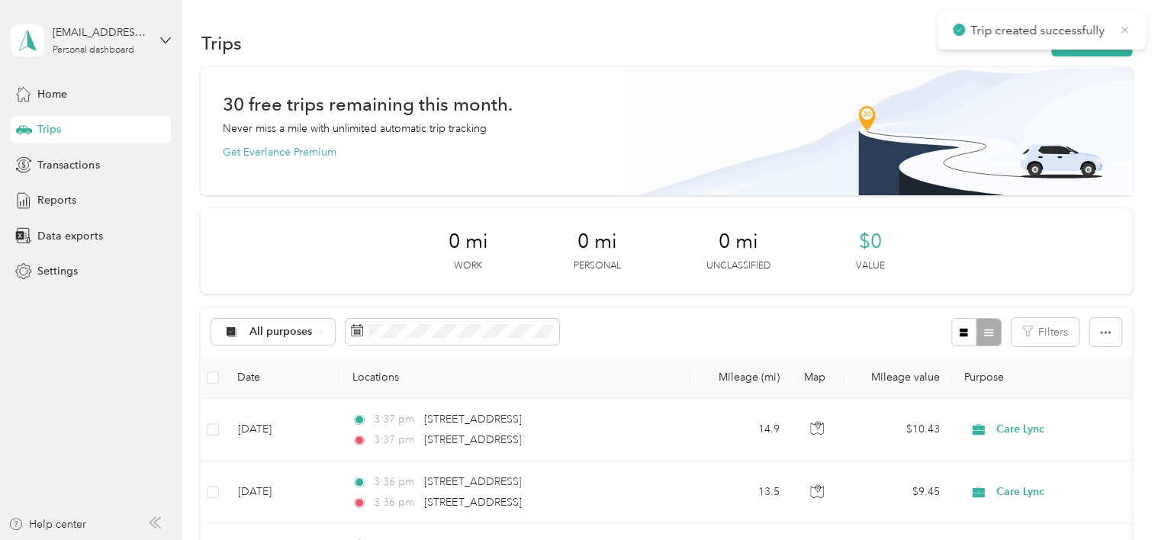
click at [1127, 30] on icon at bounding box center [1124, 30] width 12 height 14
click at [1094, 46] on button "New trip" at bounding box center [1091, 43] width 81 height 27
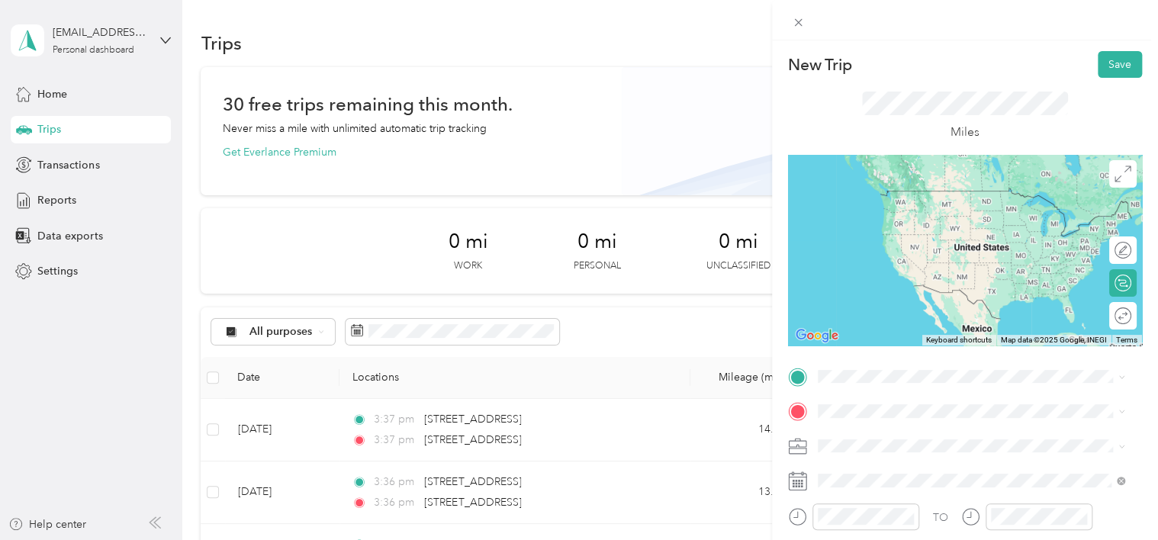
click at [962, 201] on div "[STREET_ADDRESS][US_STATE]" at bounding box center [971, 190] width 297 height 21
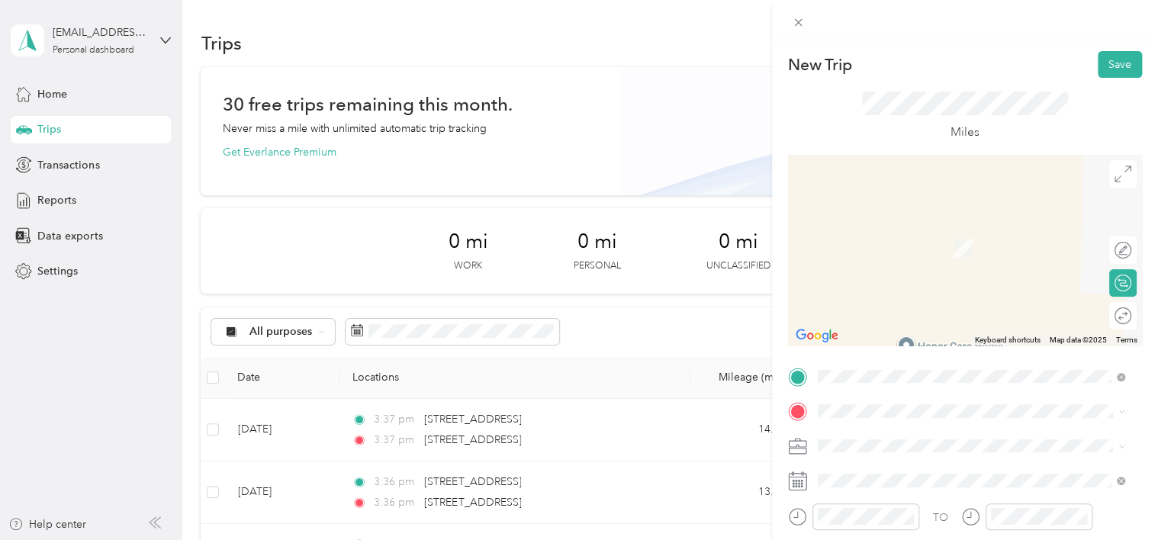
click at [907, 232] on span "[GEOGRAPHIC_DATA][US_STATE], [GEOGRAPHIC_DATA]" at bounding box center [982, 230] width 273 height 27
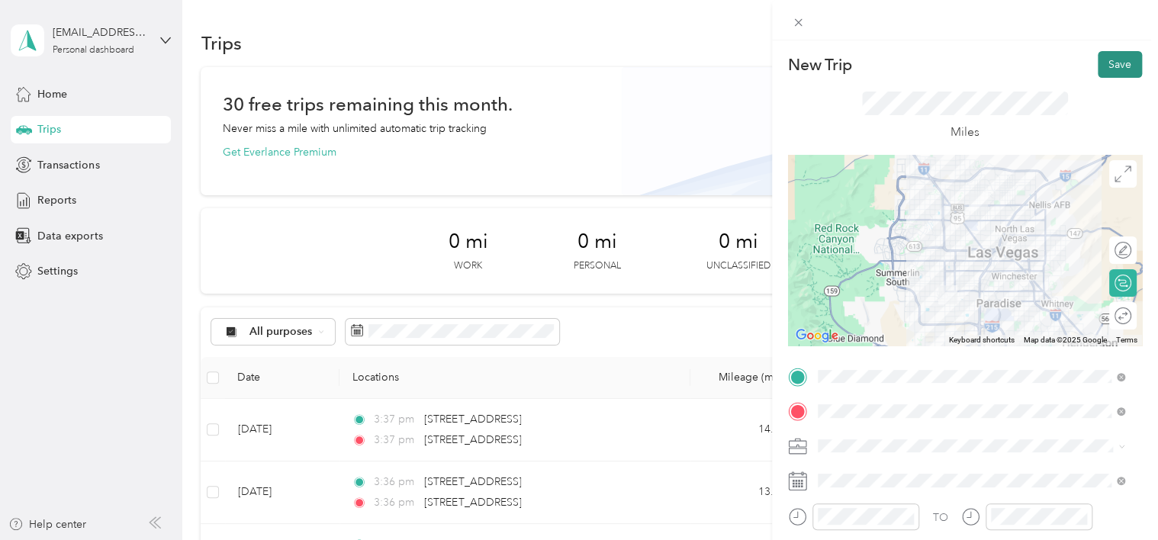
click at [1098, 60] on button "Save" at bounding box center [1120, 64] width 44 height 27
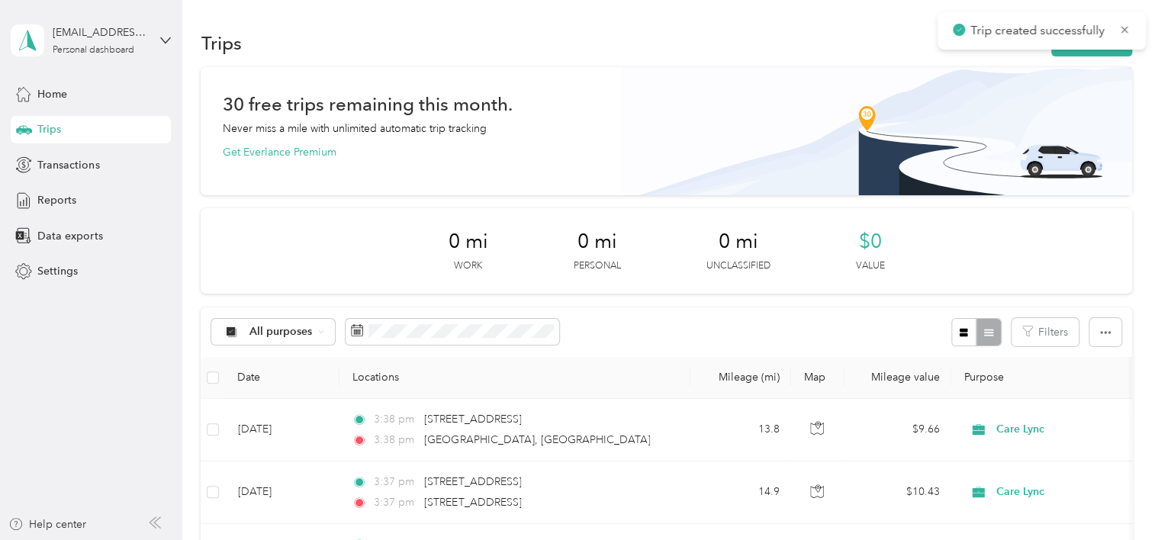
click at [1128, 37] on span "Trip created successfully" at bounding box center [1042, 30] width 178 height 19
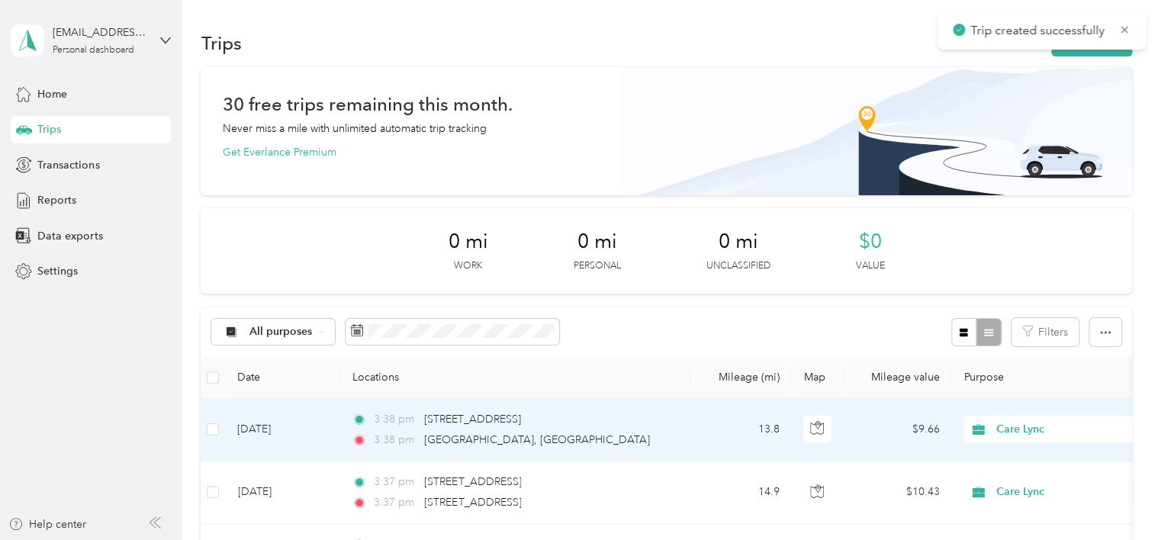
click at [266, 431] on td "[DATE]" at bounding box center [282, 430] width 114 height 63
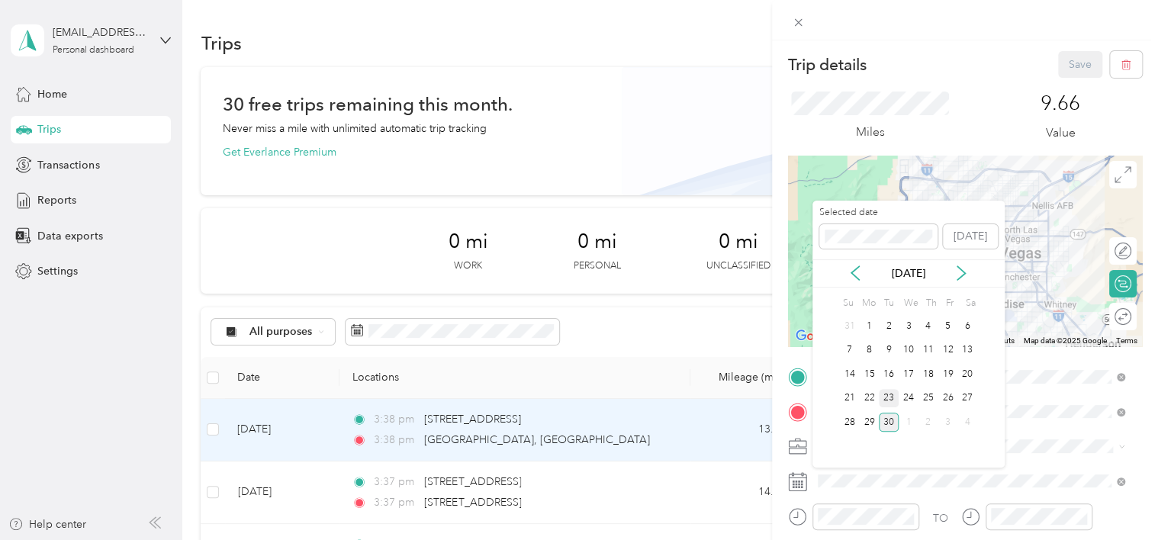
click at [890, 397] on div "23" at bounding box center [889, 398] width 20 height 19
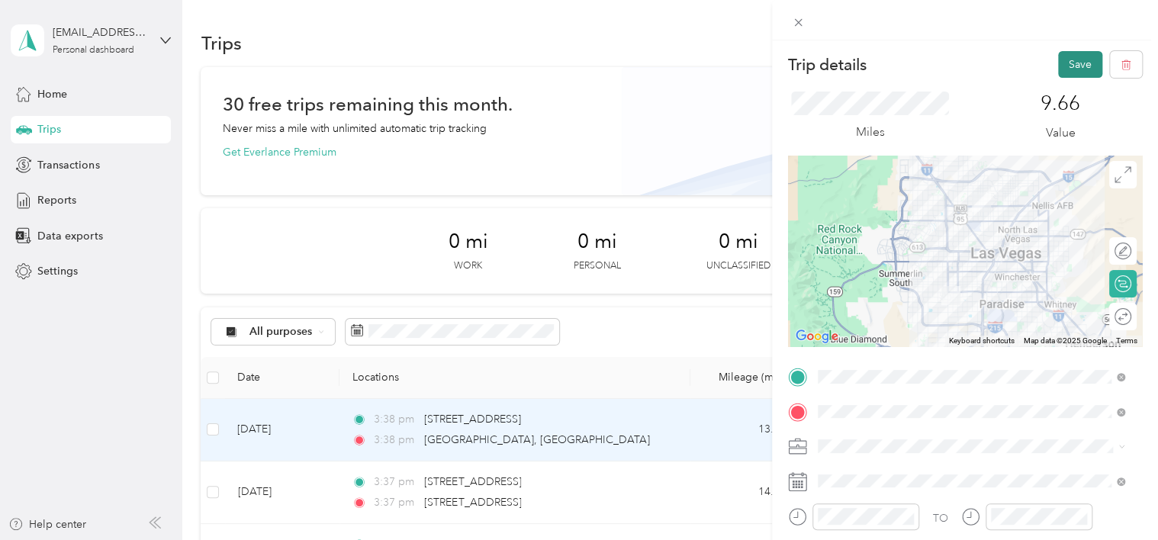
click at [1059, 62] on button "Save" at bounding box center [1080, 64] width 44 height 27
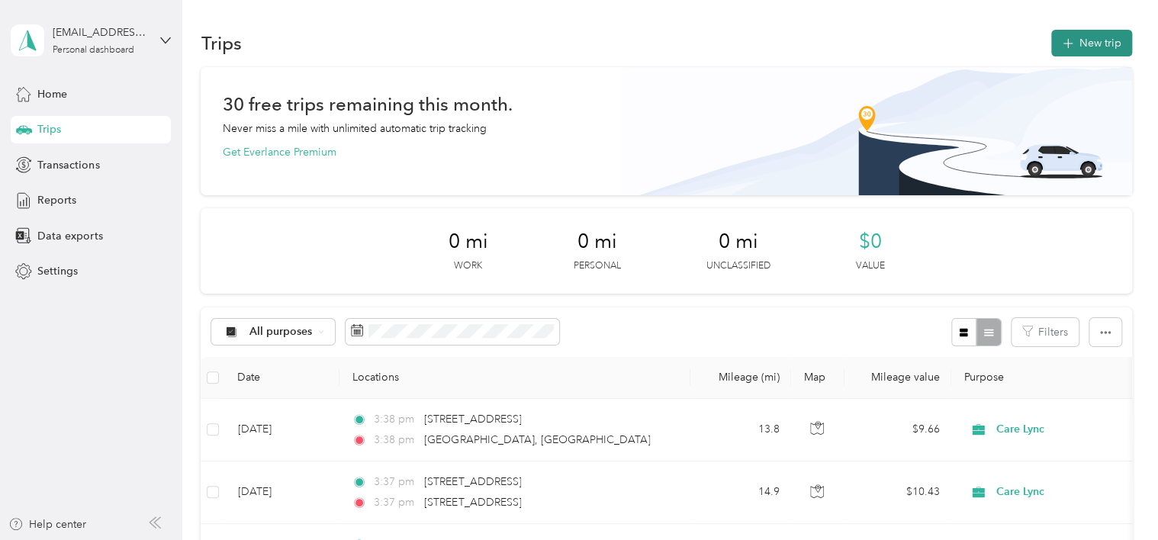
click at [1088, 31] on button "New trip" at bounding box center [1091, 43] width 81 height 27
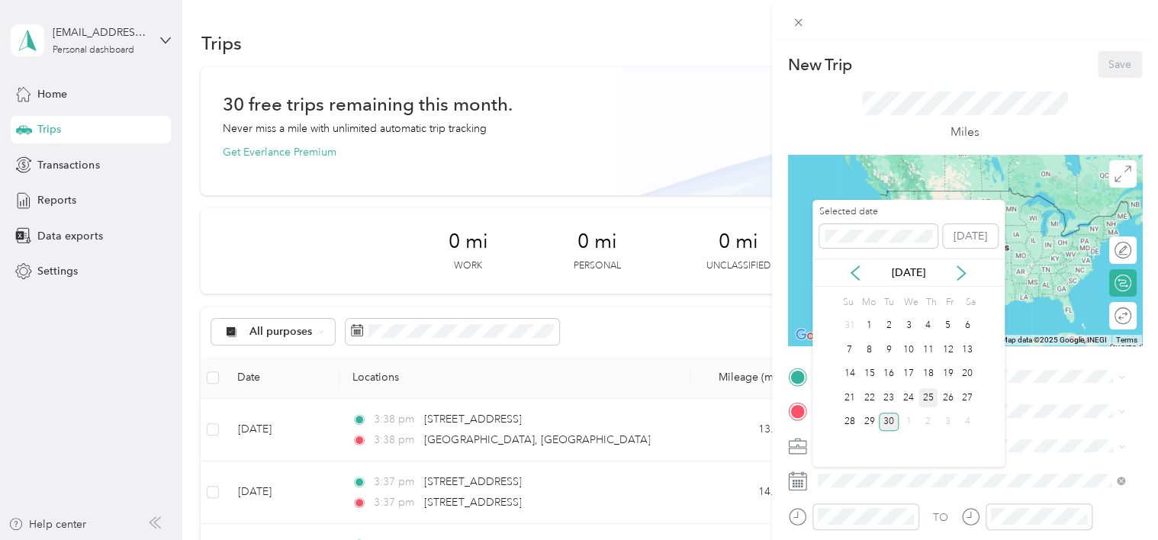
click at [934, 396] on div "25" at bounding box center [928, 397] width 20 height 19
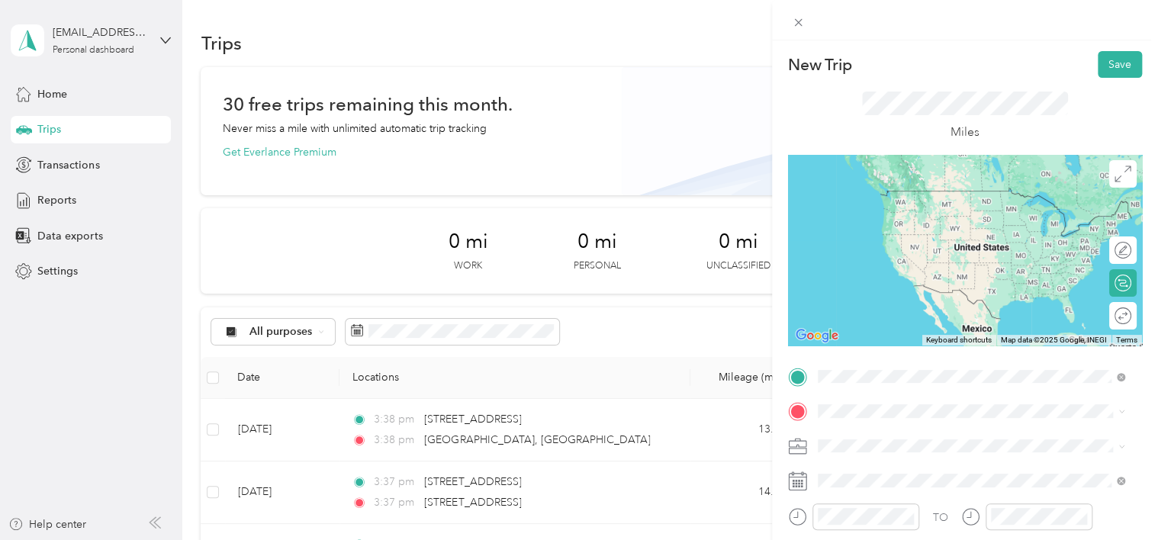
click at [990, 198] on span "[STREET_ADDRESS][US_STATE]" at bounding box center [922, 191] width 153 height 14
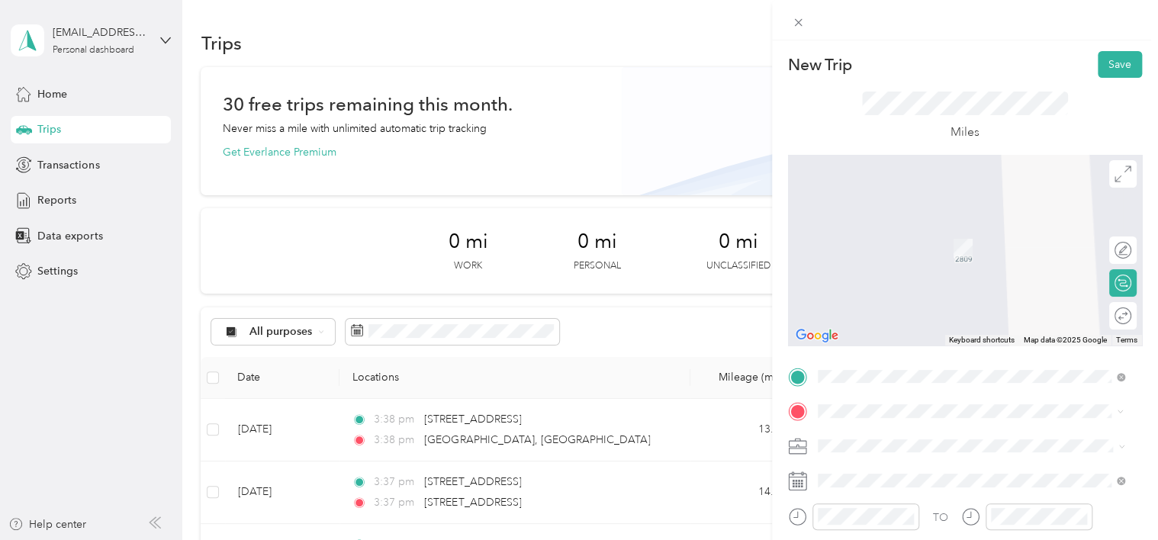
click at [908, 233] on span "[STREET_ADDRESS][US_STATE]" at bounding box center [922, 226] width 153 height 14
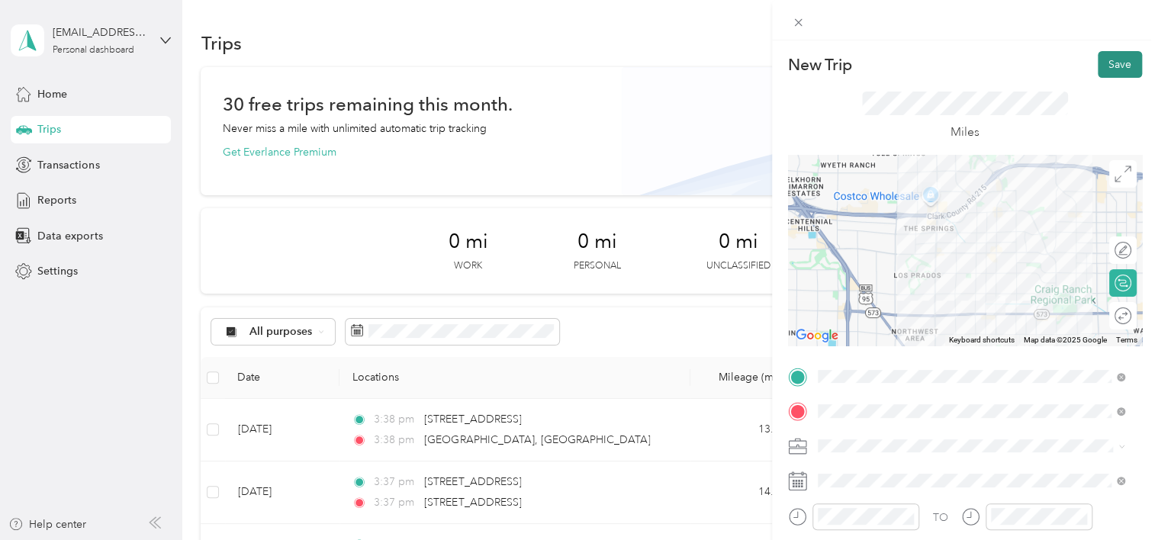
click at [1101, 66] on button "Save" at bounding box center [1120, 64] width 44 height 27
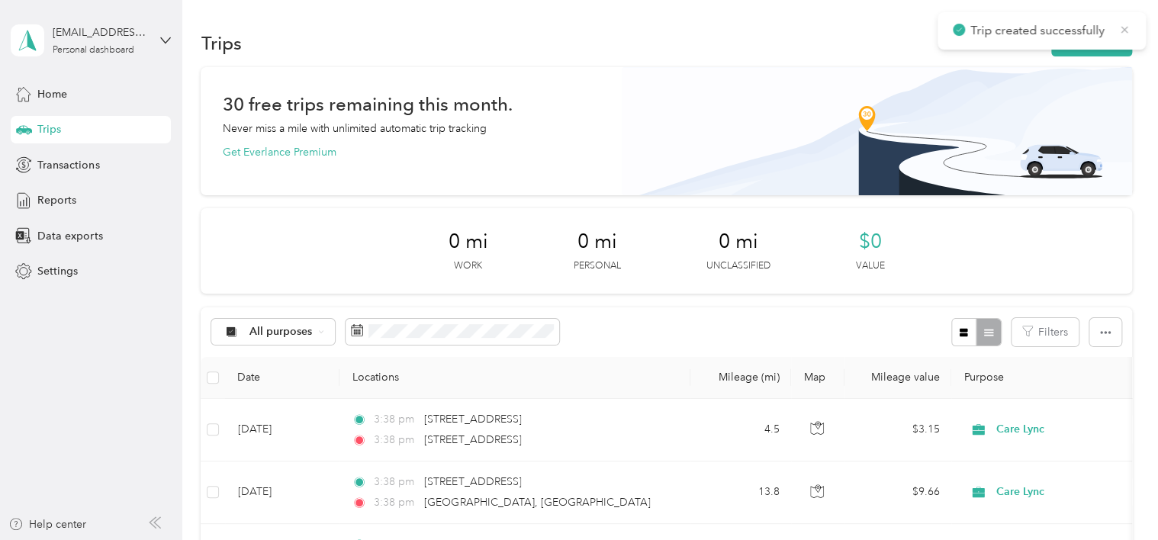
click at [1129, 27] on icon at bounding box center [1124, 30] width 12 height 14
click at [1105, 37] on button "New trip" at bounding box center [1091, 43] width 81 height 27
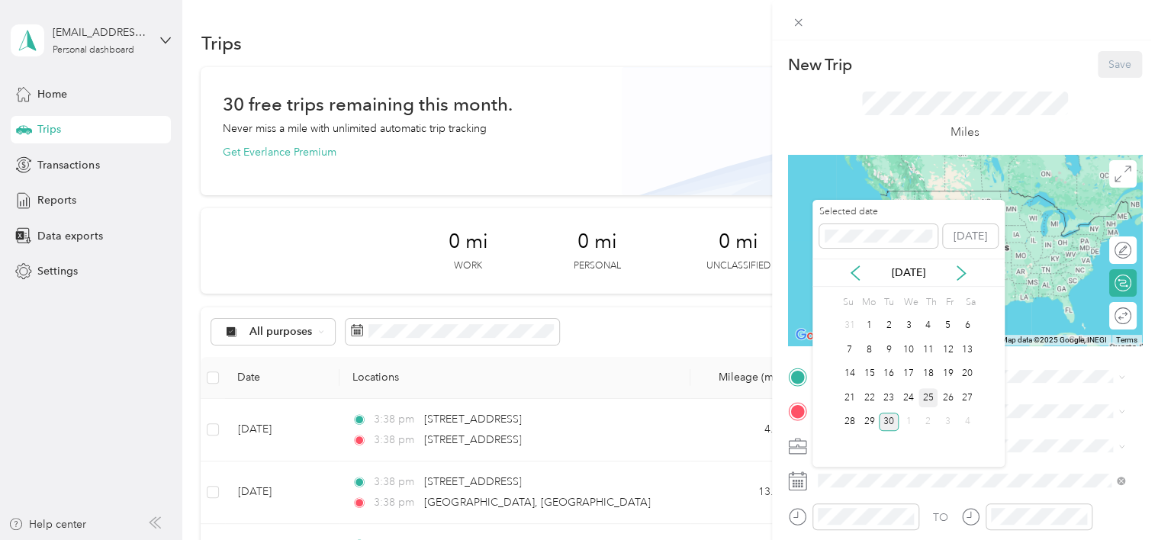
click at [927, 394] on div "25" at bounding box center [928, 397] width 20 height 19
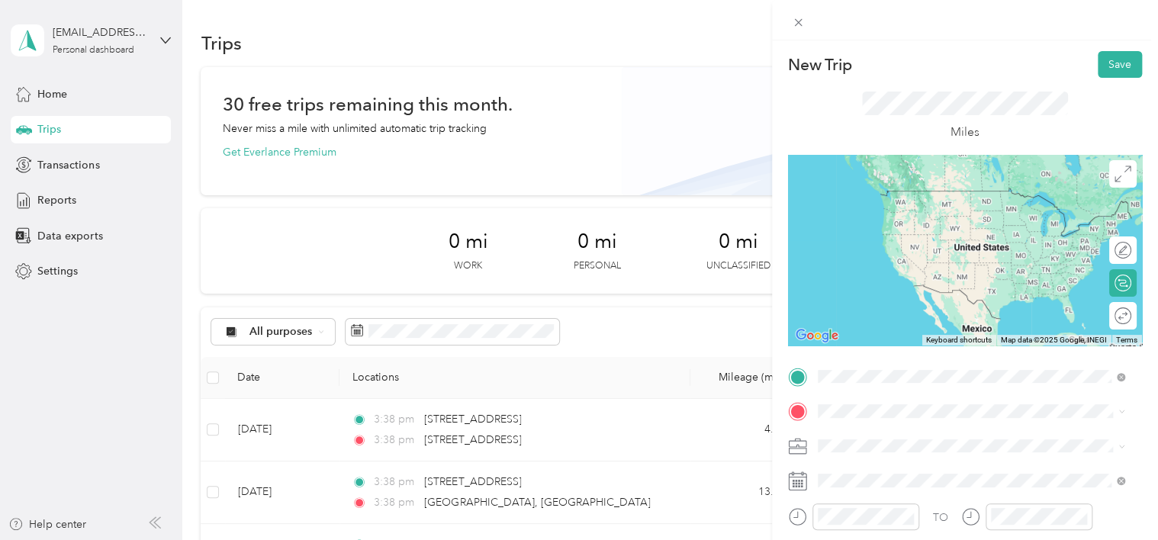
click at [949, 202] on div "[STREET_ADDRESS][US_STATE]" at bounding box center [971, 192] width 297 height 21
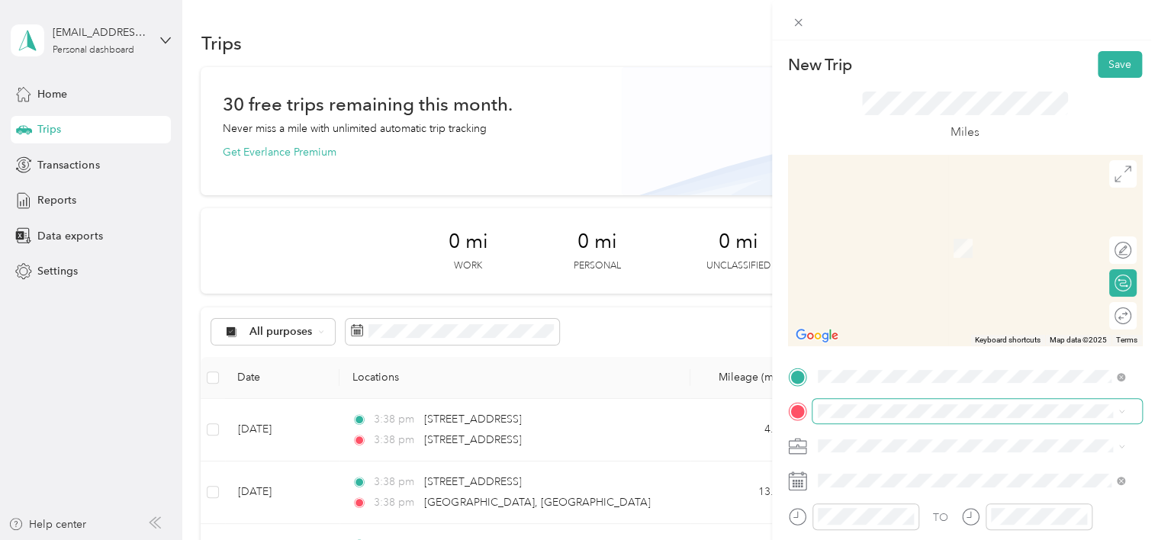
click at [871, 418] on span at bounding box center [977, 411] width 330 height 24
click at [959, 230] on span "[STREET_ADDRESS][US_STATE]" at bounding box center [922, 223] width 153 height 14
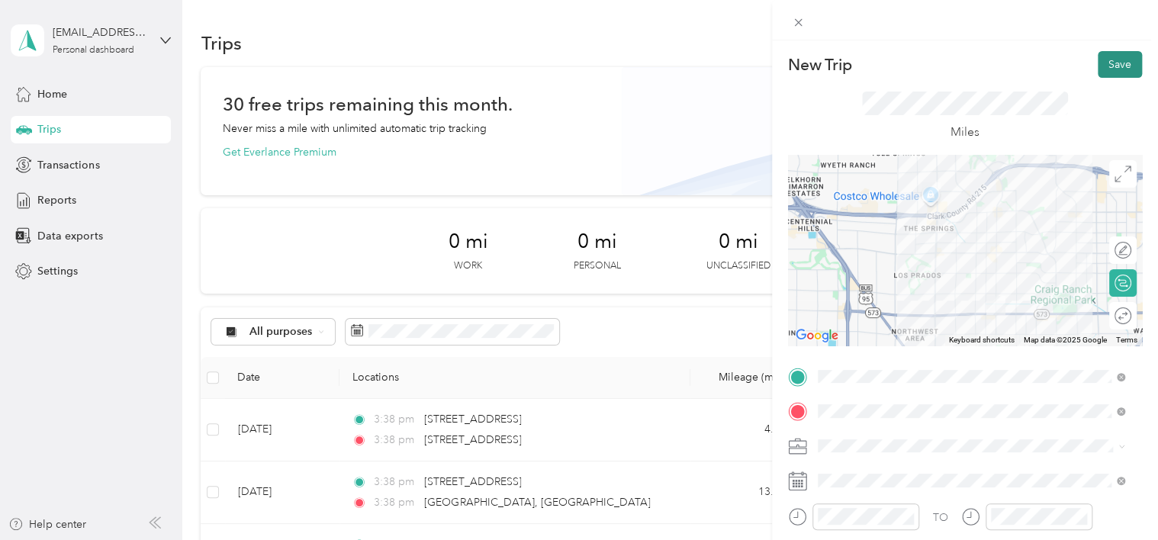
click at [1098, 68] on button "Save" at bounding box center [1120, 64] width 44 height 27
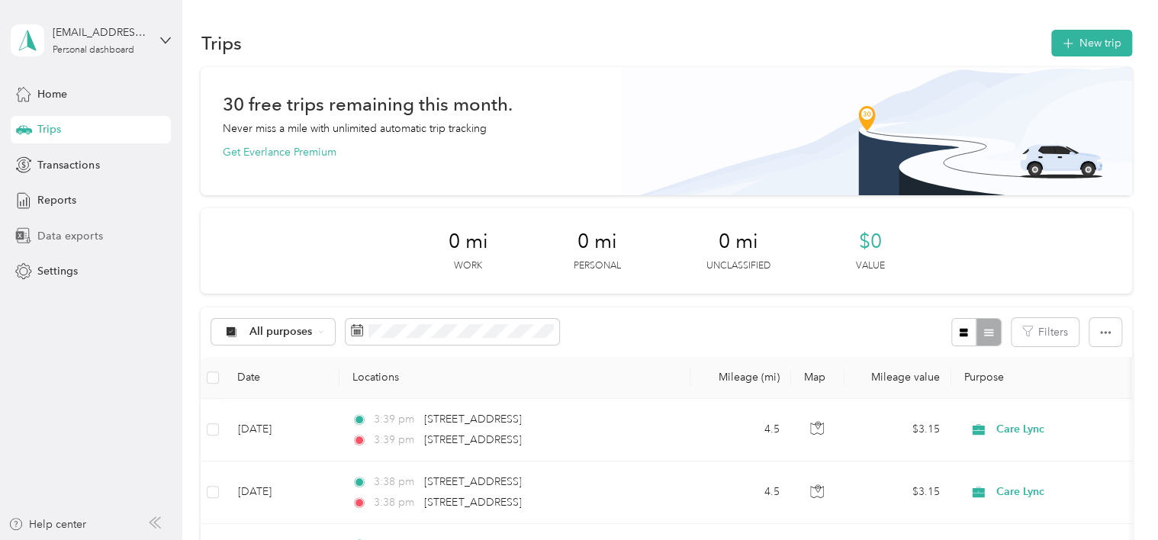
click at [92, 231] on span "Data exports" at bounding box center [69, 236] width 65 height 16
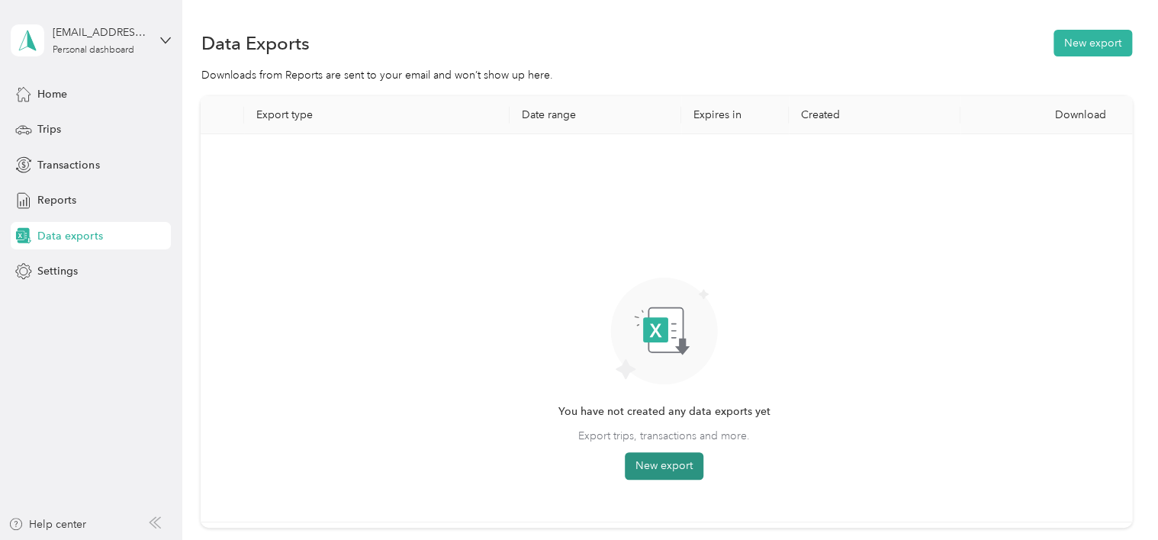
click at [667, 458] on button "New export" at bounding box center [664, 465] width 79 height 27
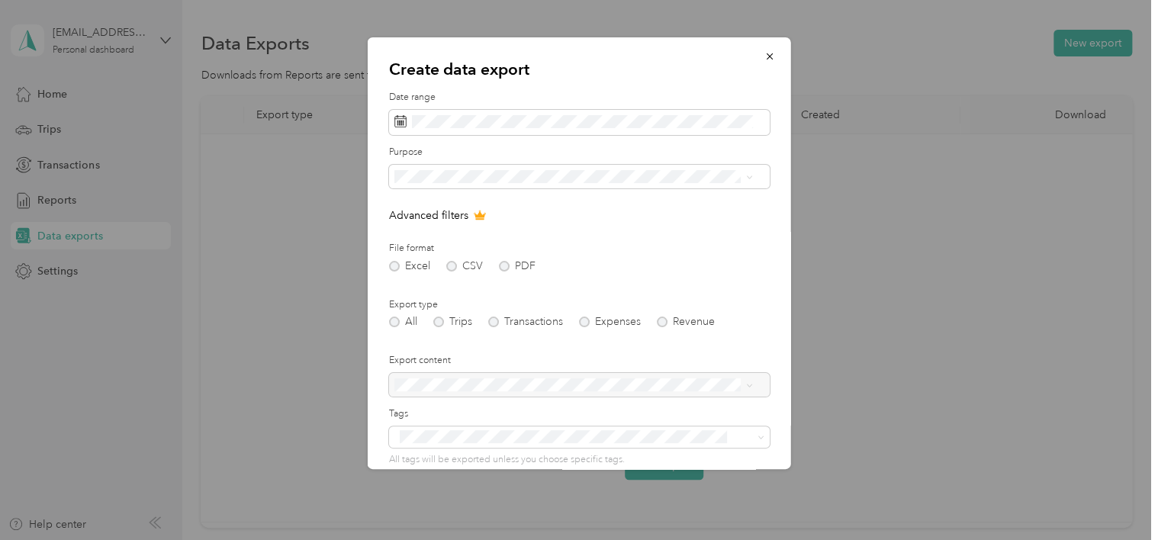
click at [600, 275] on form "Date range Purpose Advanced filters File format Excel CSV PDF Export type All T…" at bounding box center [579, 331] width 381 height 480
click at [395, 323] on div "All Trips Transactions Expenses Revenue" at bounding box center [579, 322] width 381 height 11
click at [937, 178] on div "Create data export Date range Purpose Advanced filters File format Excel CSV PD…" at bounding box center [790, 255] width 423 height 436
click at [564, 229] on div "Care Lync" at bounding box center [573, 231] width 348 height 16
click at [917, 171] on div "Create data export Date range Purpose Advanced filters File format Excel CSV PD…" at bounding box center [790, 255] width 423 height 436
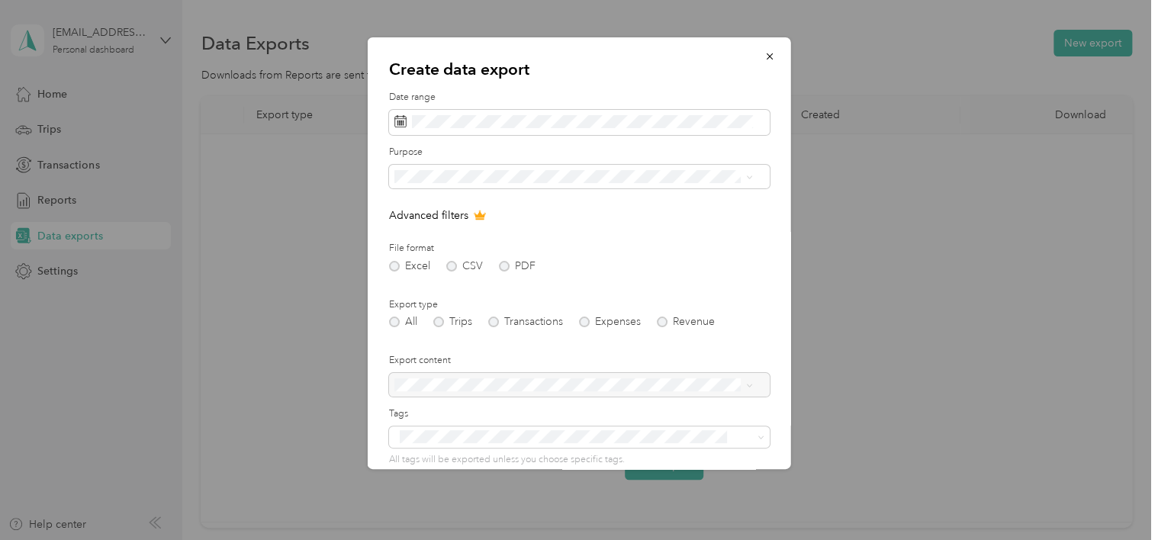
click at [819, 445] on div "Create data export Date range Purpose Advanced filters File format Excel CSV PD…" at bounding box center [790, 255] width 423 height 436
click at [397, 264] on div "Excel CSV PDF" at bounding box center [579, 266] width 381 height 11
drag, startPoint x: 978, startPoint y: 474, endPoint x: 969, endPoint y: 466, distance: 11.9
click at [976, 474] on div at bounding box center [579, 270] width 1158 height 540
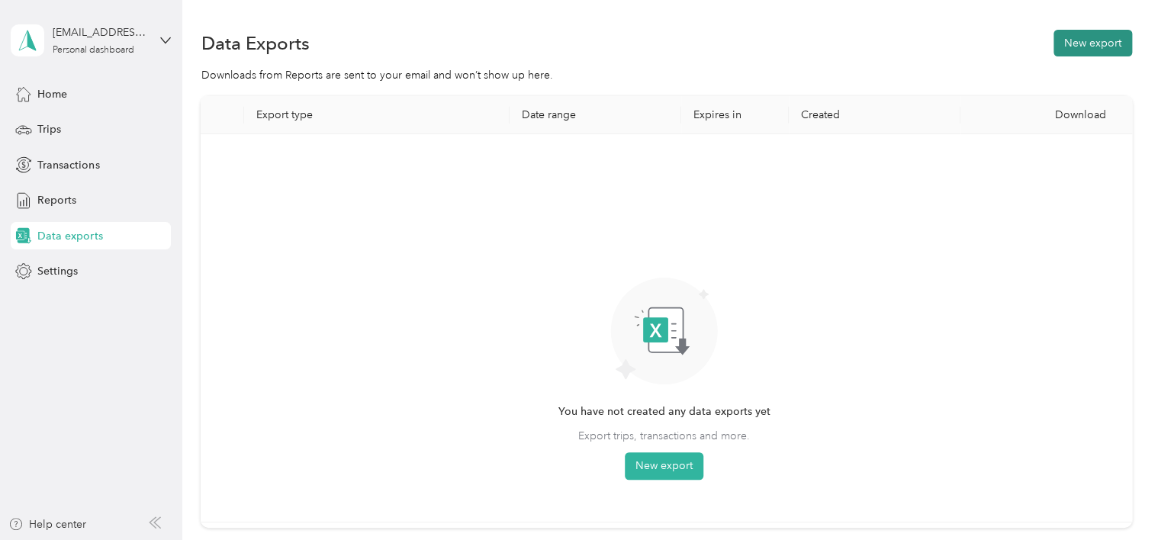
click at [1088, 44] on button "New export" at bounding box center [1092, 43] width 79 height 27
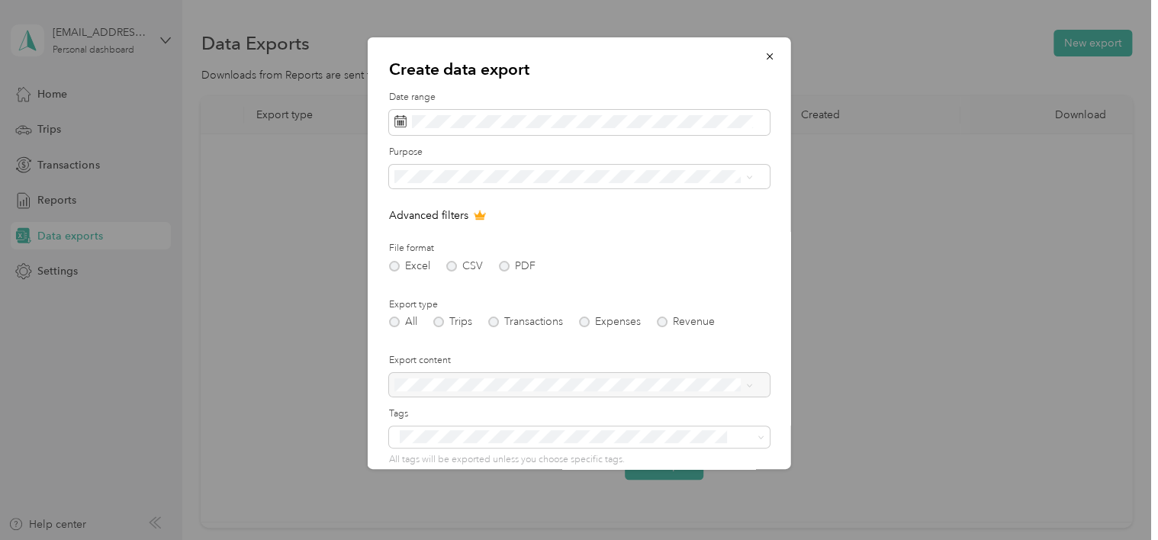
click at [607, 381] on div at bounding box center [579, 385] width 381 height 24
click at [400, 330] on form "Date range Purpose Advanced filters File format Excel CSV PDF Export type All T…" at bounding box center [579, 331] width 381 height 480
click at [269, 294] on div at bounding box center [579, 270] width 1158 height 540
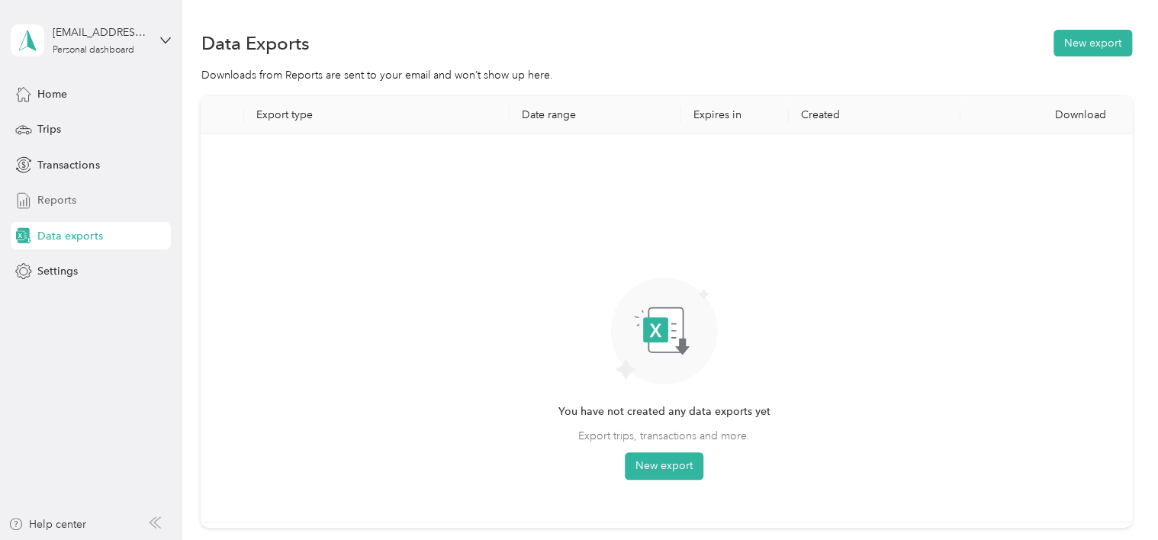
click at [75, 201] on span "Reports" at bounding box center [56, 200] width 39 height 16
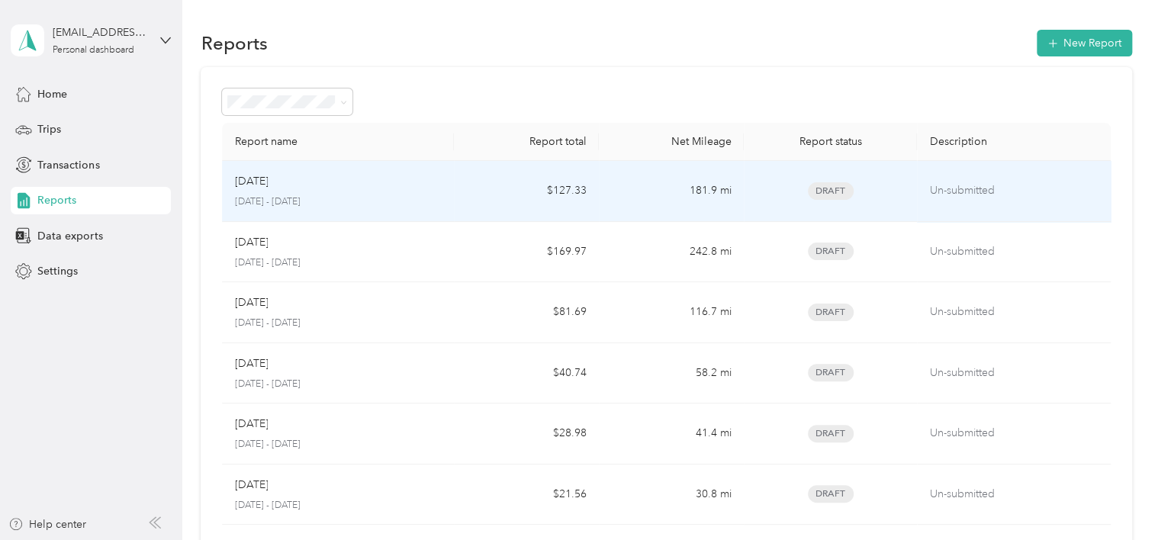
click at [377, 182] on div "[DATE]" at bounding box center [337, 181] width 207 height 17
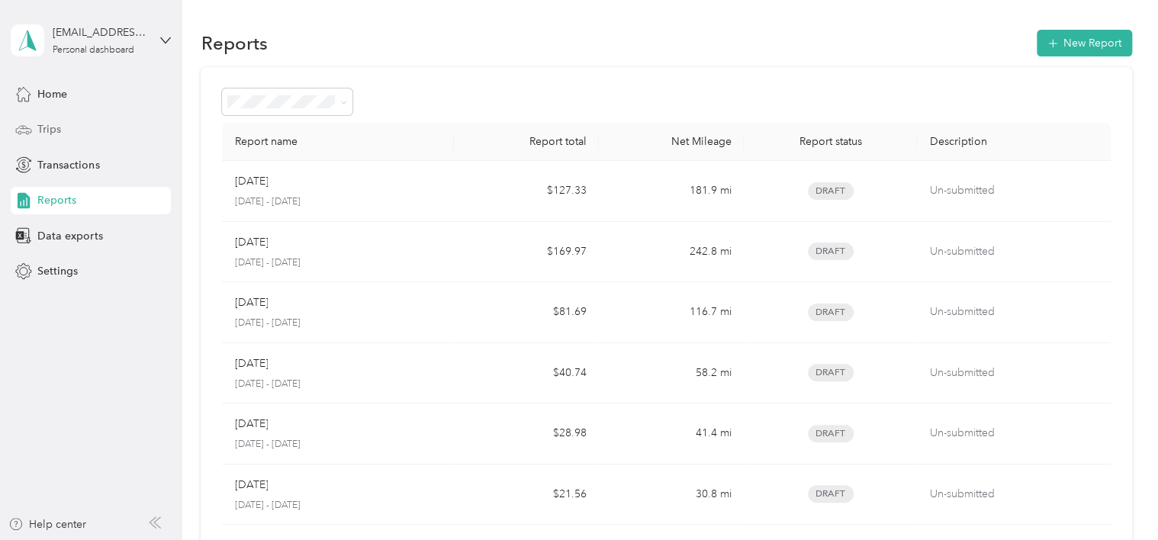
click at [73, 134] on div "Trips" at bounding box center [91, 129] width 160 height 27
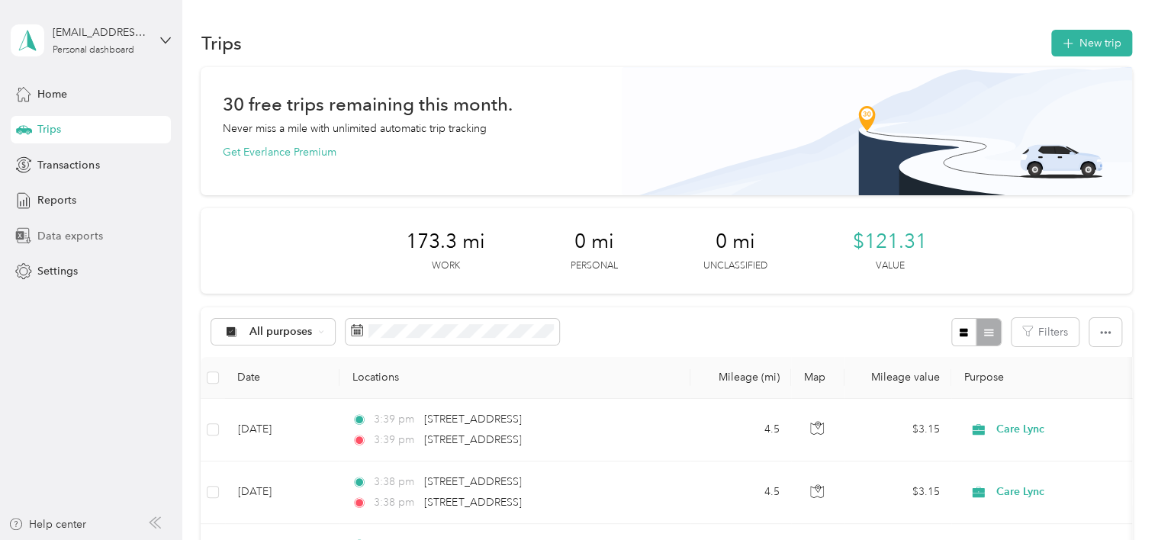
click at [70, 235] on span "Data exports" at bounding box center [69, 236] width 65 height 16
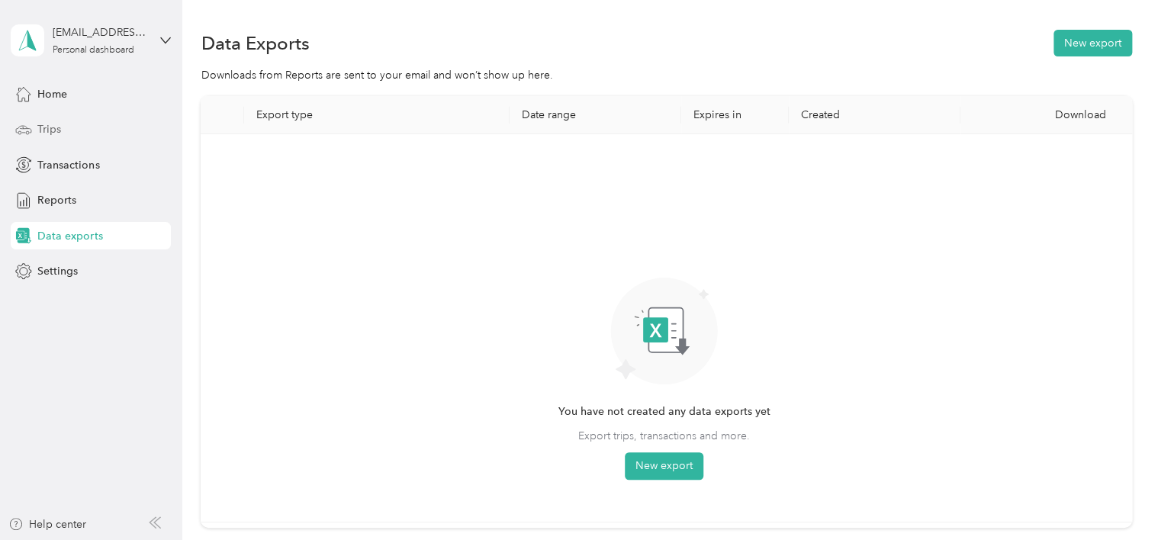
click at [57, 126] on span "Trips" at bounding box center [49, 129] width 24 height 16
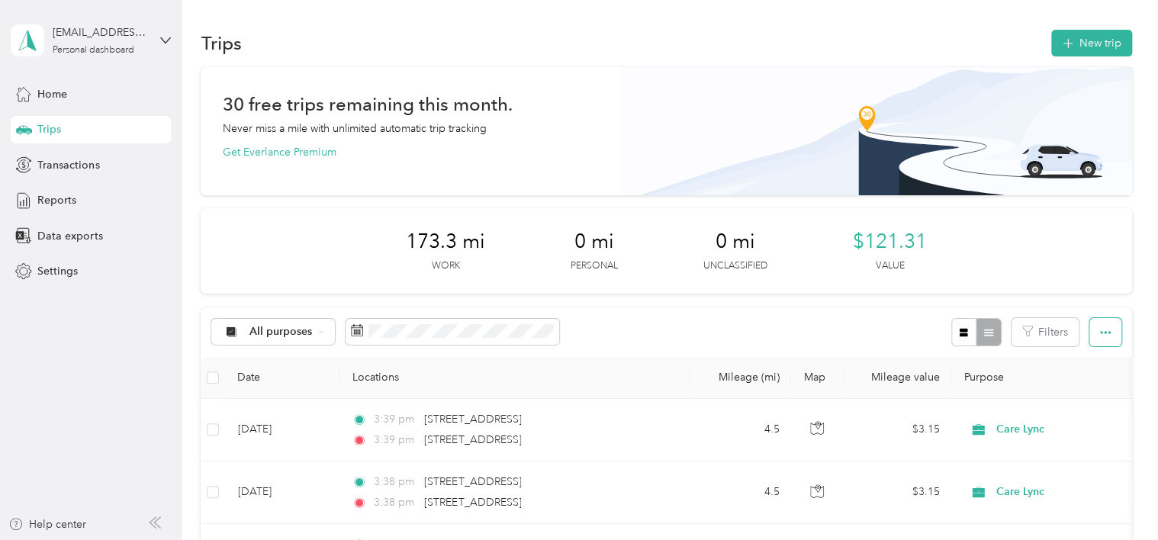
click at [1100, 327] on icon "button" at bounding box center [1105, 332] width 11 height 11
click at [1091, 384] on span "Export" at bounding box center [1079, 387] width 32 height 13
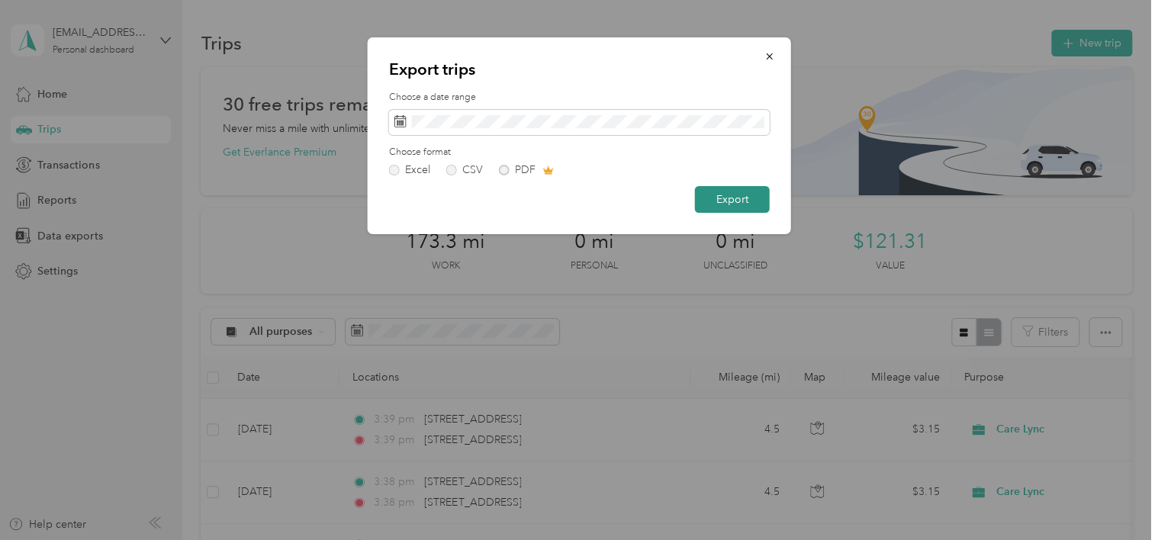
click at [718, 205] on button "Export" at bounding box center [732, 199] width 75 height 27
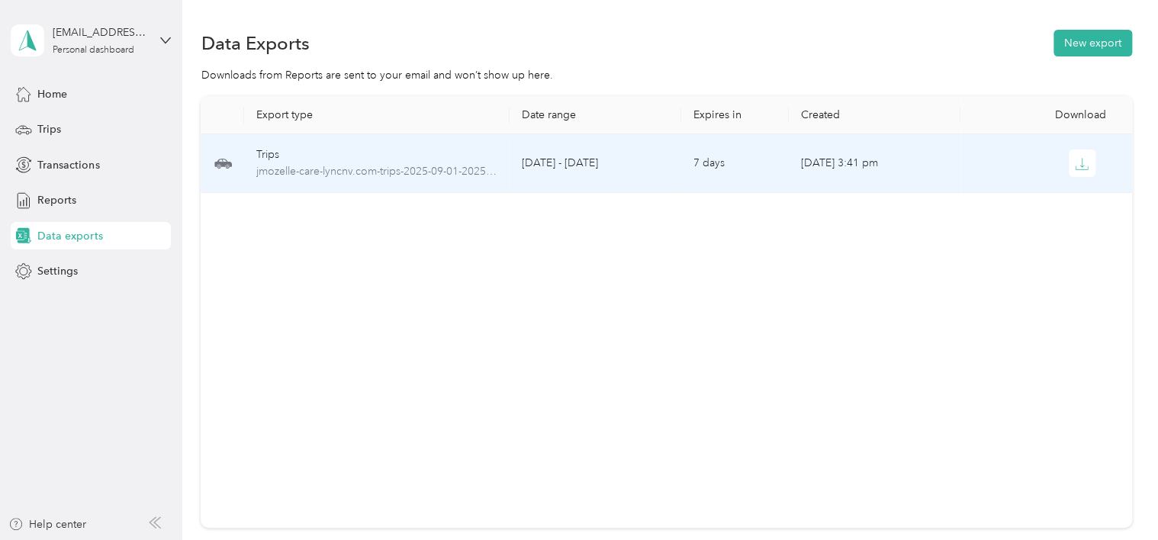
click at [429, 162] on div "Trips" at bounding box center [377, 154] width 242 height 17
